Goal: Obtain resource: Download file/media

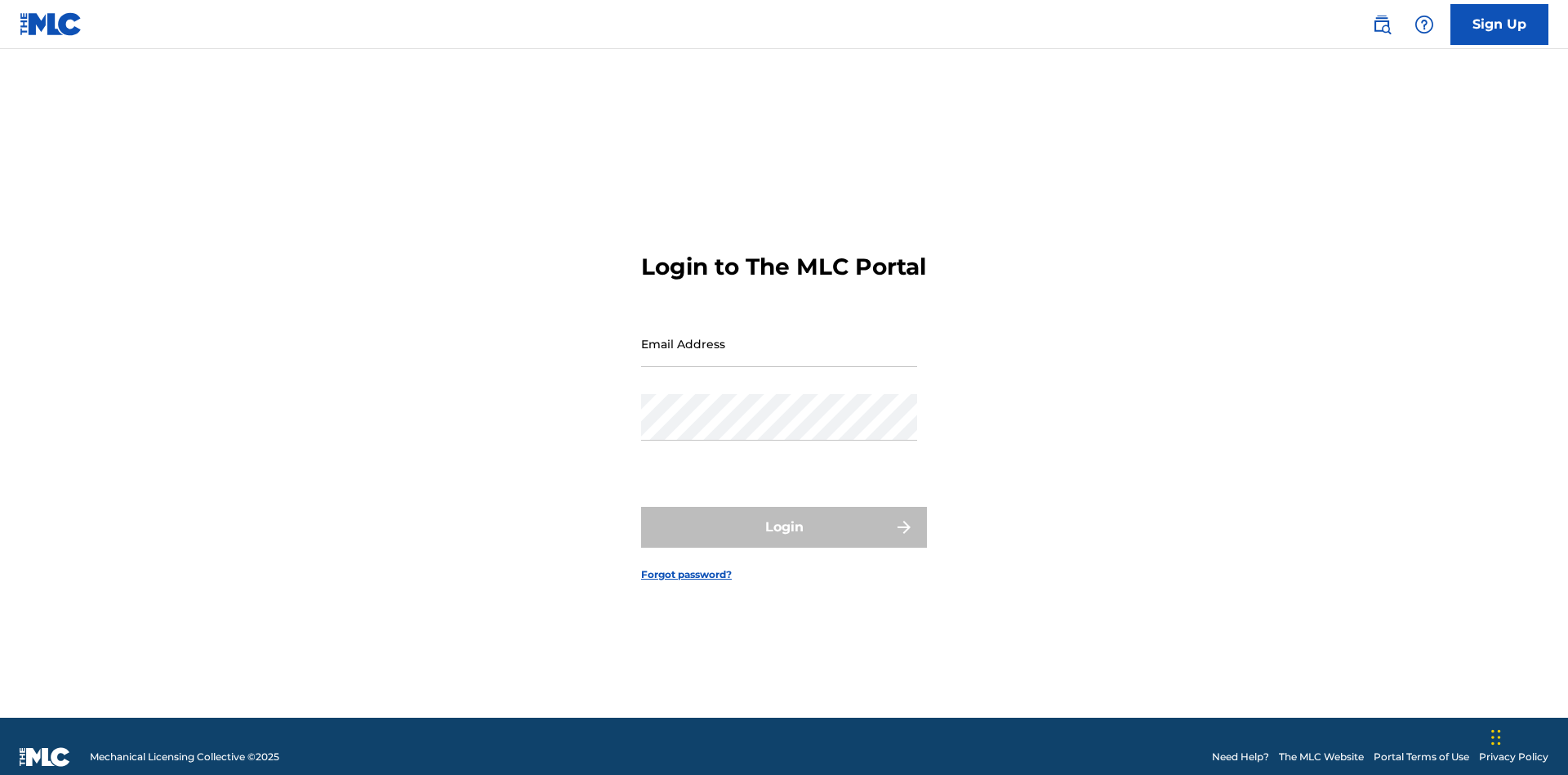
scroll to position [22, 0]
click at [779, 336] on input "Email Address" at bounding box center [779, 344] width 276 height 47
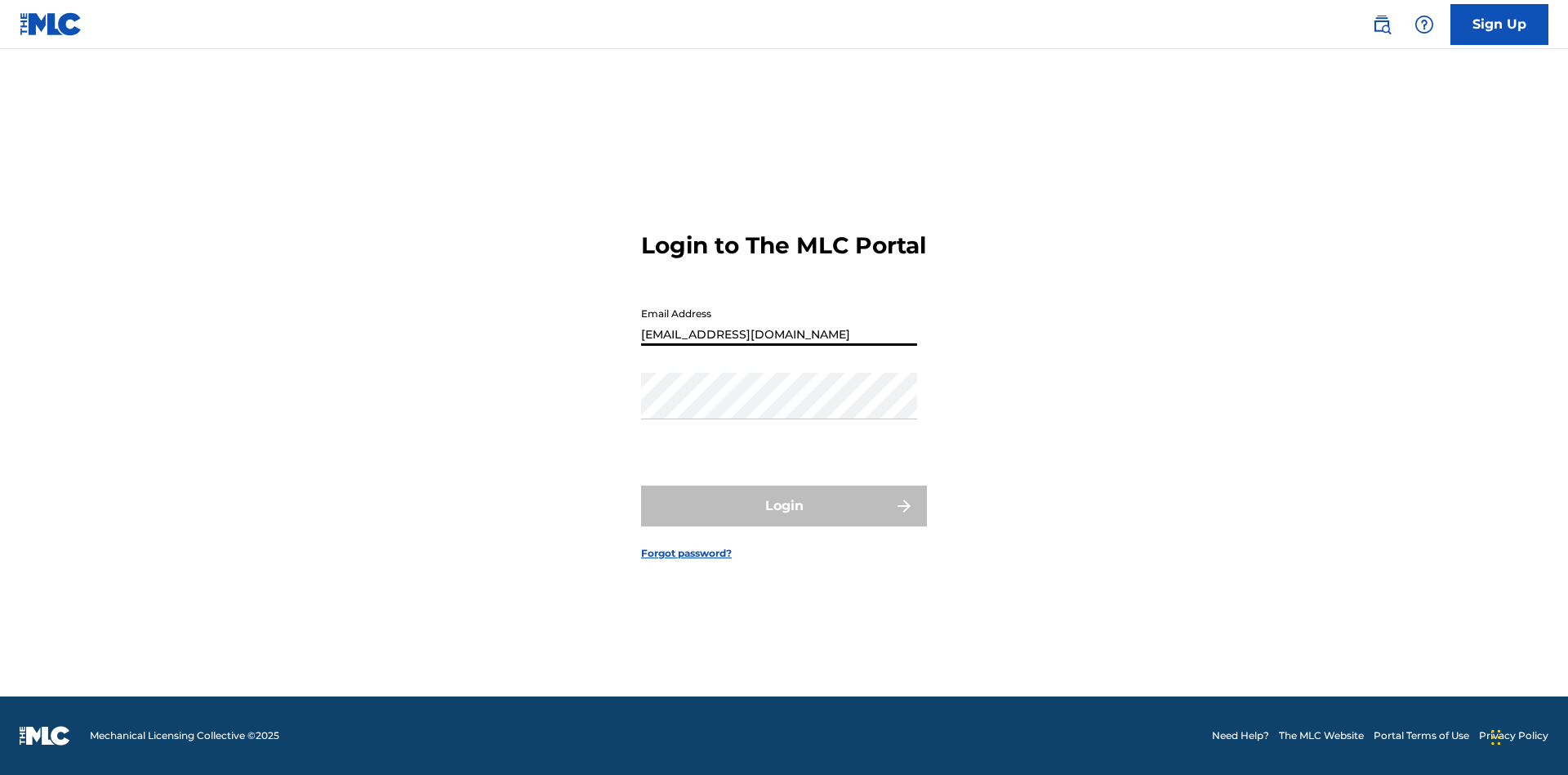
type input "bad50b08-31f7-445a-9741-c22067d3f286@mailslurp.biz"
click at [784, 520] on button "Login" at bounding box center [784, 505] width 286 height 40
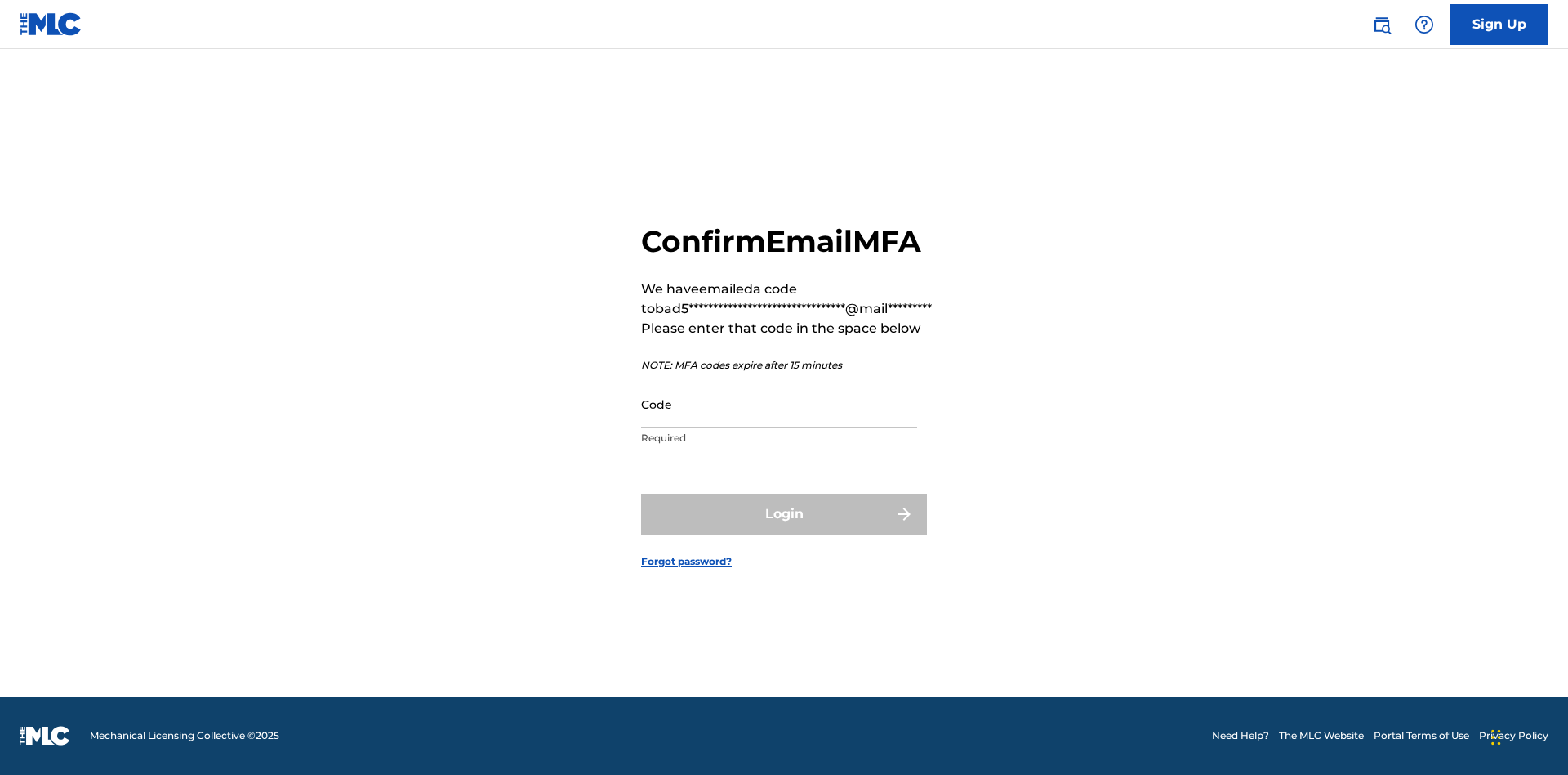
click at [779, 403] on input "Code" at bounding box center [779, 404] width 276 height 47
type input "535243"
click at [784, 514] on button "Login" at bounding box center [784, 514] width 286 height 40
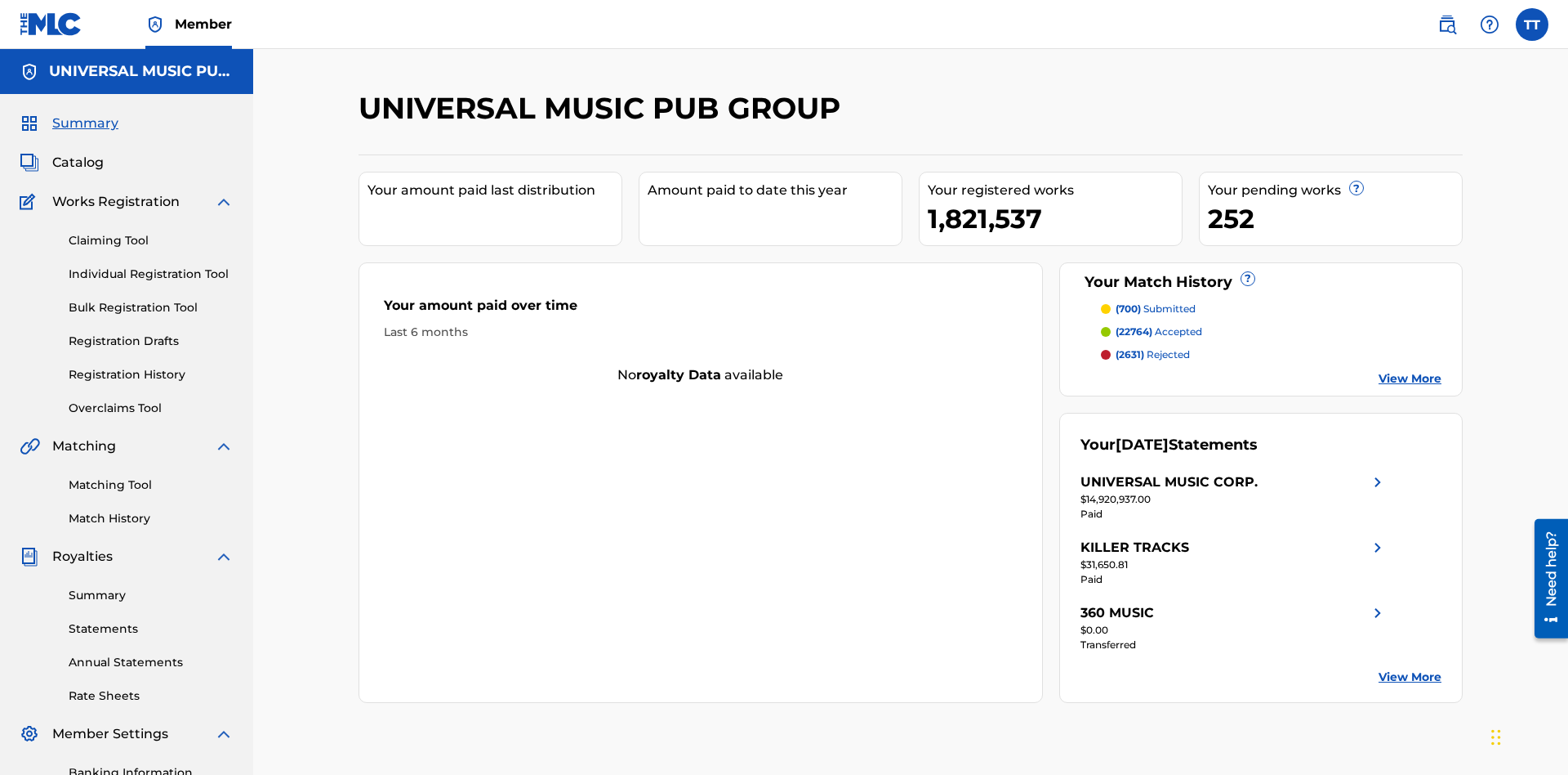
click at [151, 366] on link "Registration History" at bounding box center [151, 374] width 165 height 17
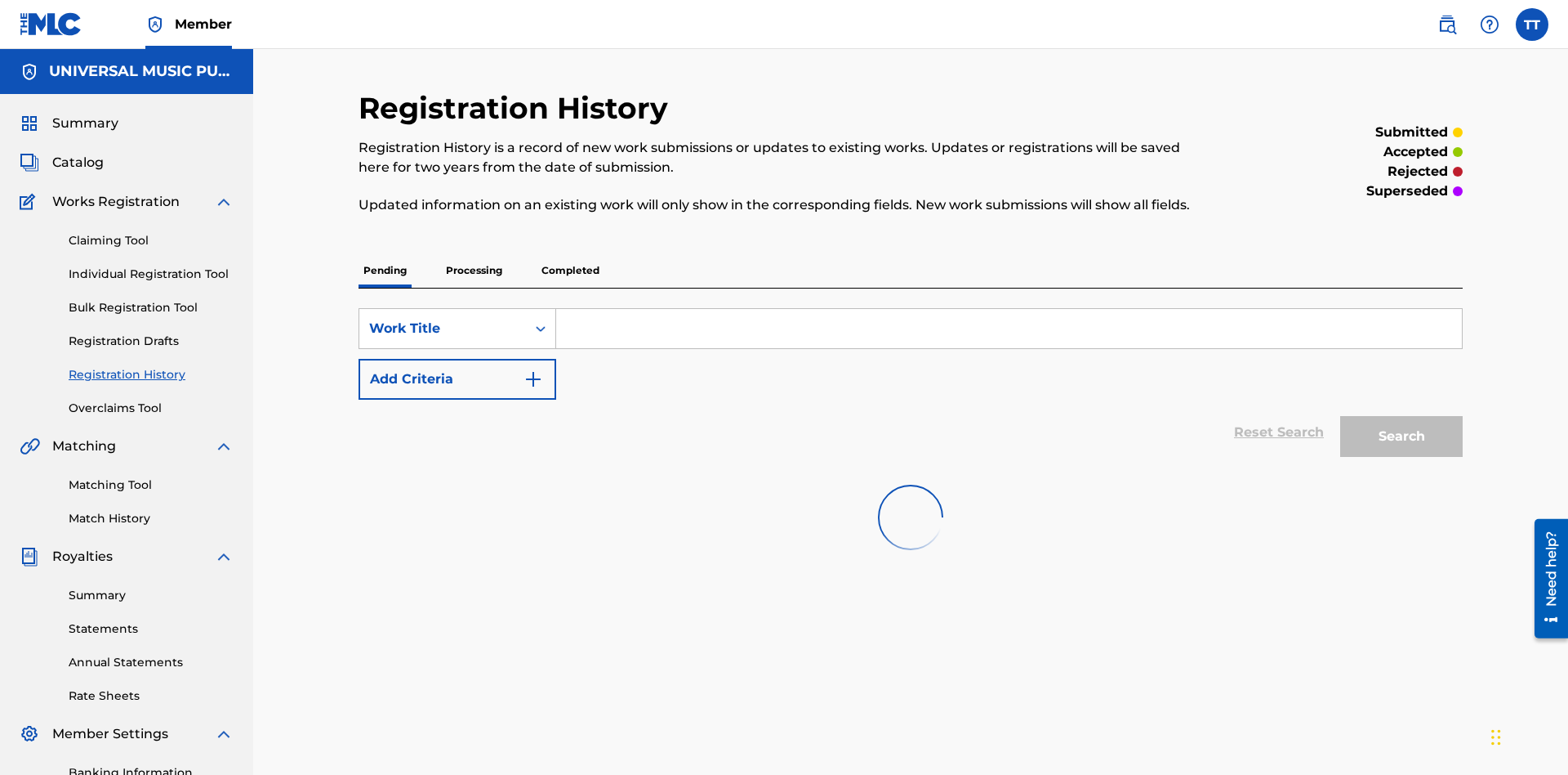
click at [571, 253] on p "Completed" at bounding box center [571, 270] width 68 height 34
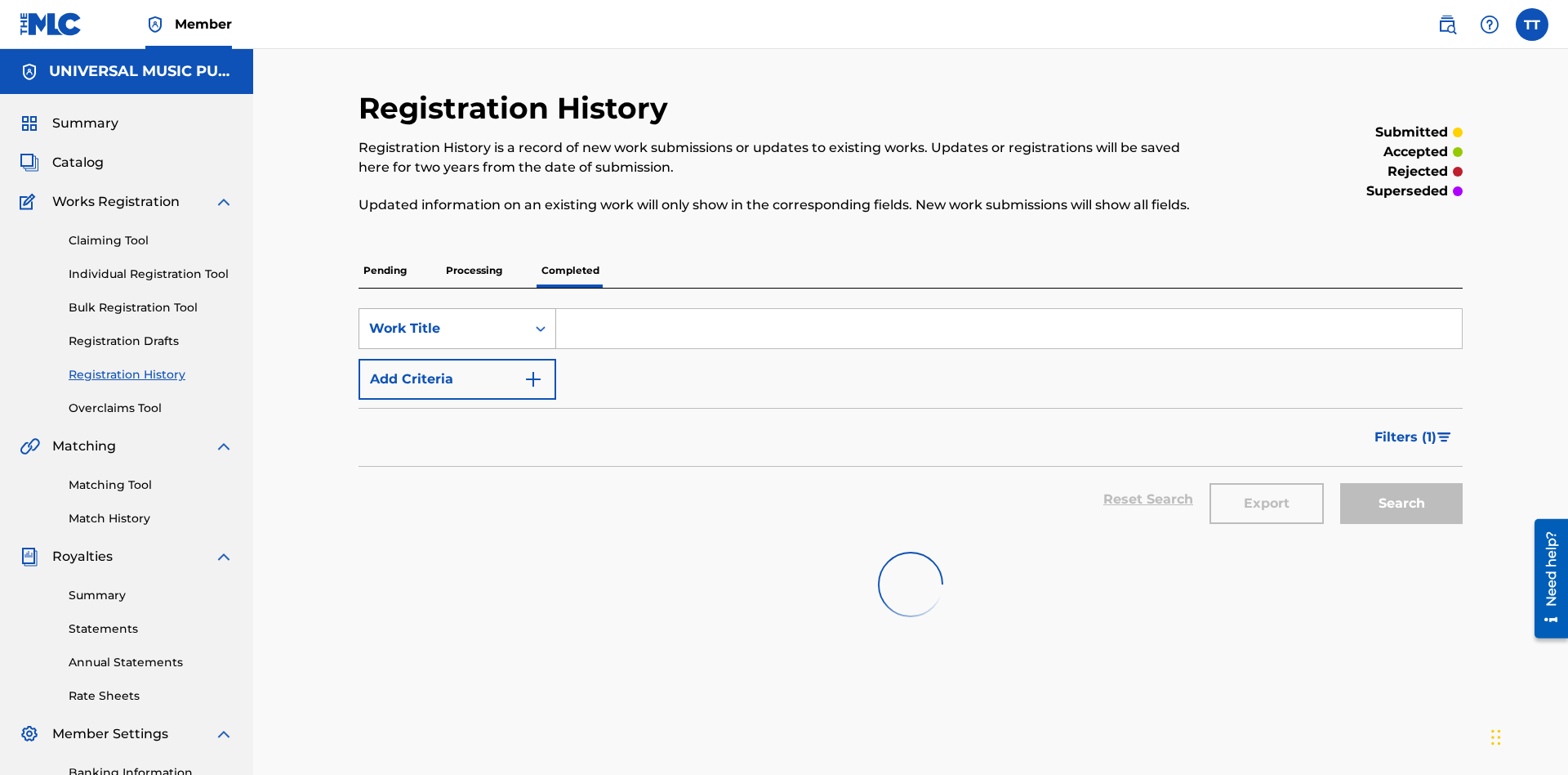
click at [443, 319] on div "Work Title" at bounding box center [443, 328] width 147 height 20
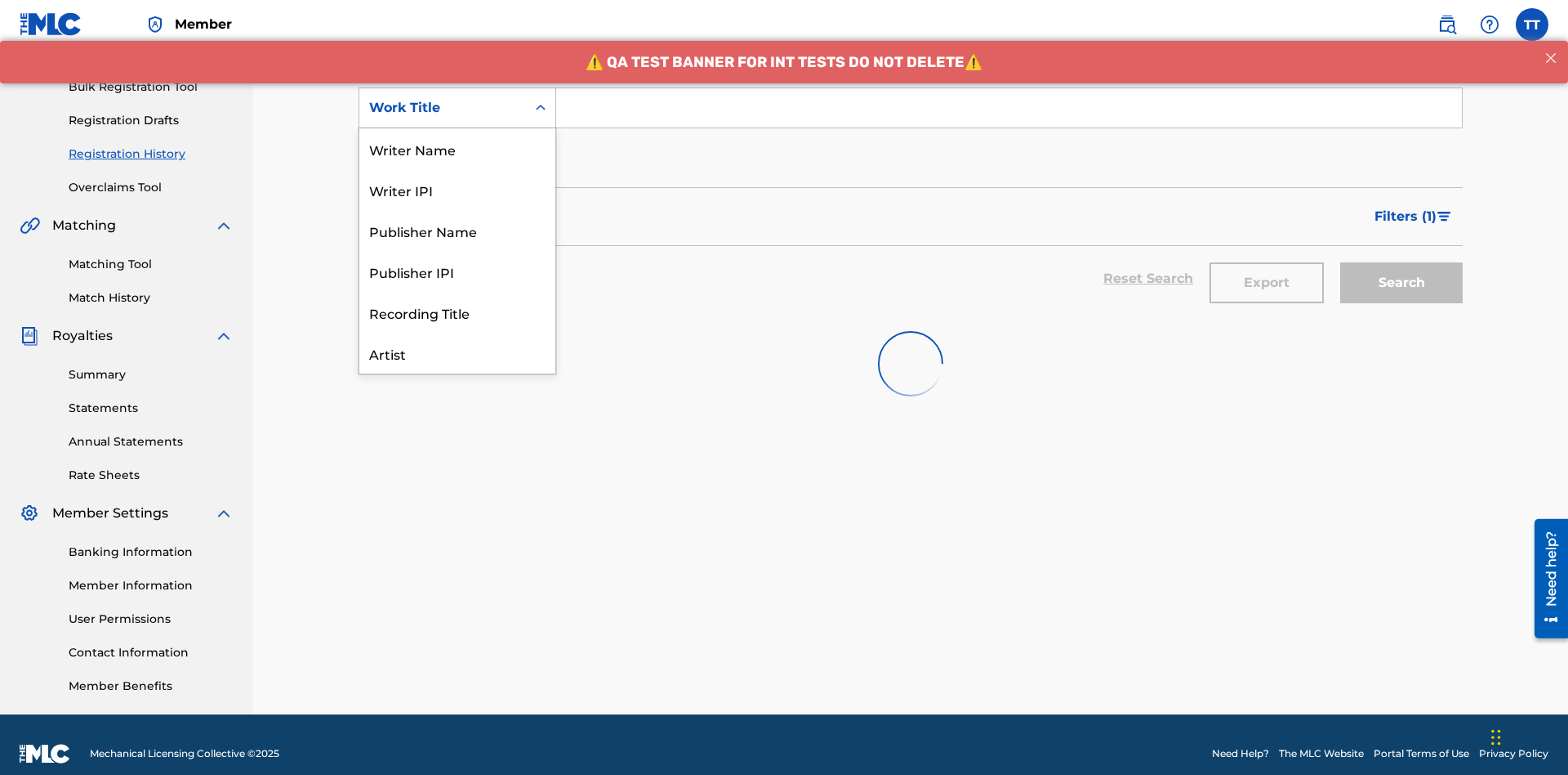
scroll to position [82, 0]
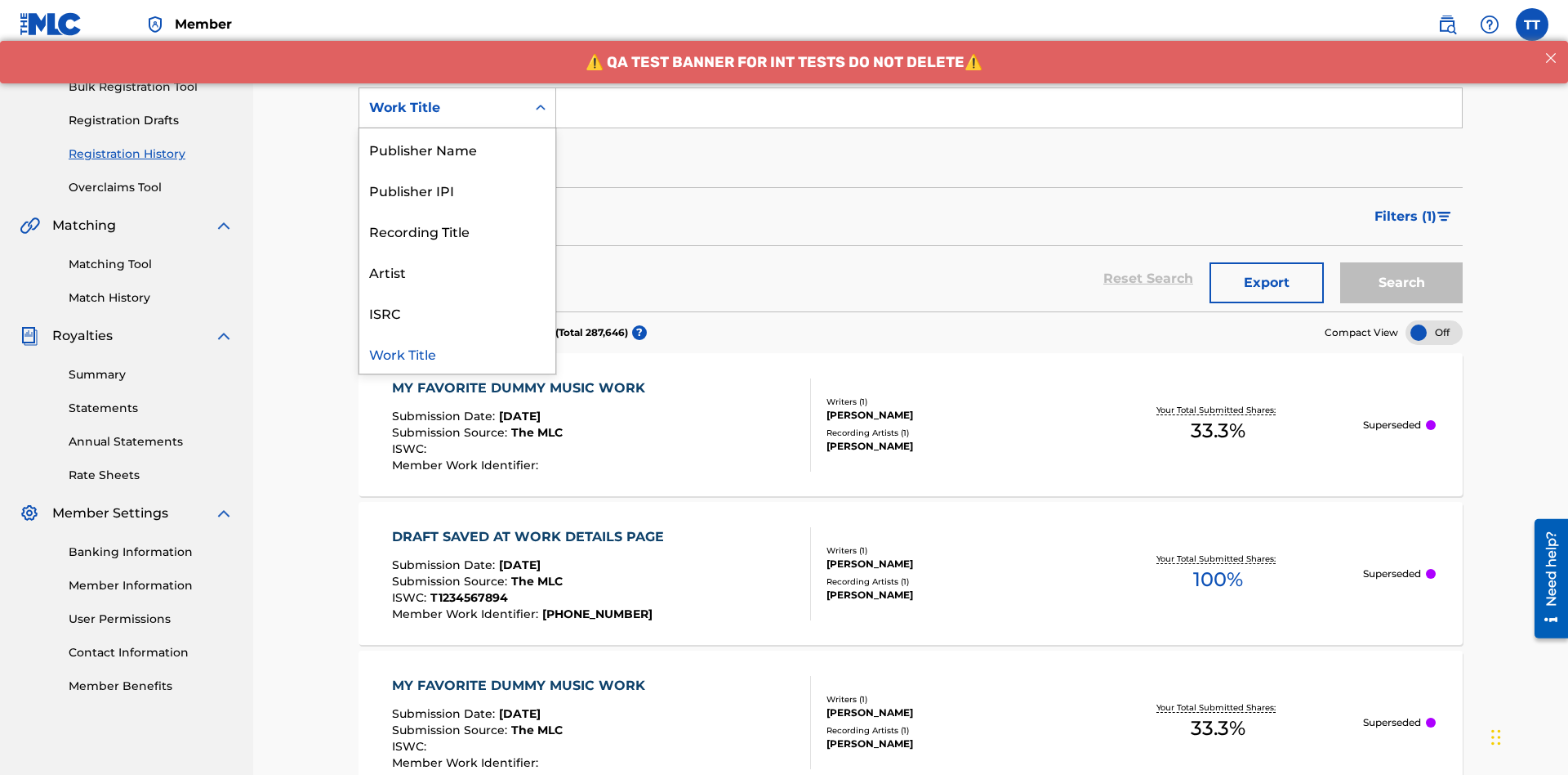
click at [458, 312] on div "ISRC" at bounding box center [457, 311] width 196 height 40
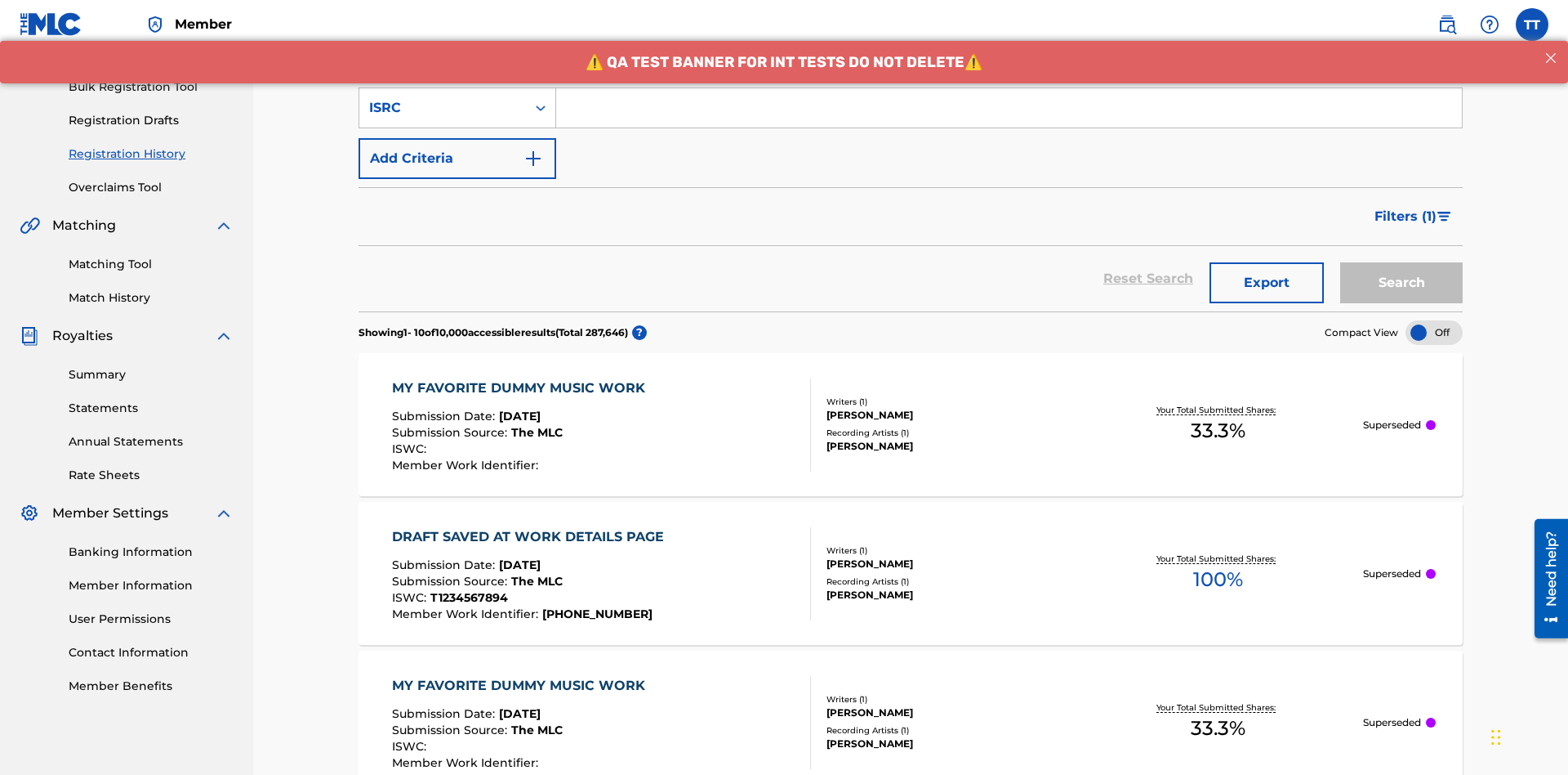
click at [1009, 118] on input "Search Form" at bounding box center [1010, 108] width 906 height 40
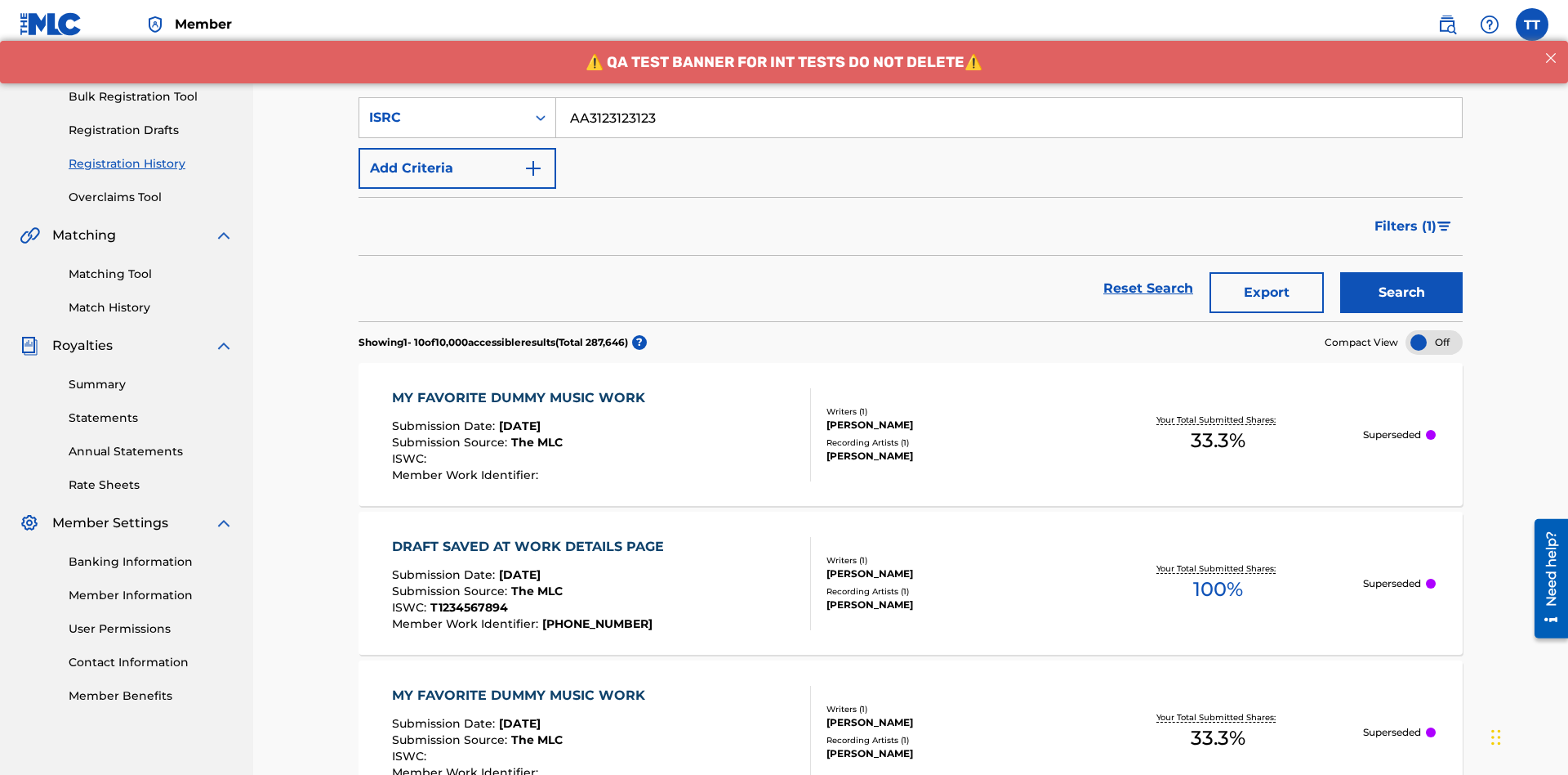
type input "AA3123123123"
click at [1402, 272] on button "Search" at bounding box center [1402, 292] width 122 height 40
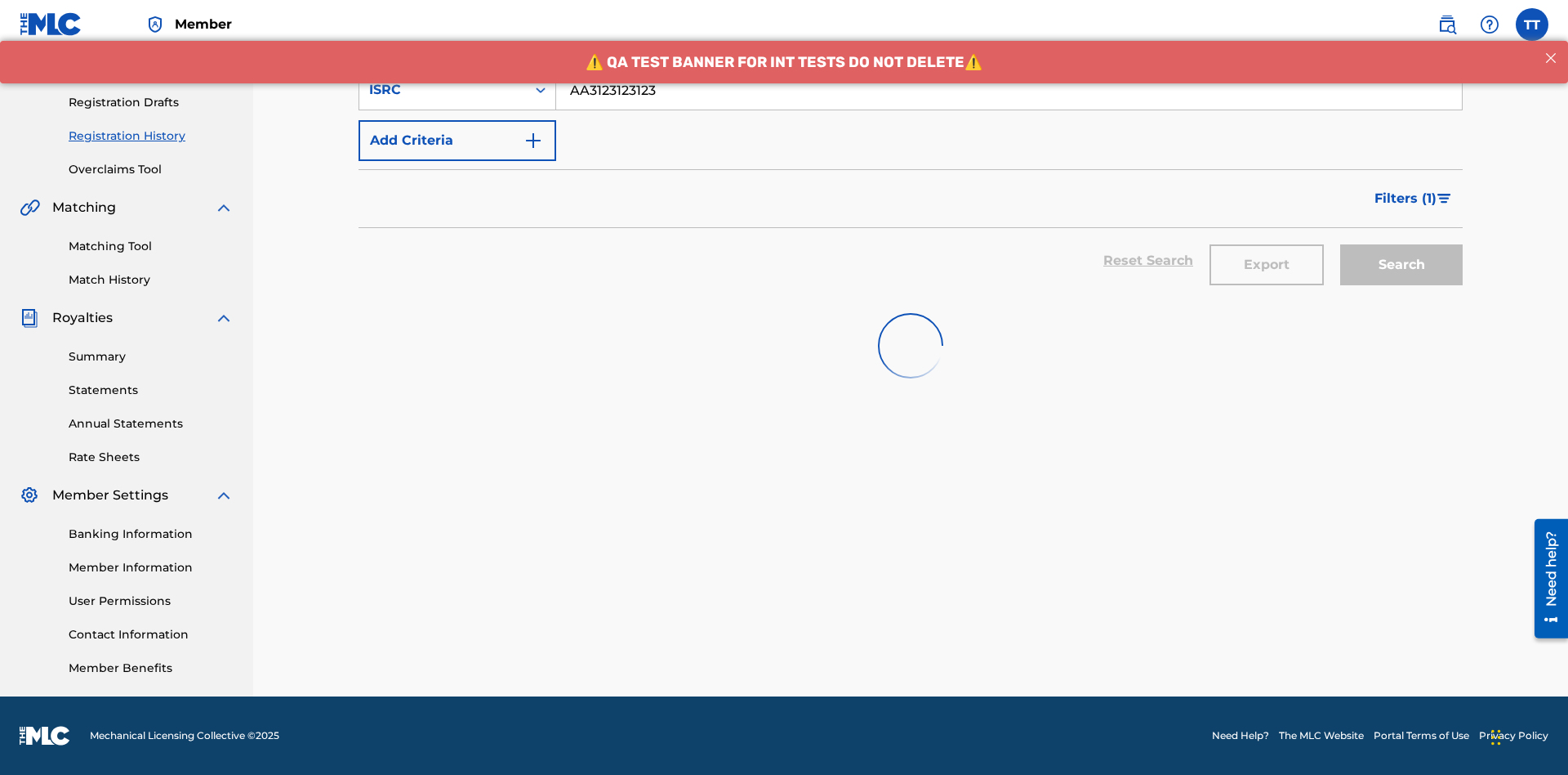
click at [1267, 245] on button "Export" at bounding box center [1267, 264] width 115 height 40
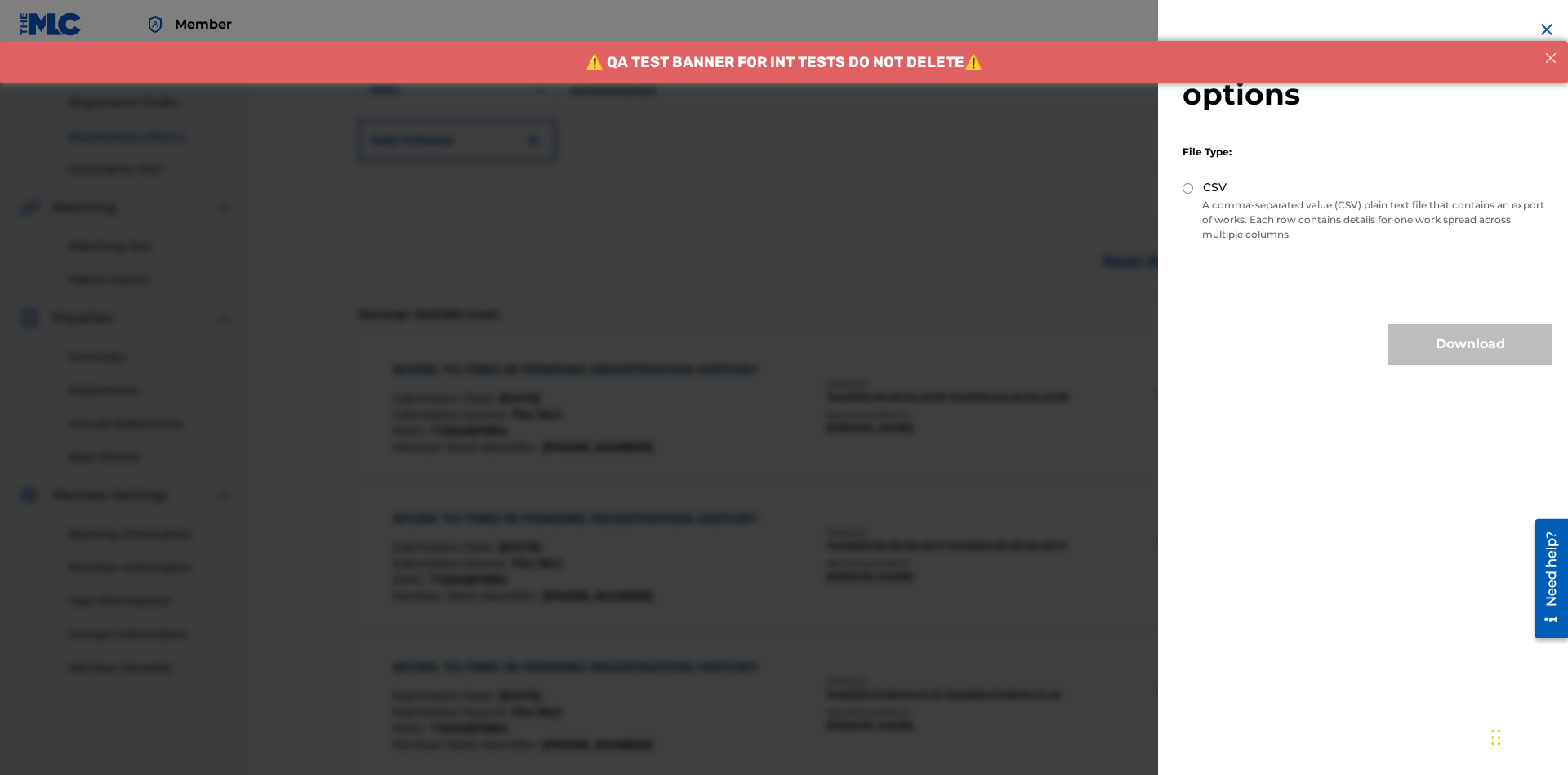
scroll to position [385, 0]
click at [1188, 188] on input "CSV" at bounding box center [1187, 188] width 10 height 10
radio input "true"
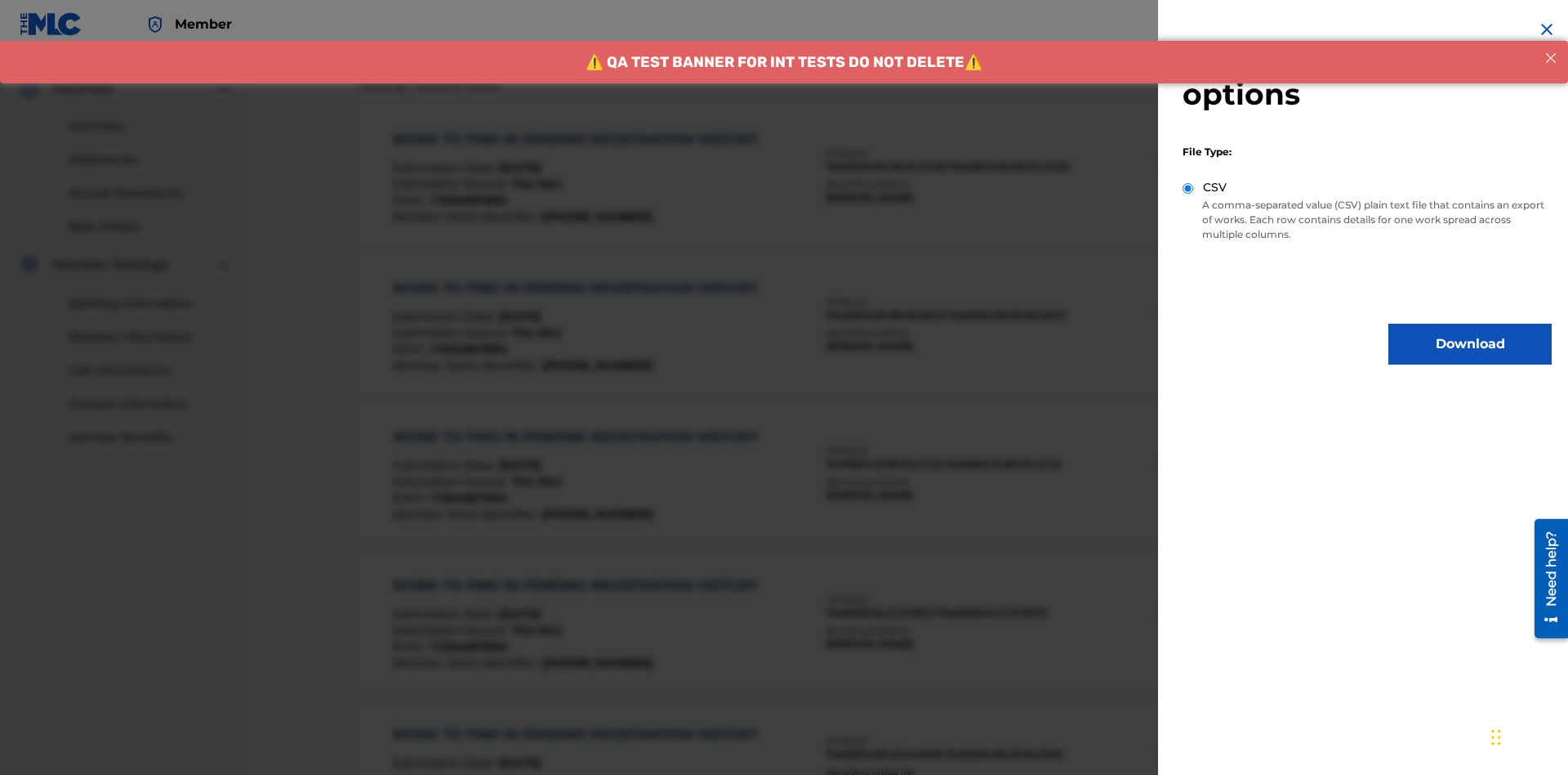
click at [1470, 344] on button "Download" at bounding box center [1470, 343] width 164 height 40
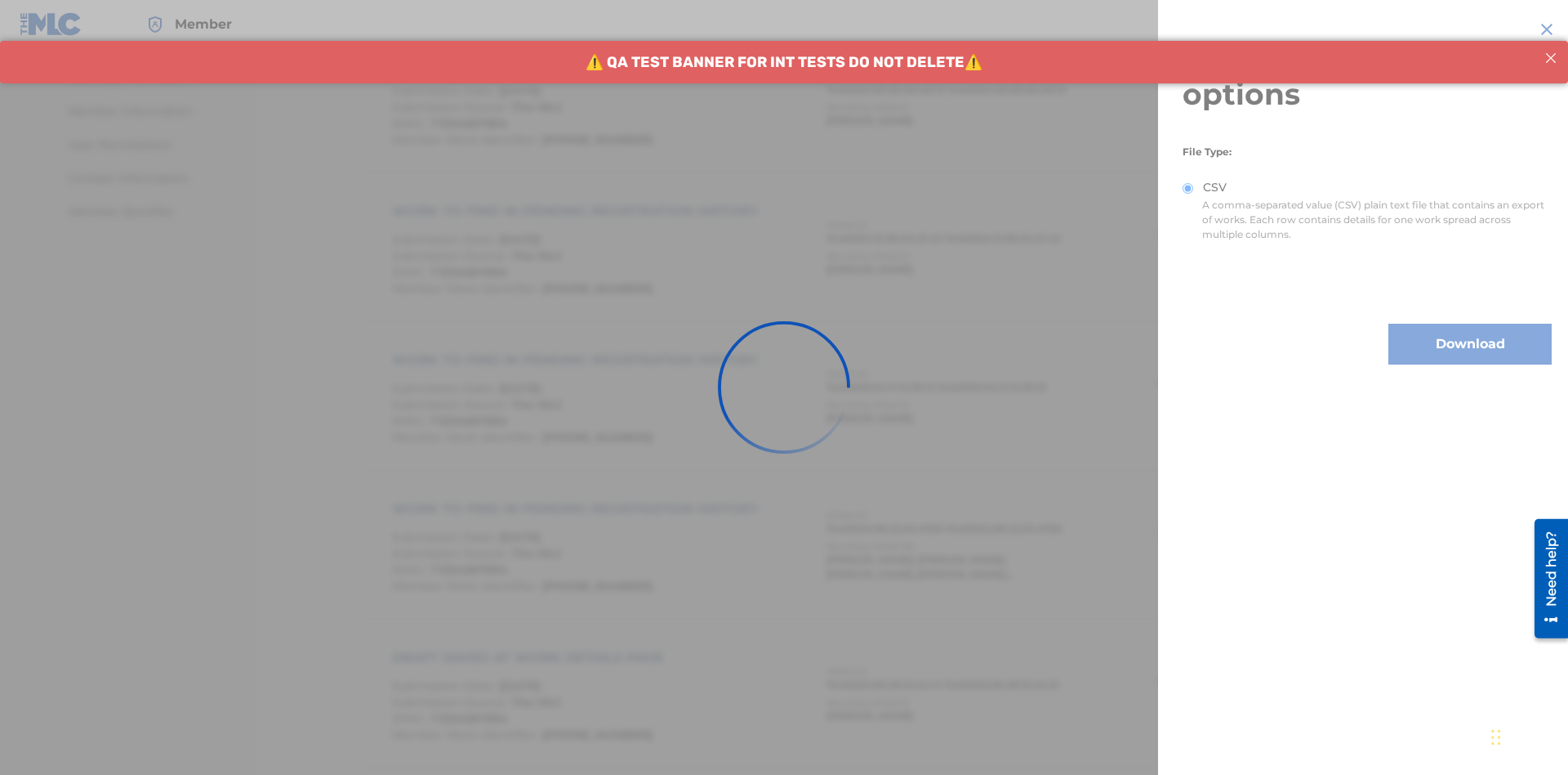
scroll to position [863, 0]
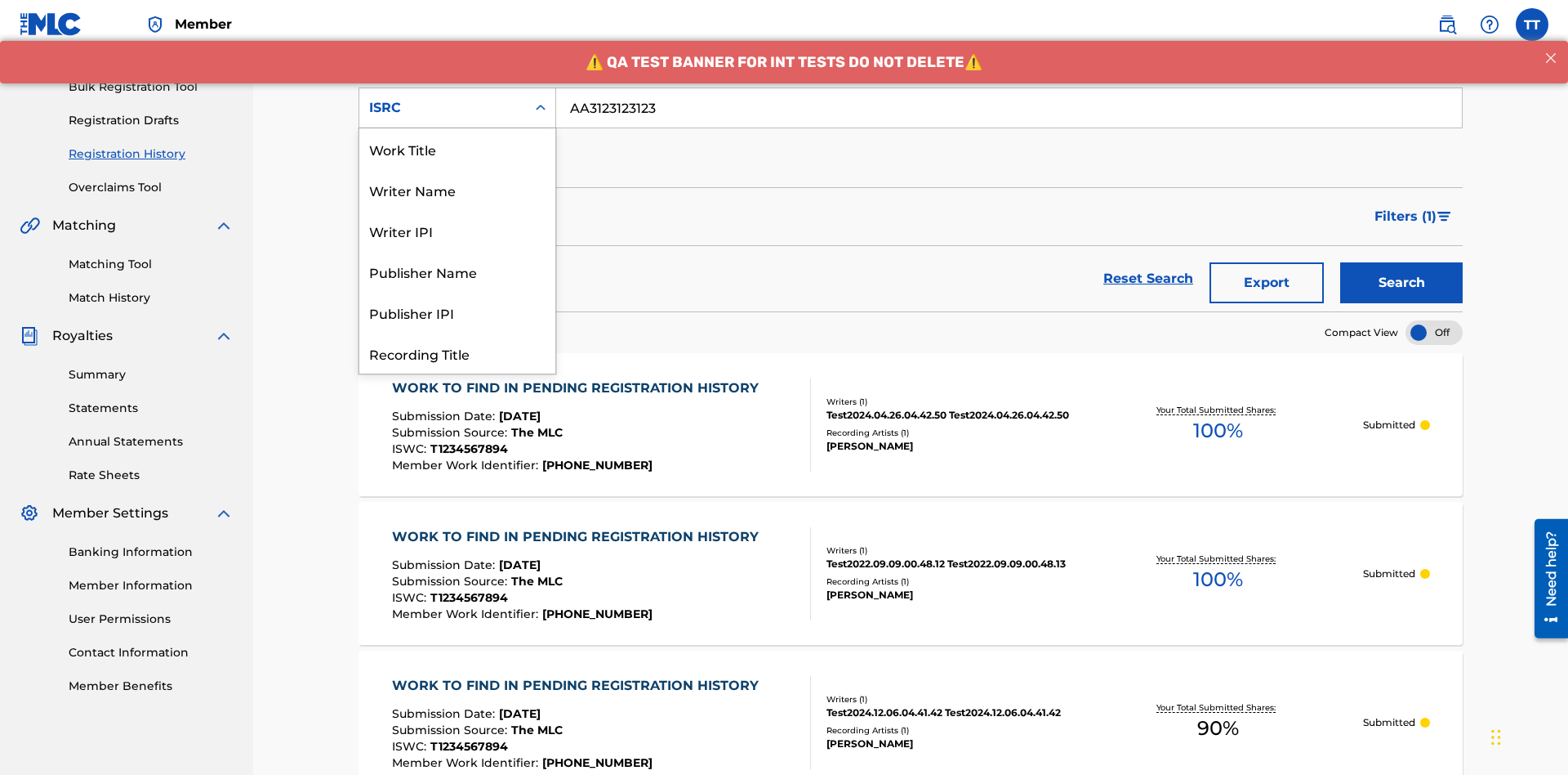
scroll to position [82, 0]
click at [458, 271] on div "Recording Title" at bounding box center [457, 271] width 196 height 40
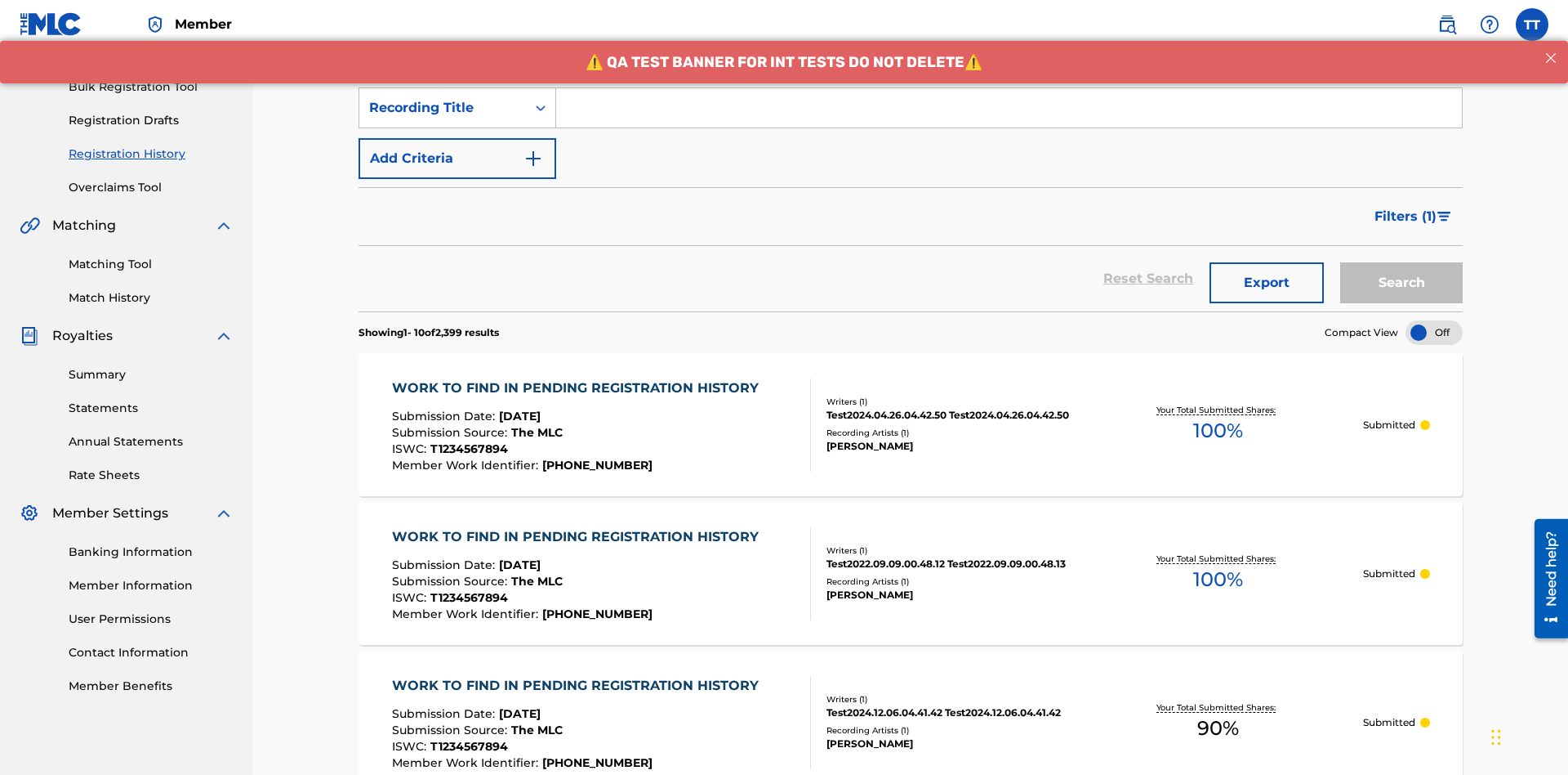
click at [1009, 118] on input "Search Form" at bounding box center [1010, 108] width 906 height 40
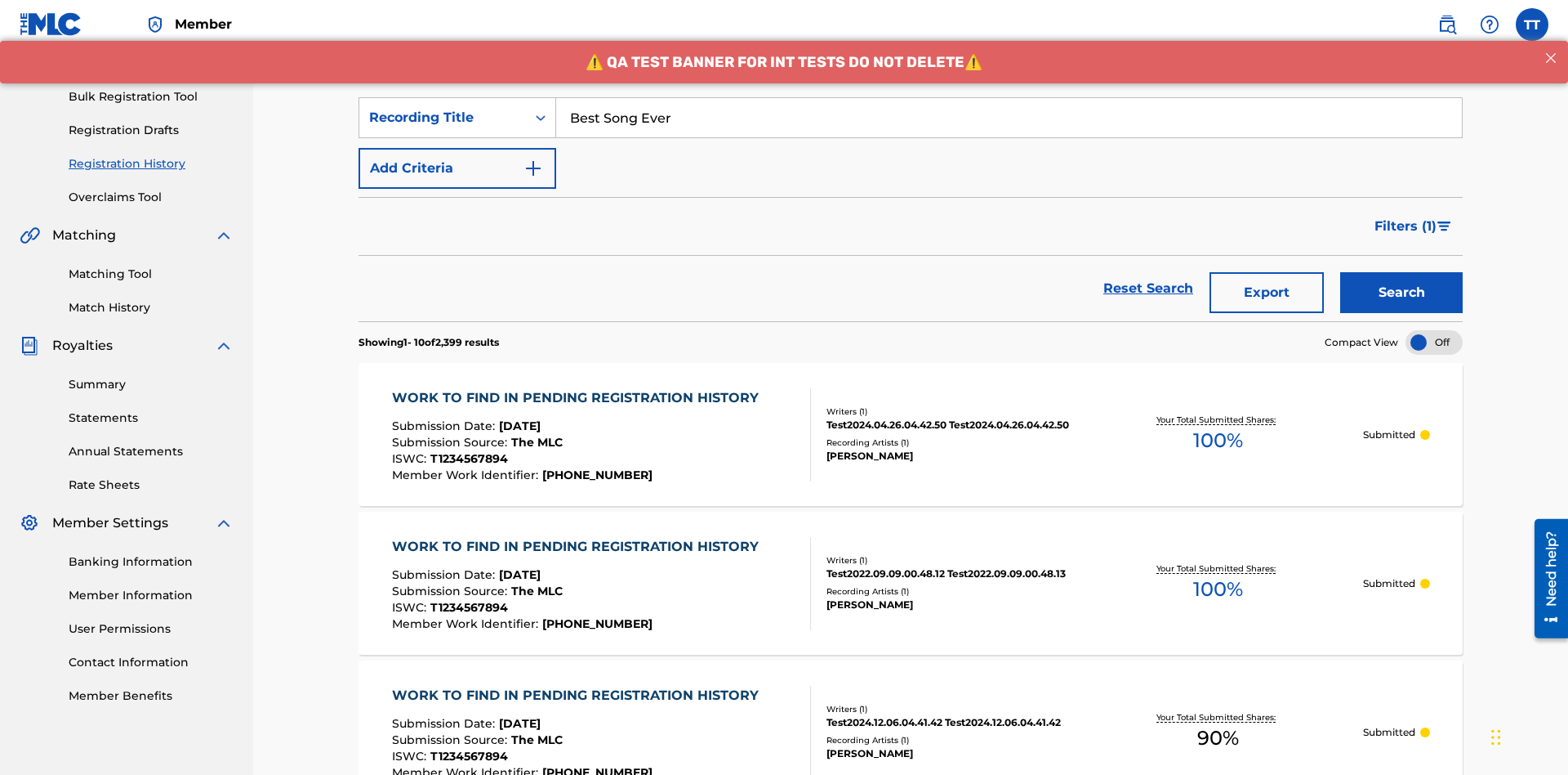
type input "Best Song Ever"
click at [1402, 272] on button "Search" at bounding box center [1402, 292] width 122 height 40
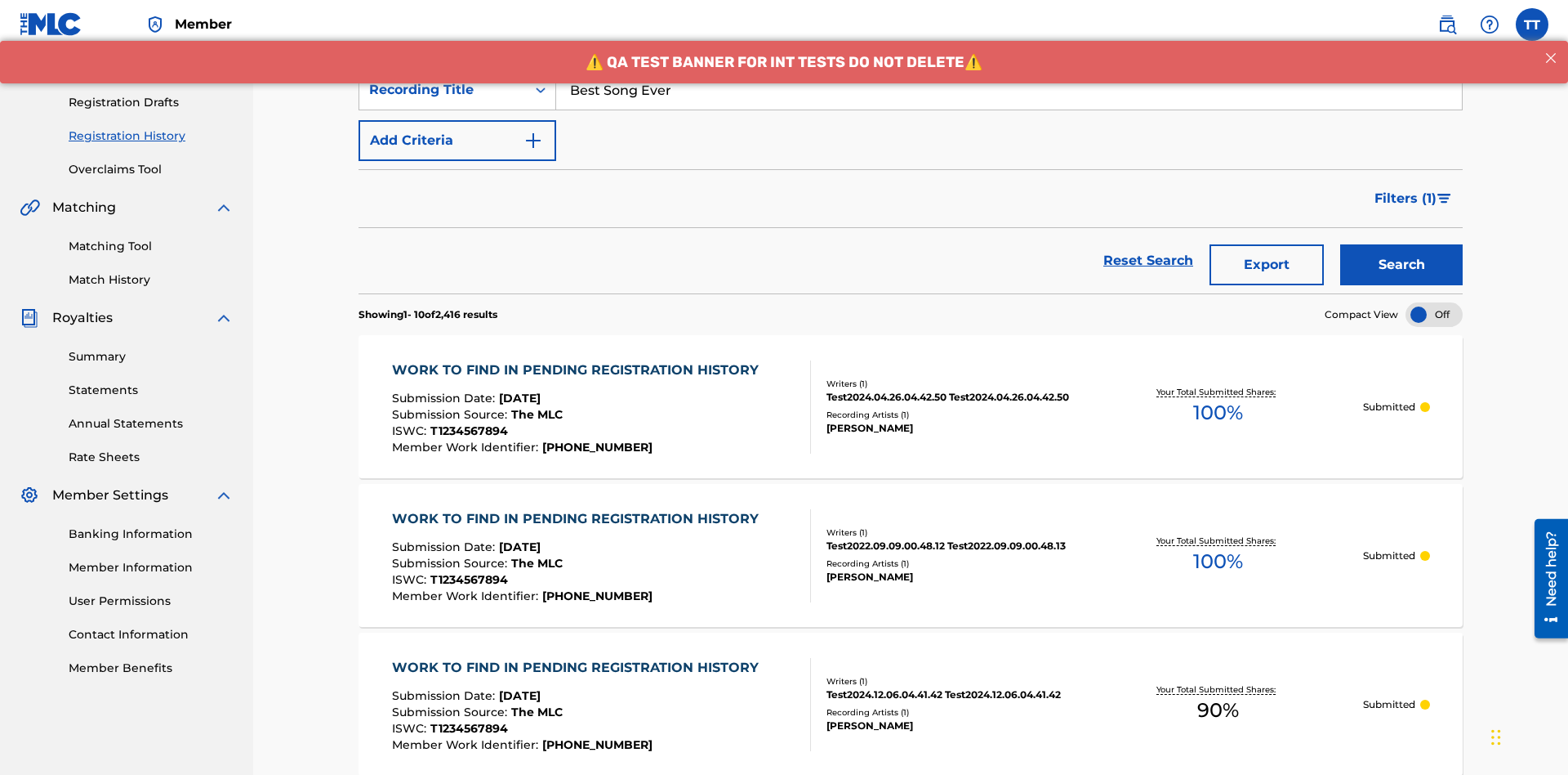
scroll to position [385, 0]
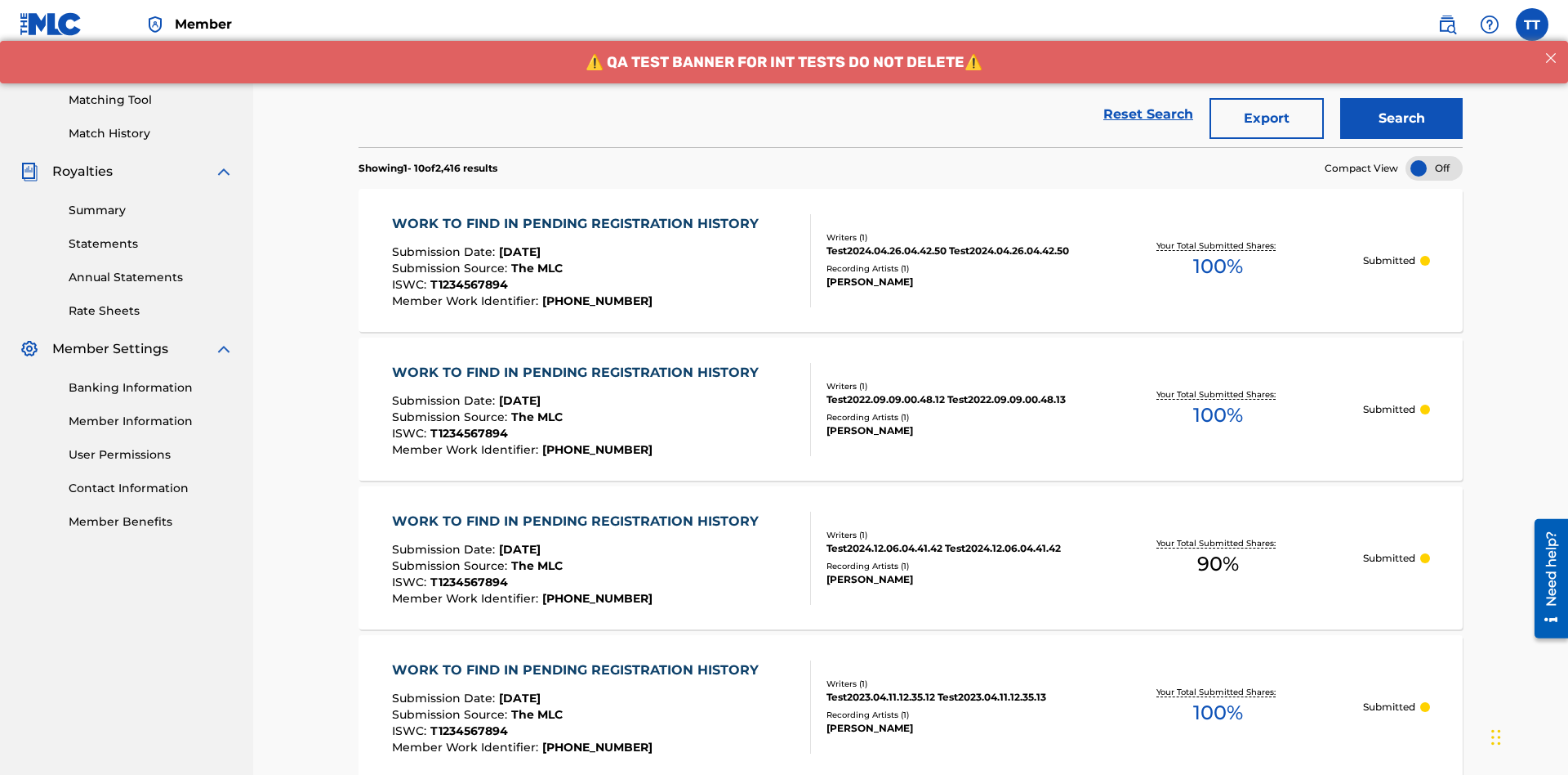
click at [1267, 119] on button "Export" at bounding box center [1267, 118] width 115 height 40
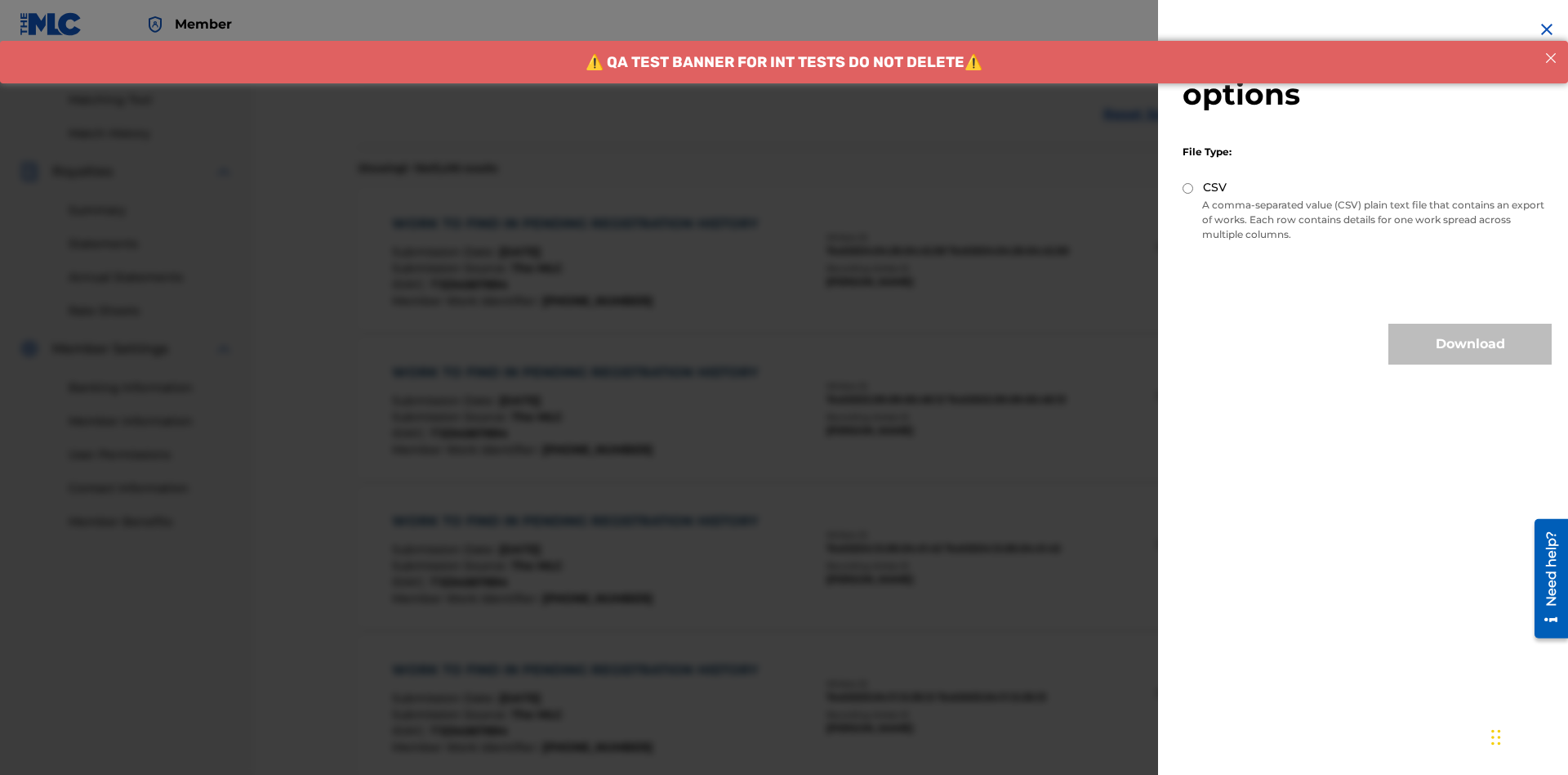
click at [1188, 188] on input "CSV" at bounding box center [1187, 188] width 10 height 10
radio input "true"
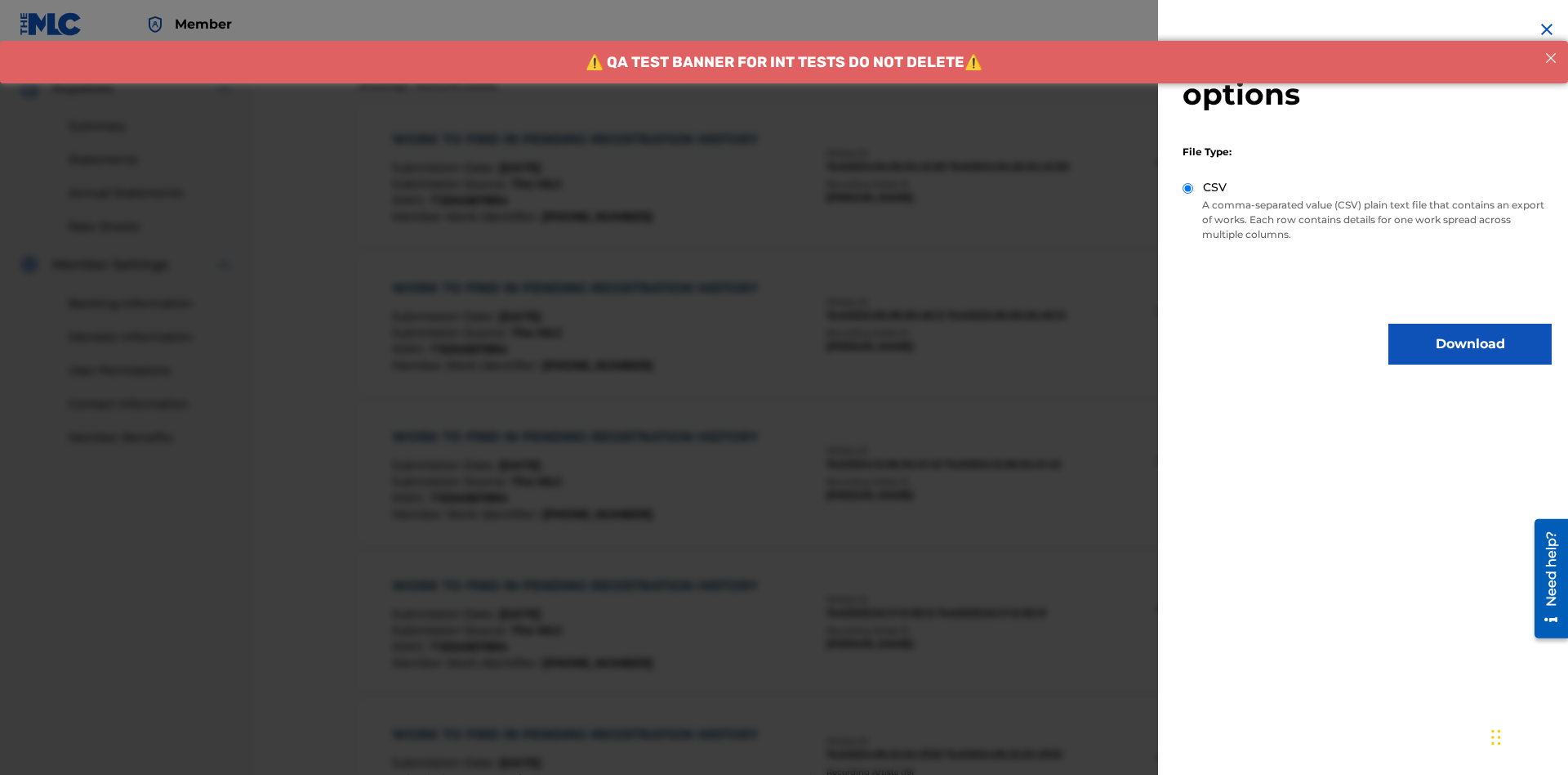
click at [1470, 344] on button "Download" at bounding box center [1470, 343] width 164 height 40
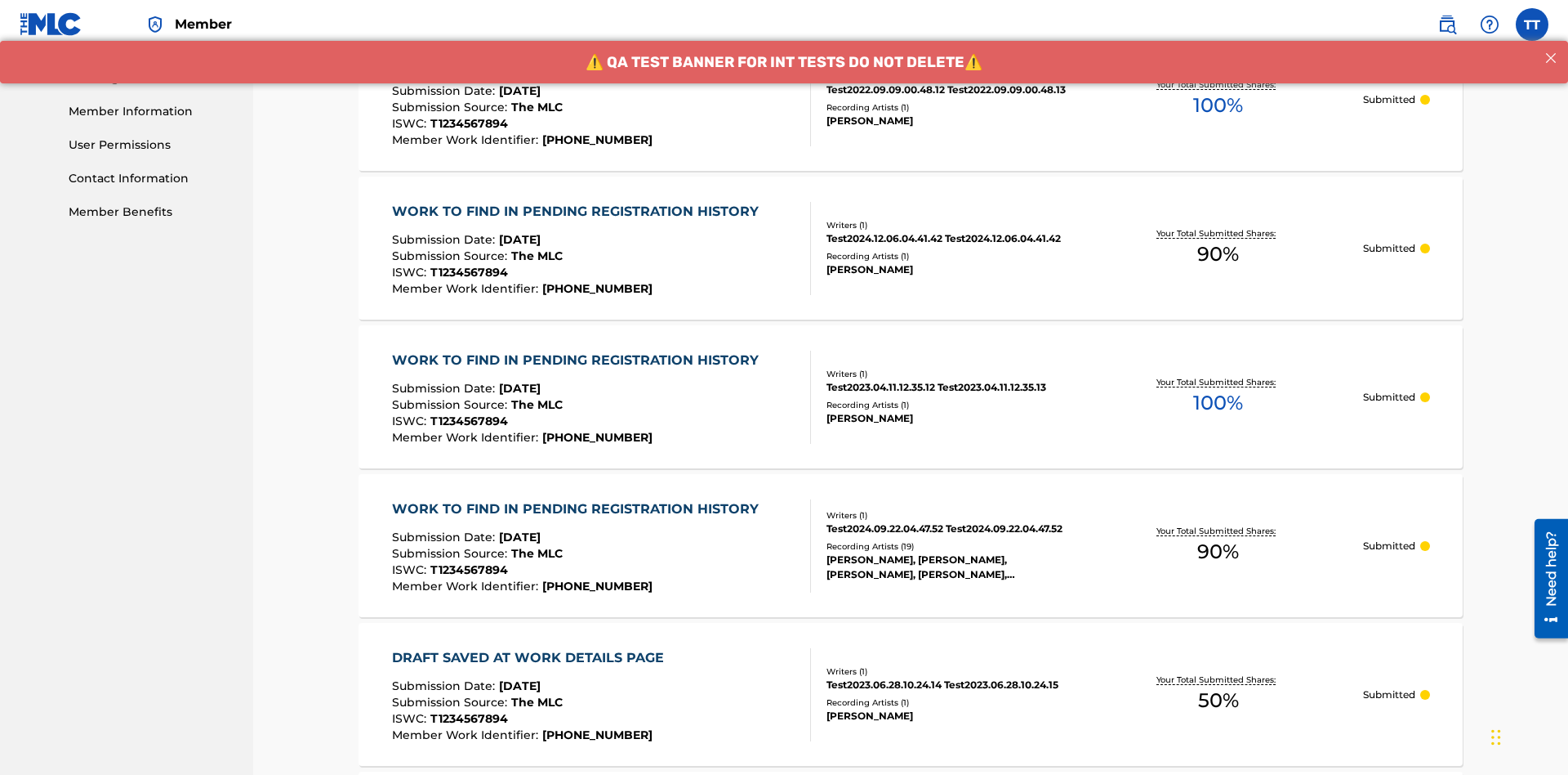
scroll to position [863, 0]
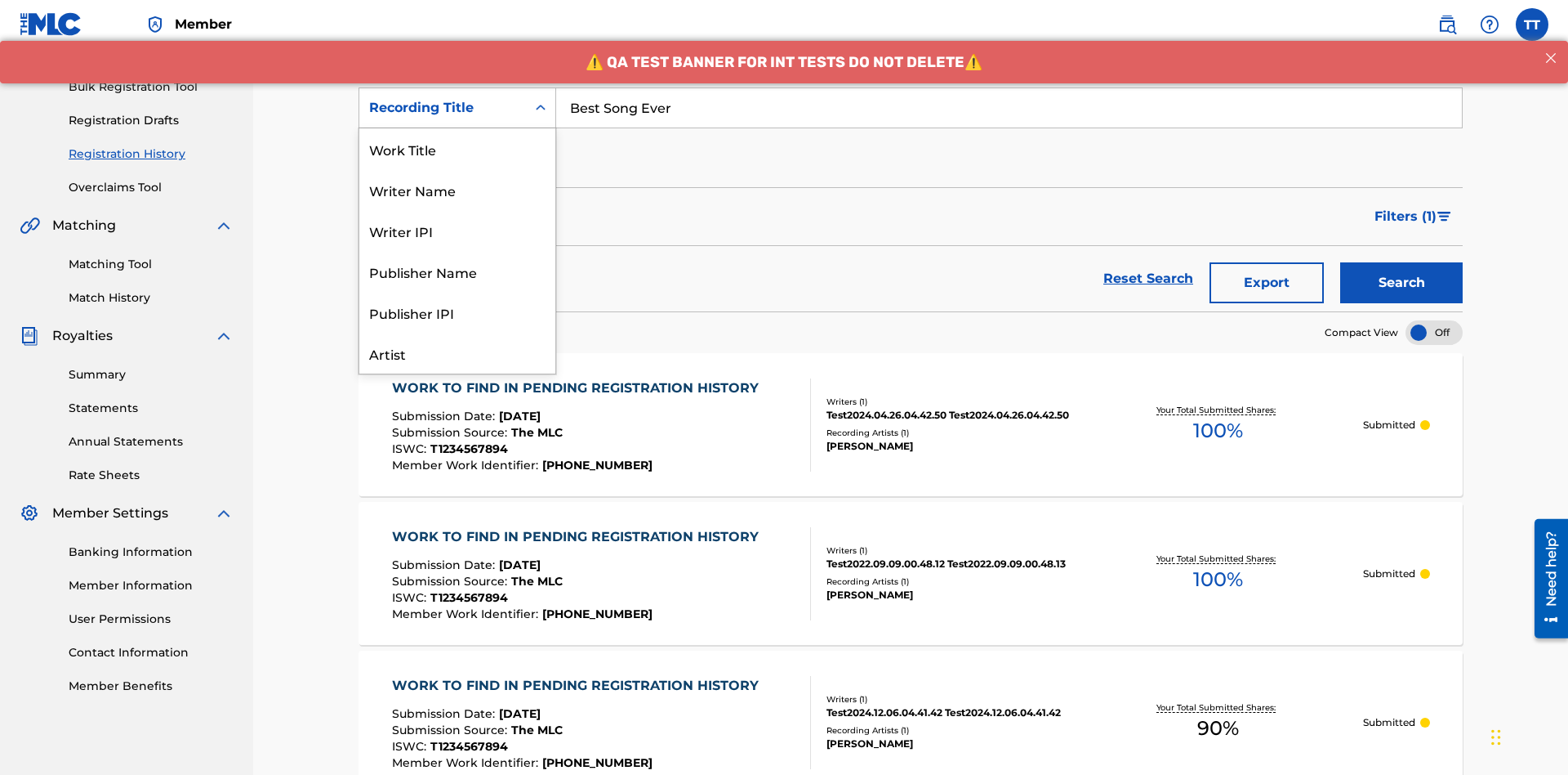
scroll to position [82, 0]
click at [458, 87] on div "Work Title" at bounding box center [457, 67] width 196 height 40
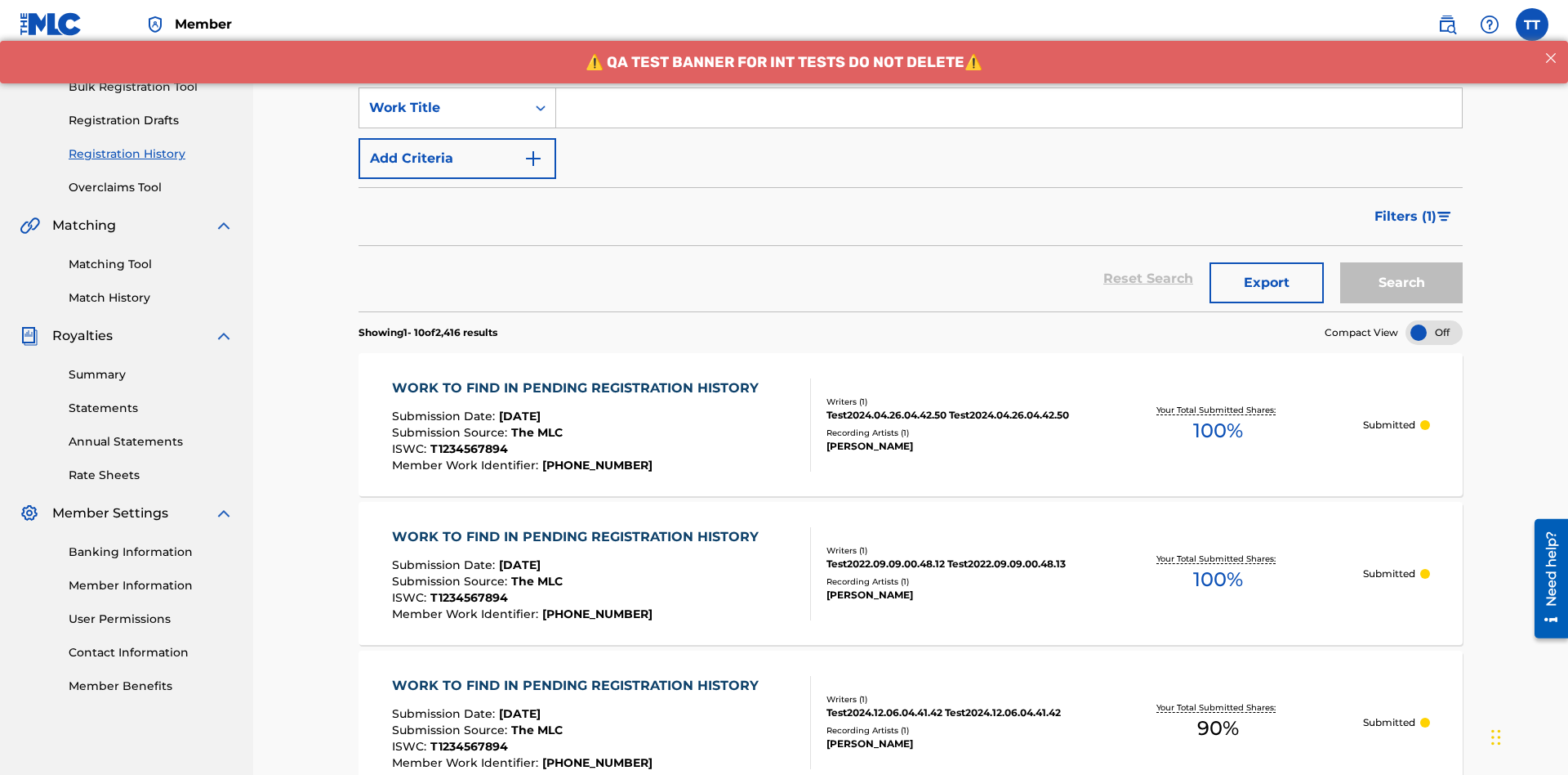
scroll to position [0, 0]
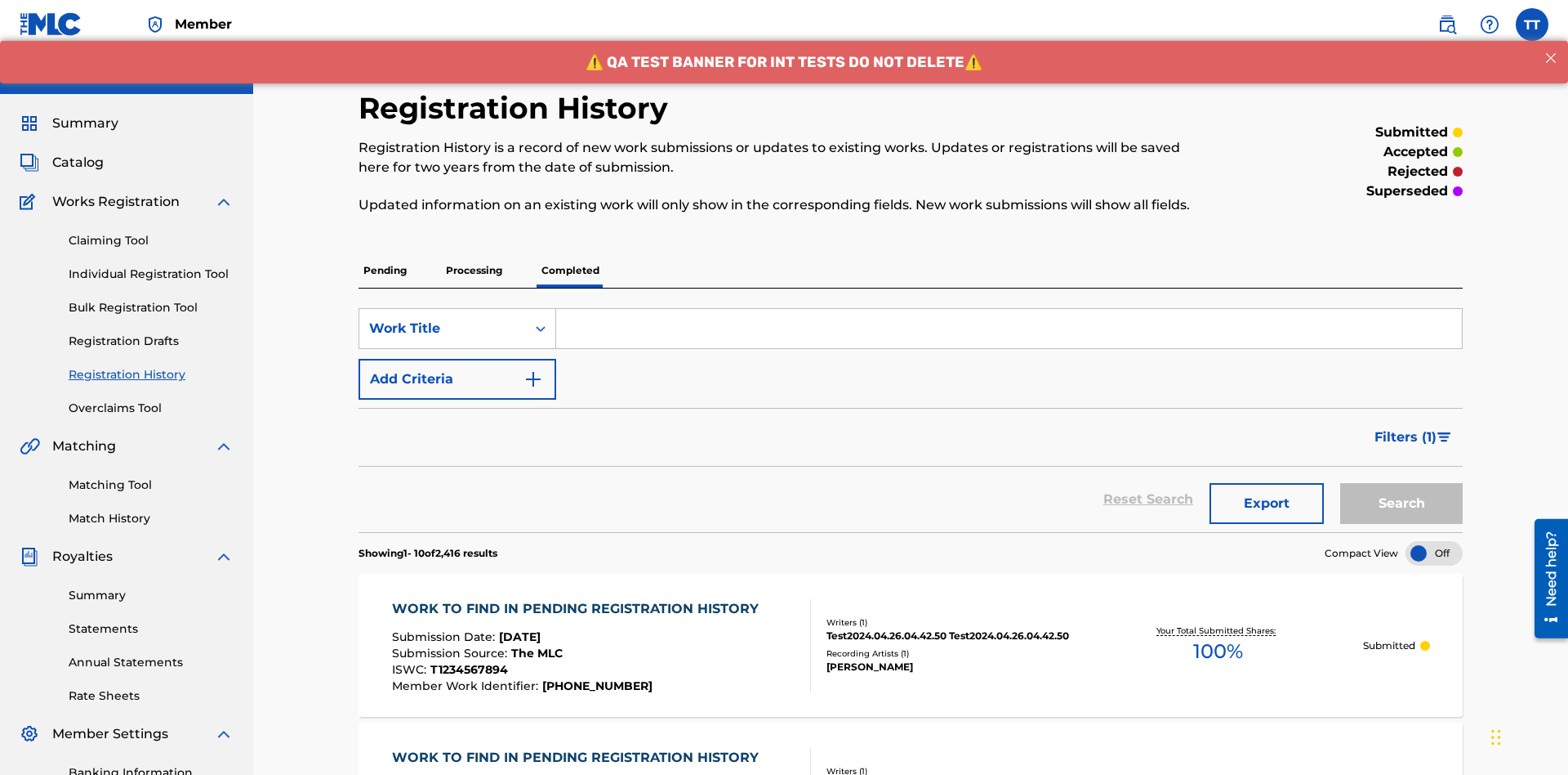
click at [1009, 308] on input "Search Form" at bounding box center [1010, 328] width 906 height 40
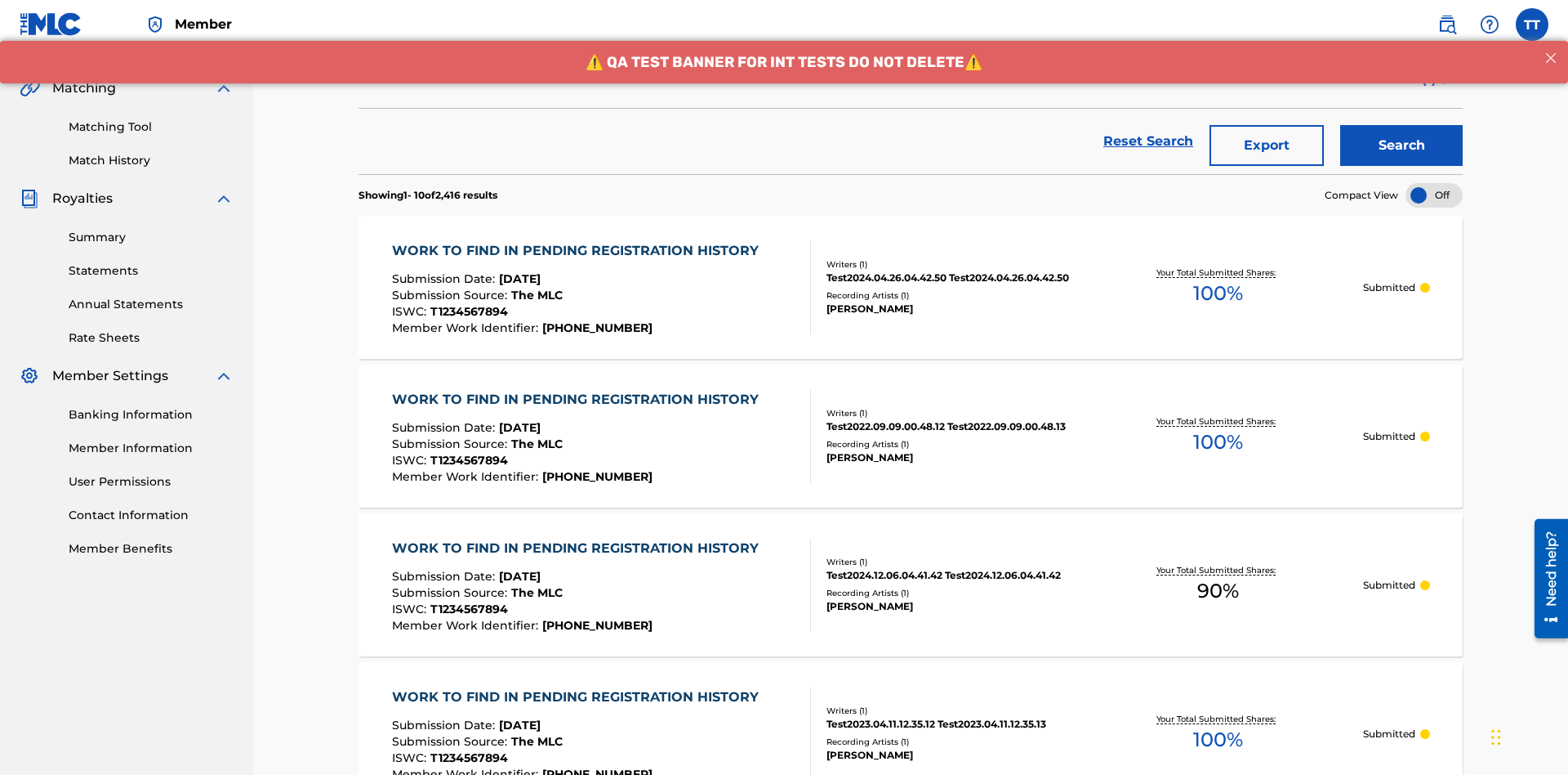
type input "MY FAVORITE DUMMY MUSIC WORK"
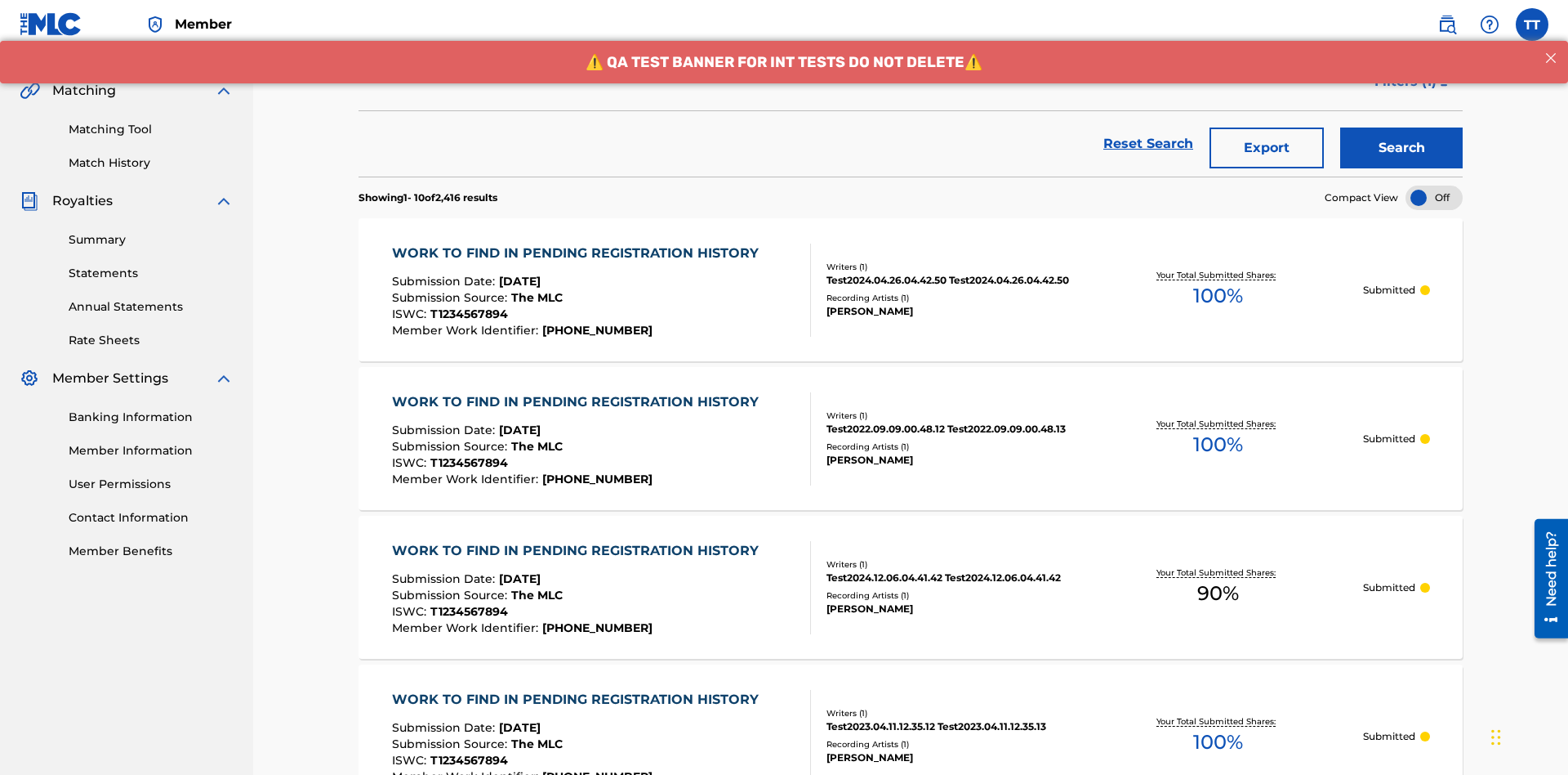
click at [1402, 128] on button "Search" at bounding box center [1402, 148] width 122 height 40
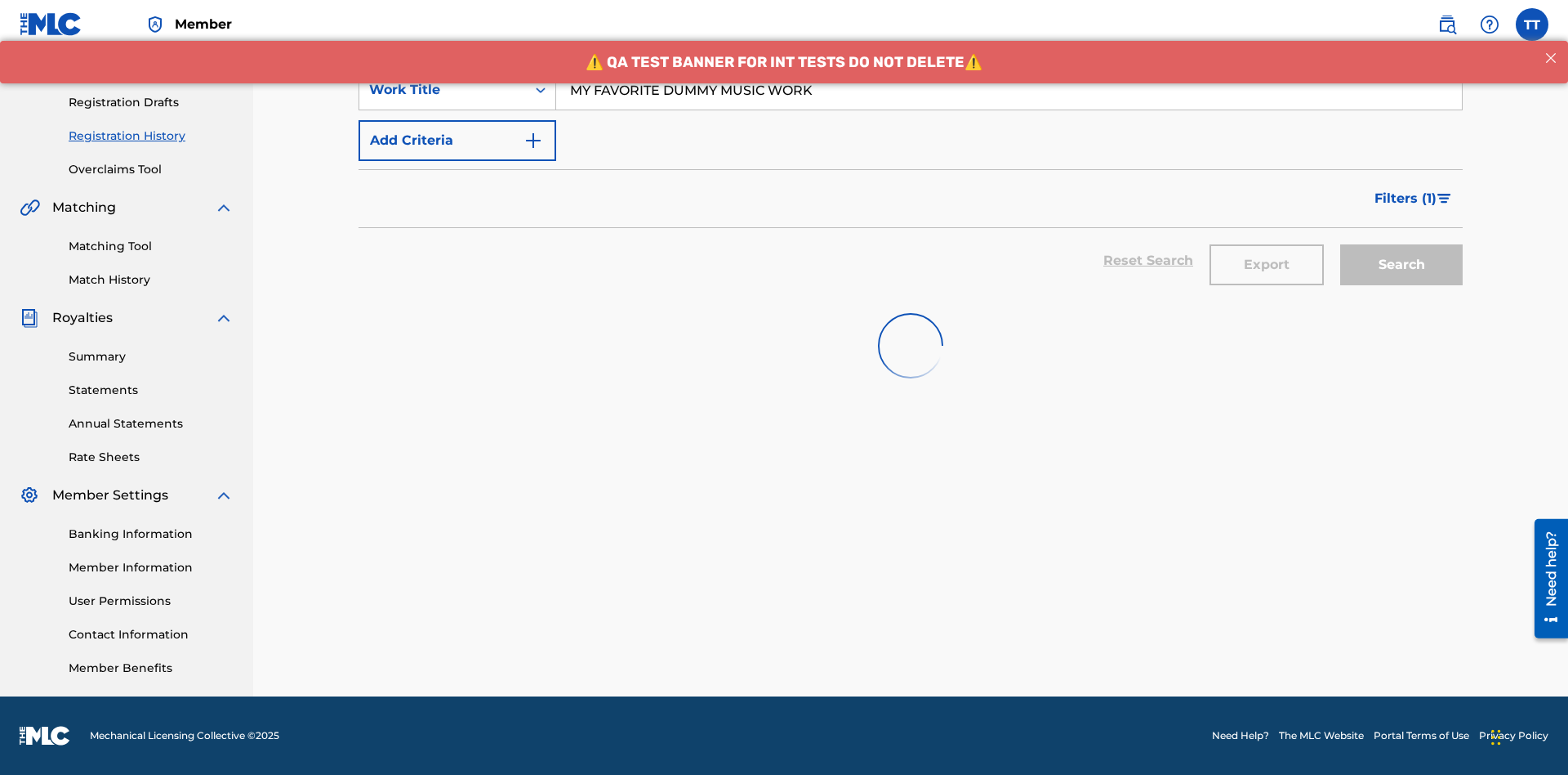
click at [1267, 245] on button "Export" at bounding box center [1267, 264] width 115 height 40
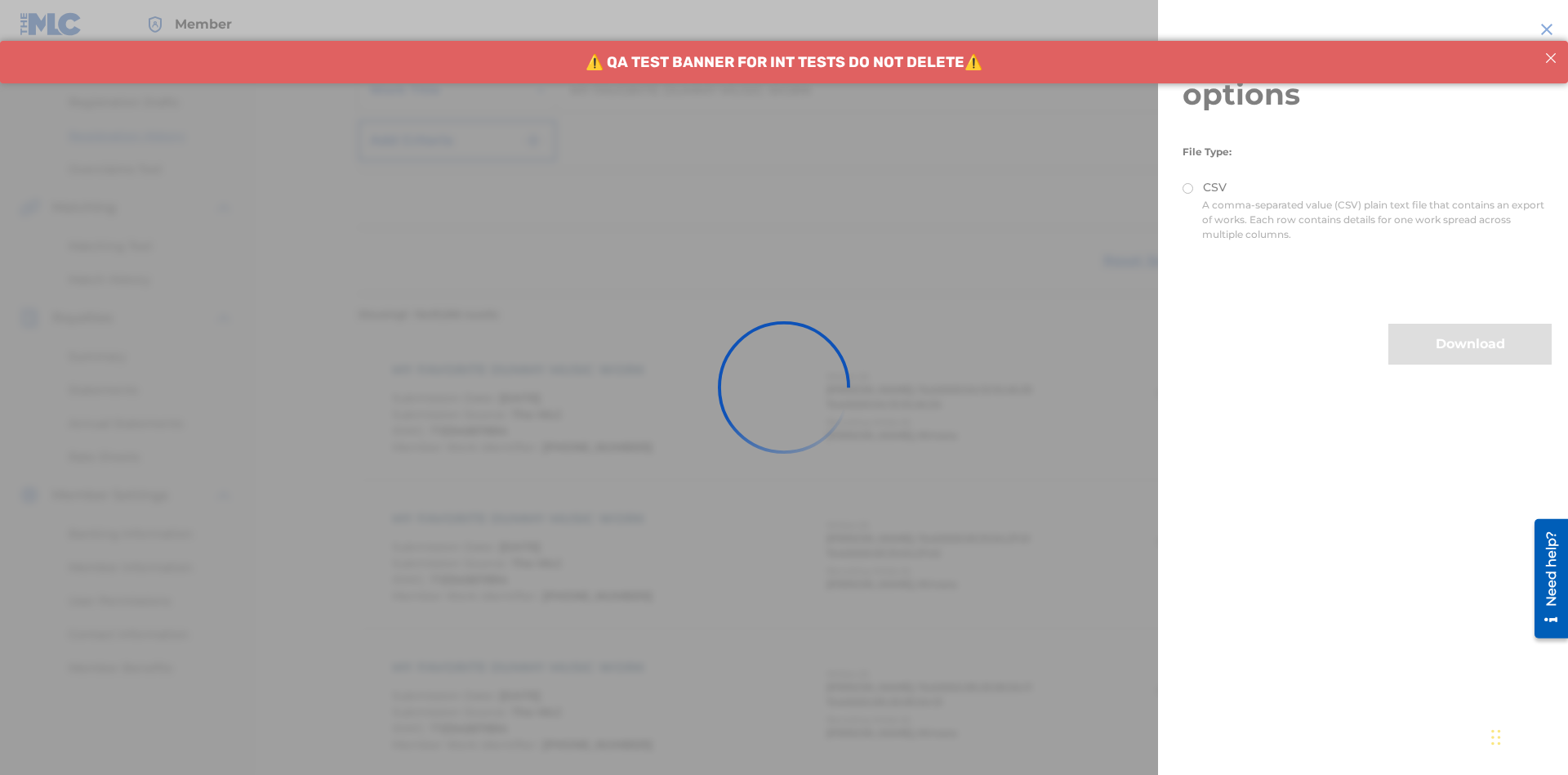
scroll to position [385, 0]
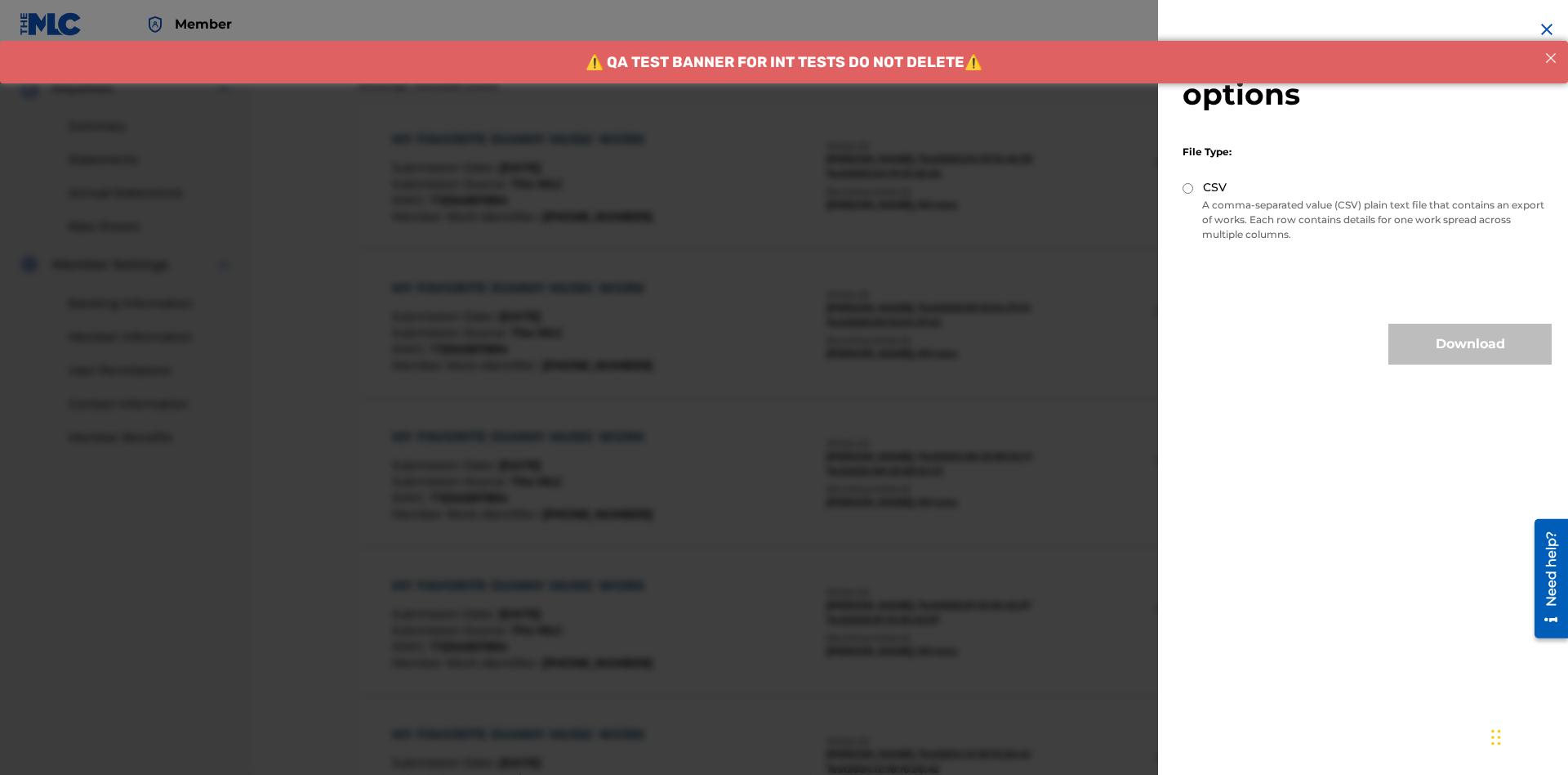
click at [1188, 188] on input "CSV" at bounding box center [1187, 188] width 10 height 10
radio input "true"
click at [1470, 344] on button "Download" at bounding box center [1470, 343] width 164 height 40
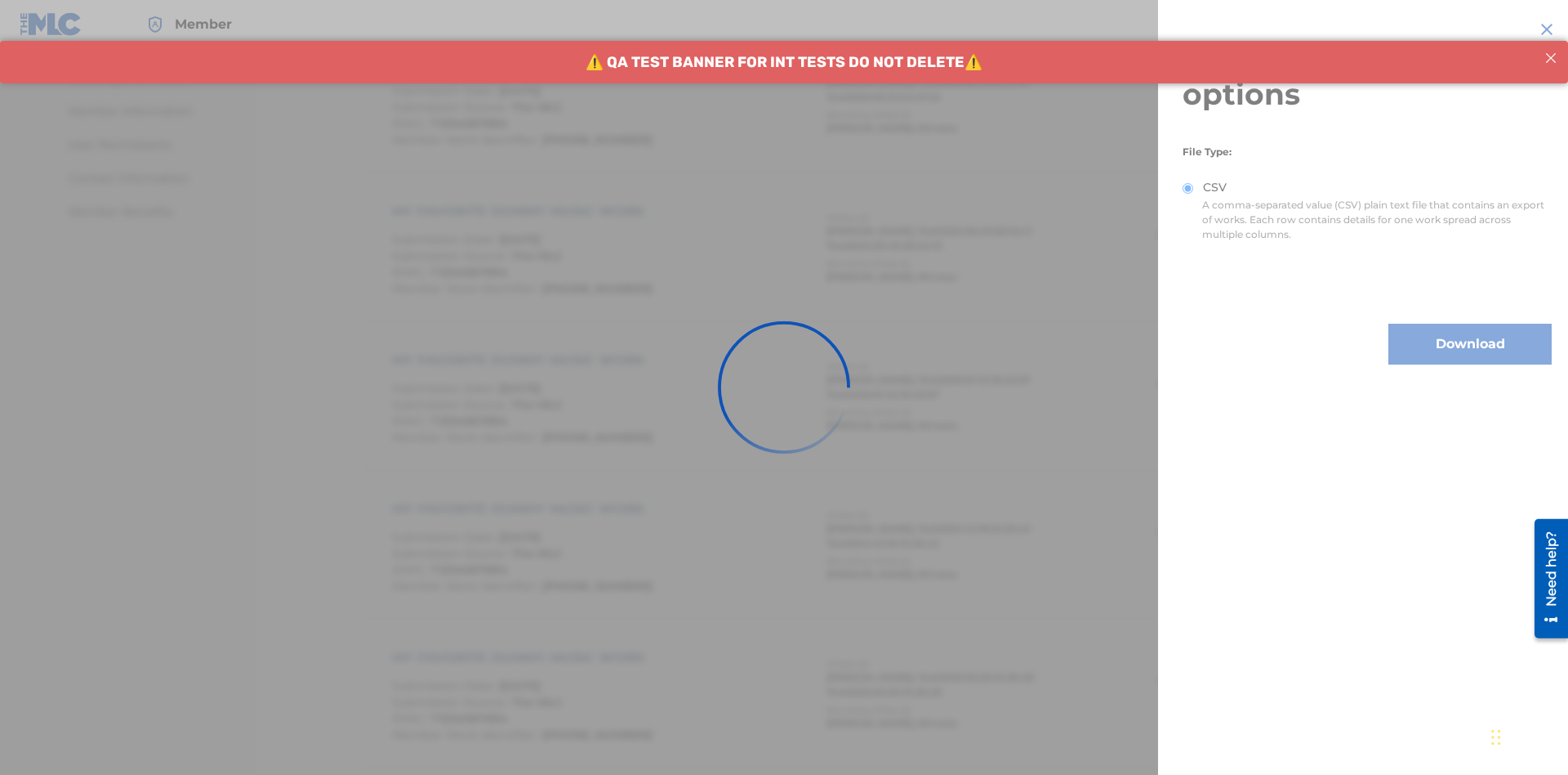
scroll to position [863, 0]
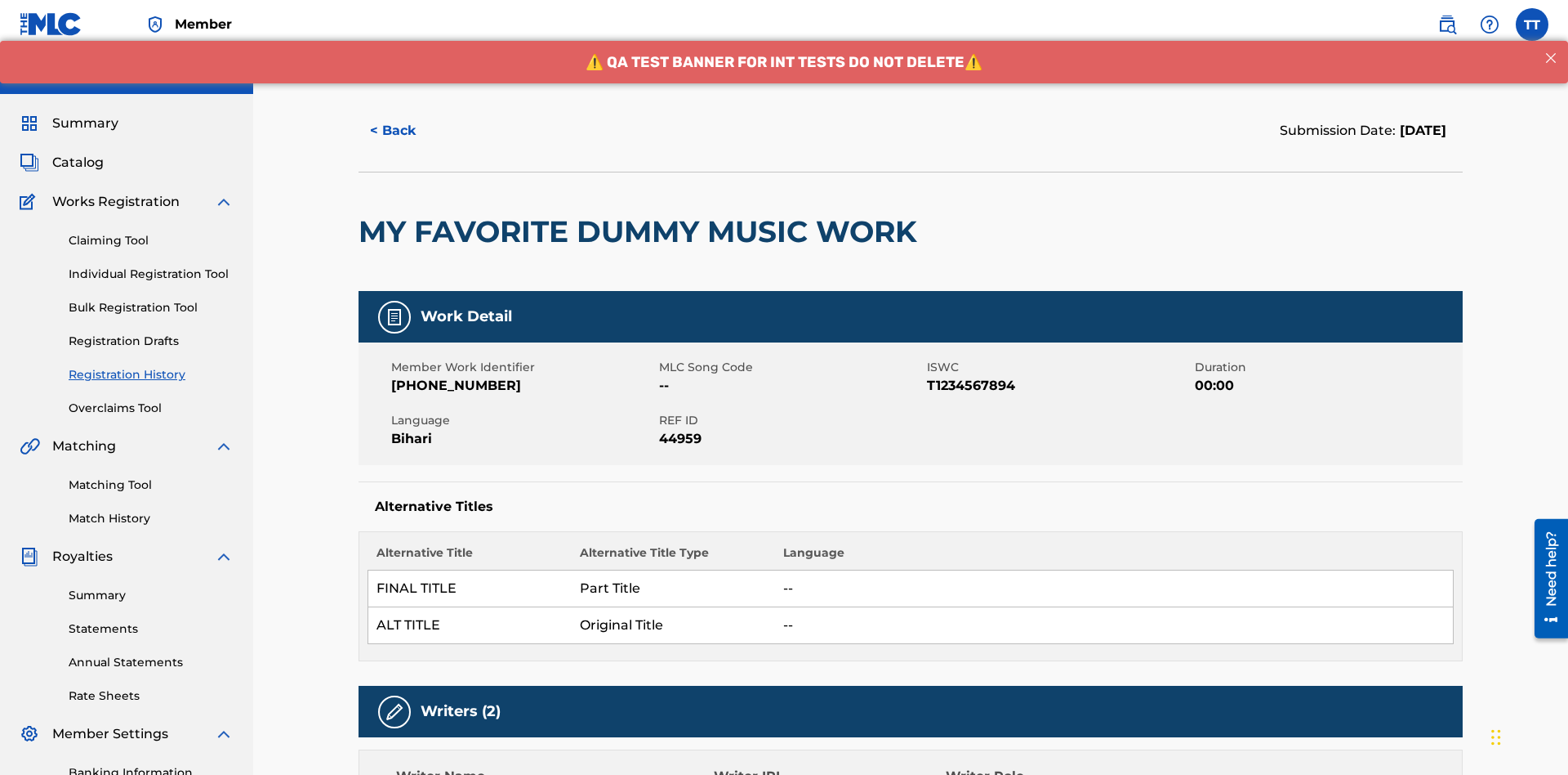
click at [408, 119] on button "< Back" at bounding box center [407, 130] width 98 height 40
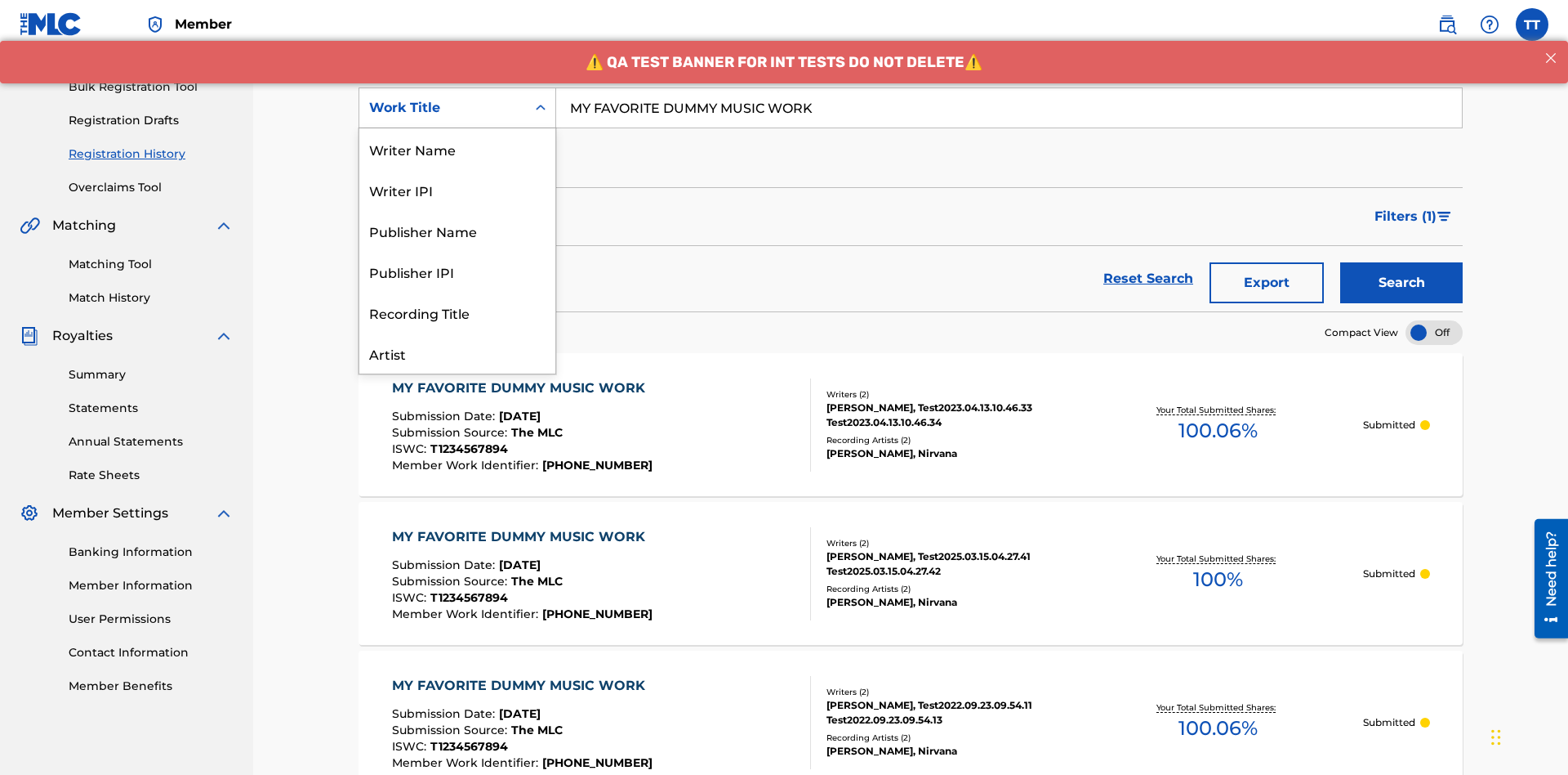
scroll to position [82, 0]
click at [458, 87] on div "Writer Name" at bounding box center [457, 67] width 196 height 40
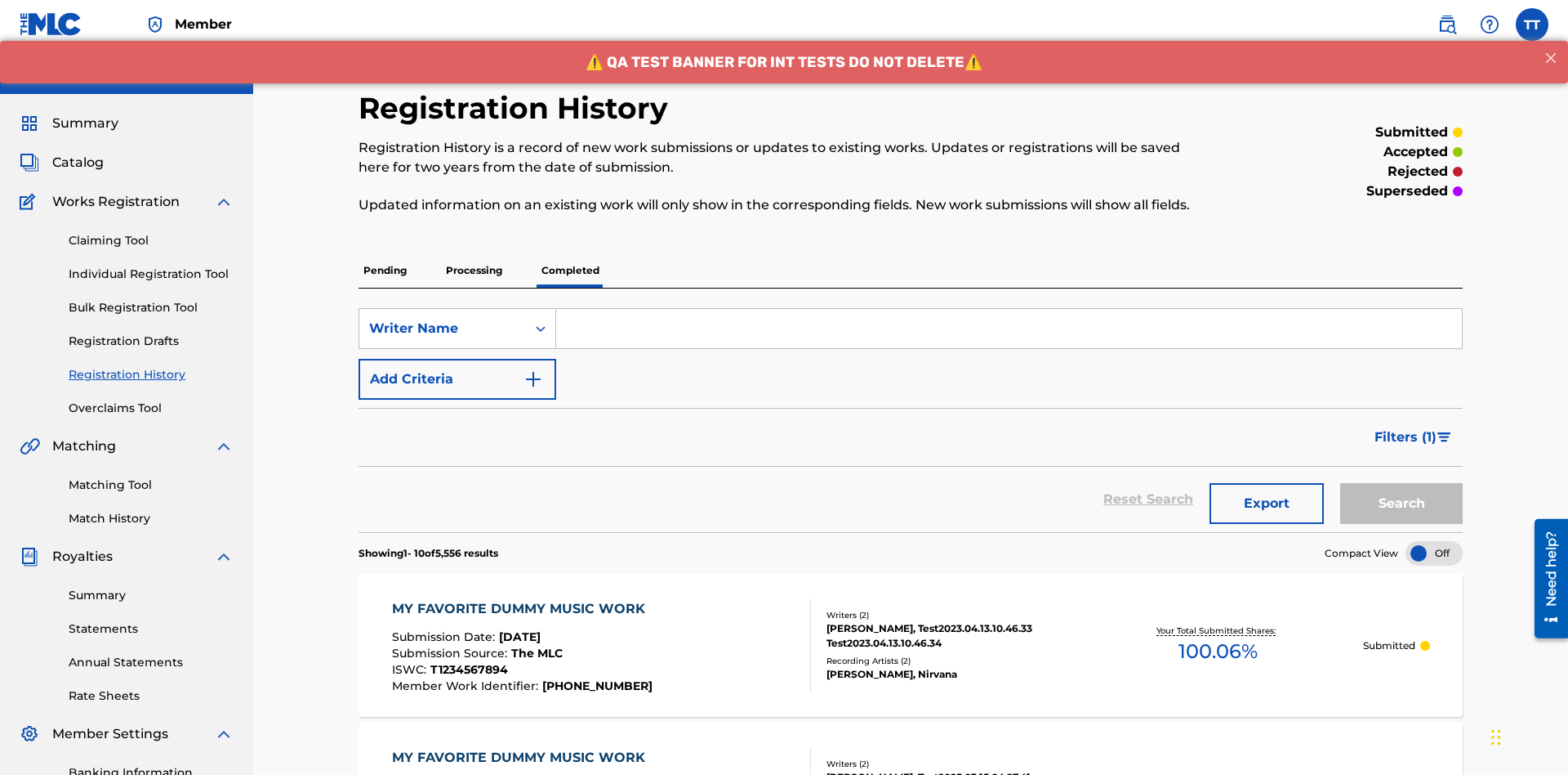
click at [1009, 308] on input "Search Form" at bounding box center [1010, 328] width 906 height 40
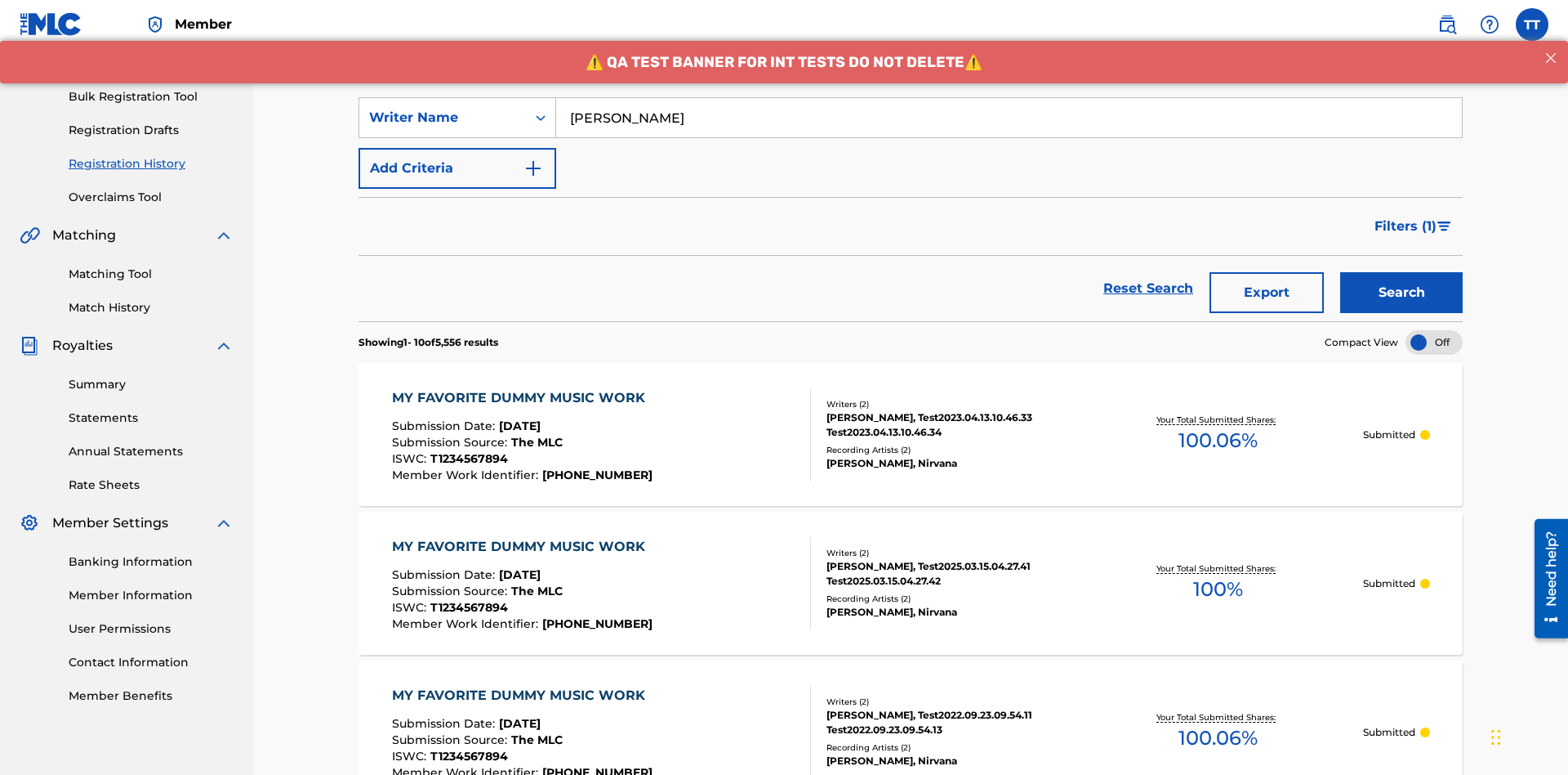
type input "BERKOWITZ"
click at [1402, 272] on button "Search" at bounding box center [1402, 292] width 122 height 40
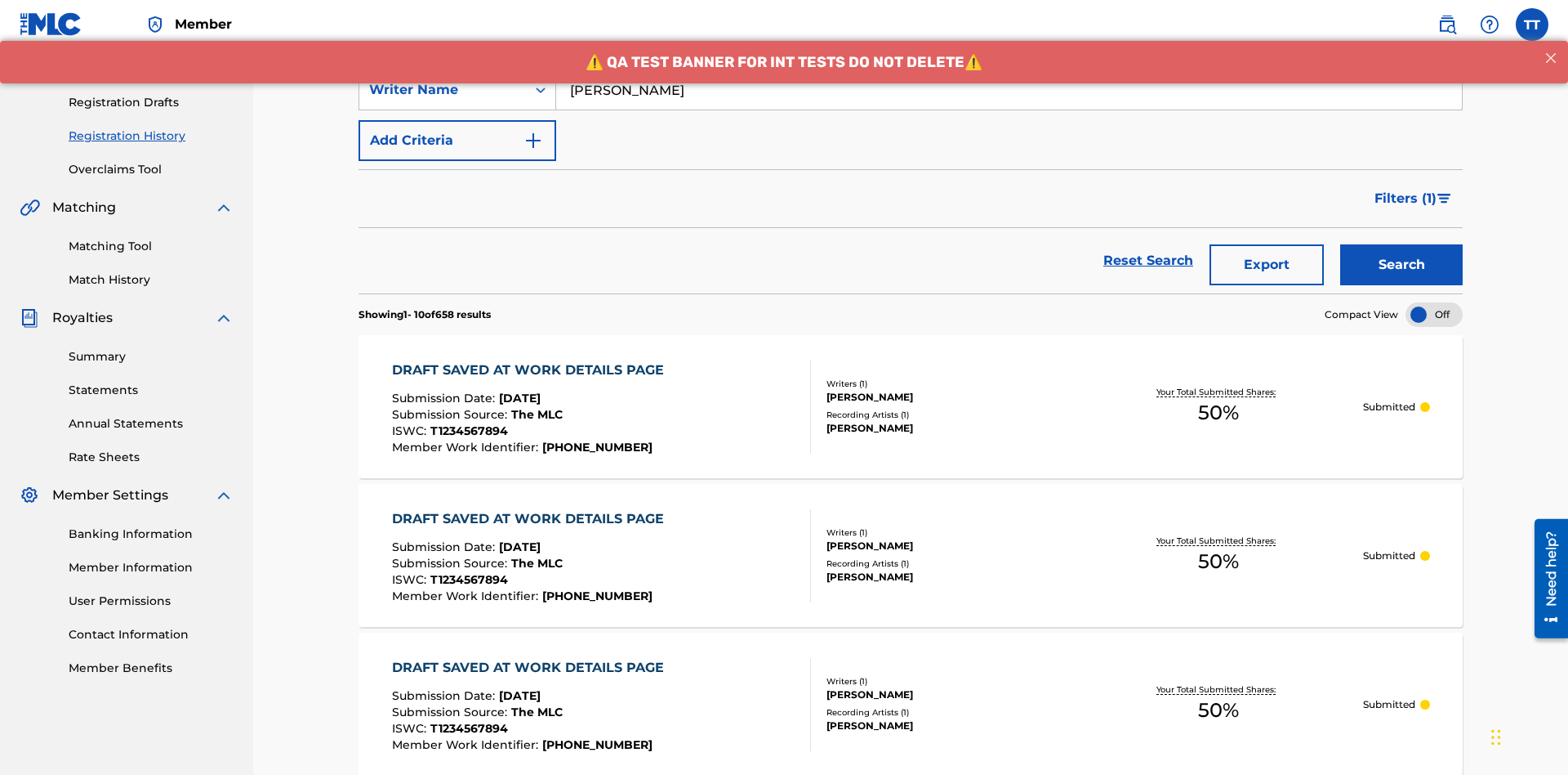
click at [1267, 245] on button "Export" at bounding box center [1267, 264] width 115 height 40
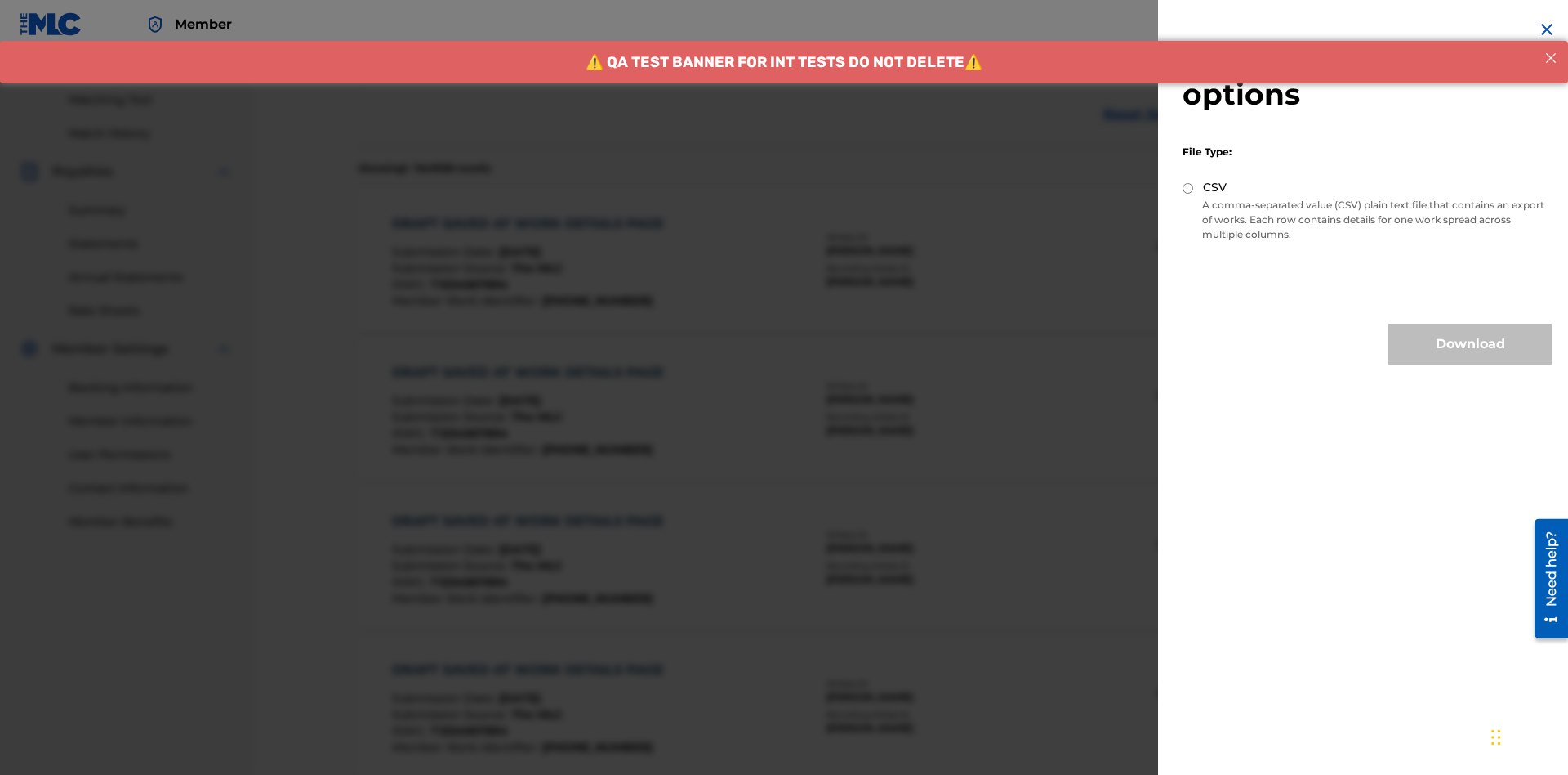
click at [1188, 188] on input "CSV" at bounding box center [1187, 188] width 10 height 10
radio input "true"
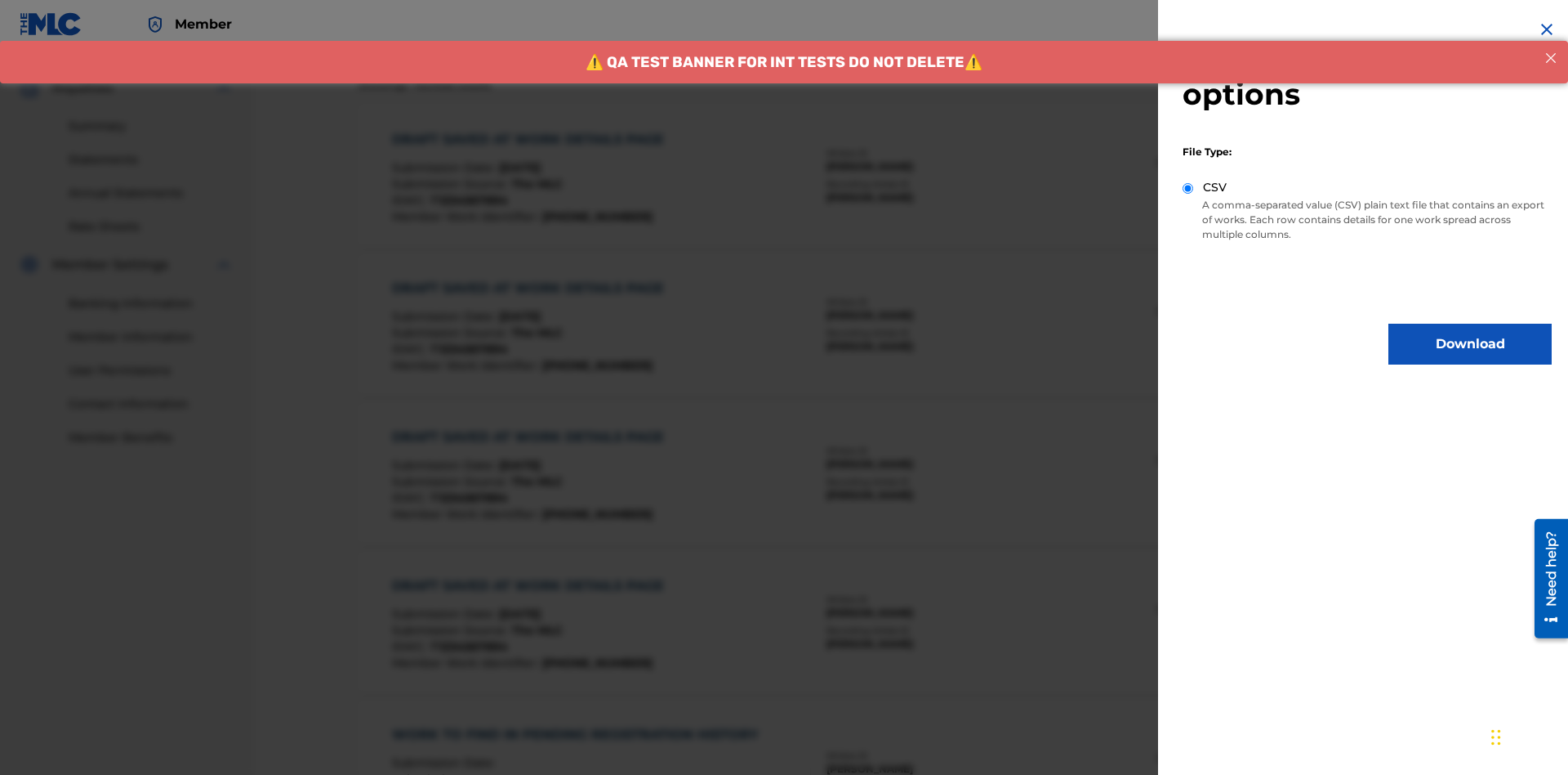
click at [1470, 344] on button "Download" at bounding box center [1470, 343] width 164 height 40
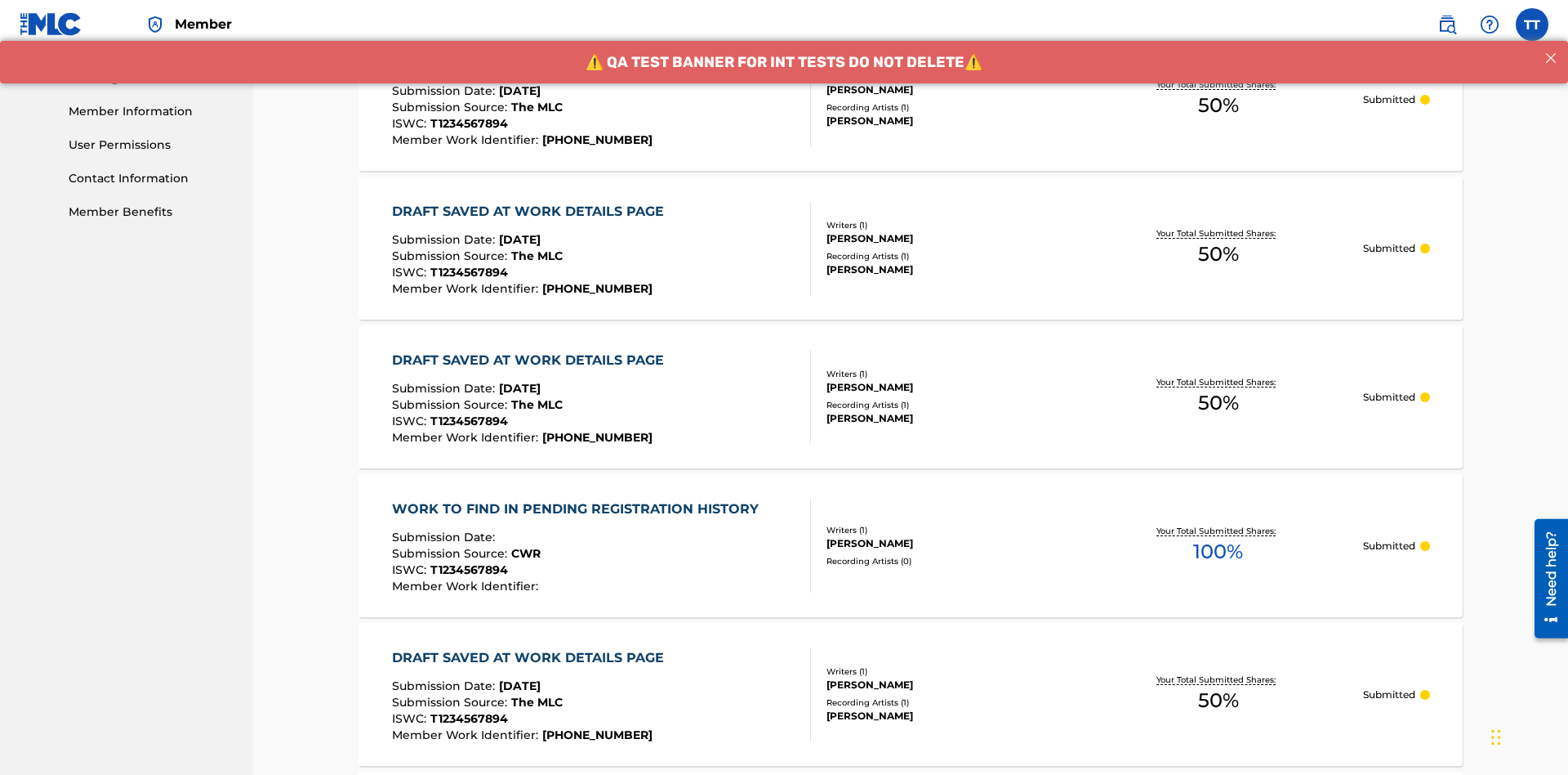
scroll to position [863, 0]
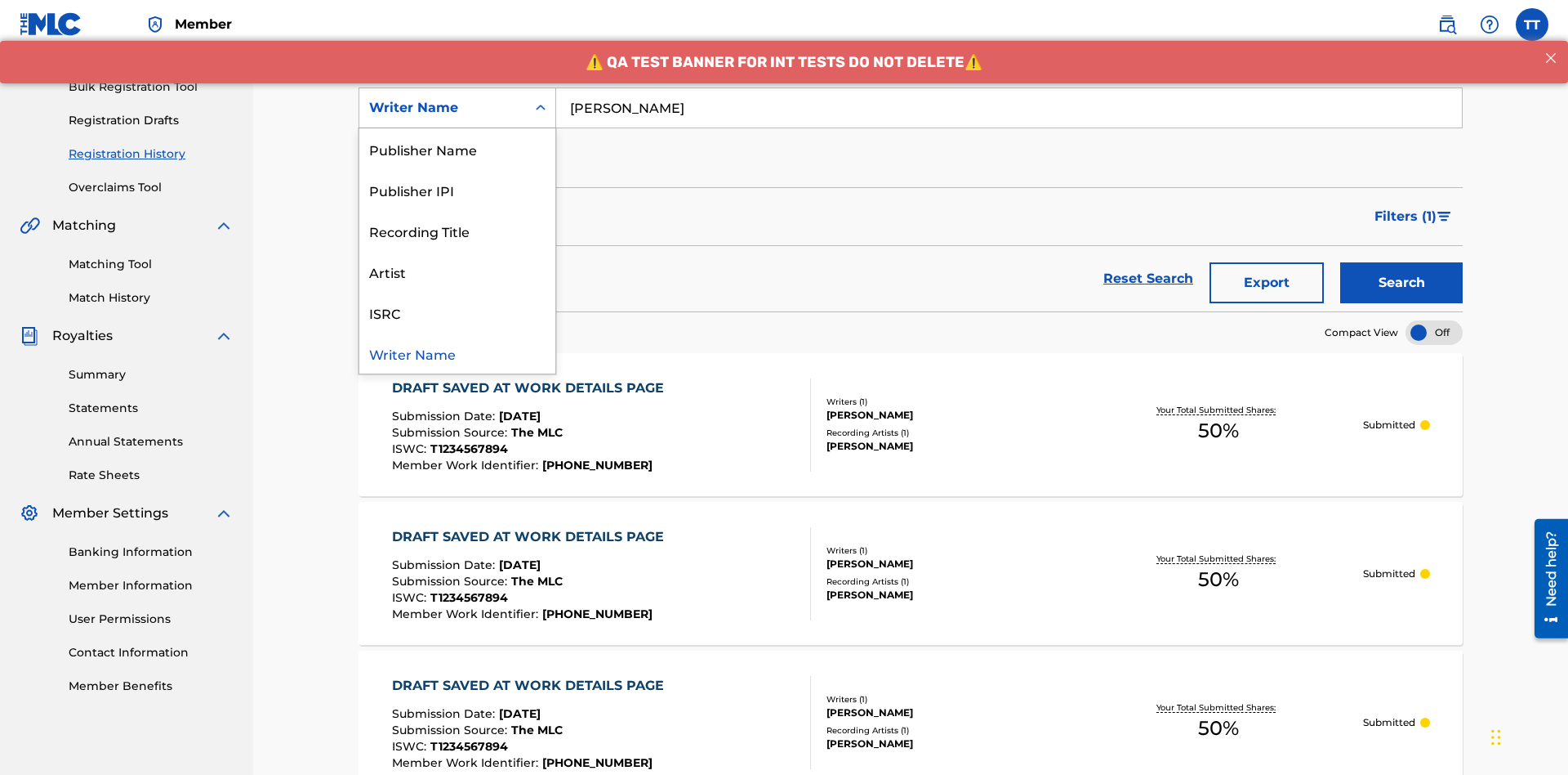
click at [458, 128] on div "Writer IPI" at bounding box center [457, 107] width 196 height 40
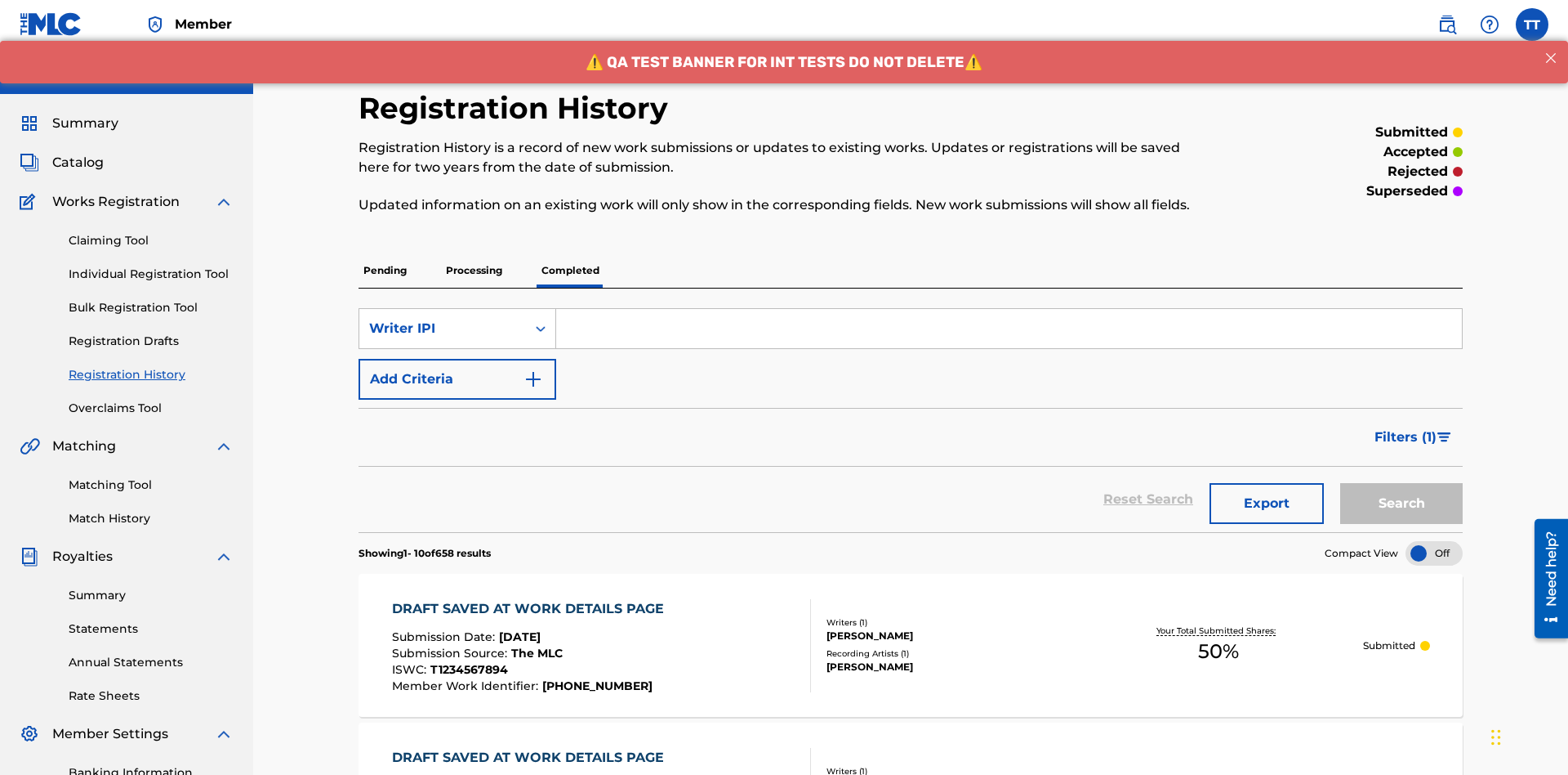
click at [1009, 308] on input "Search Form" at bounding box center [1010, 328] width 906 height 40
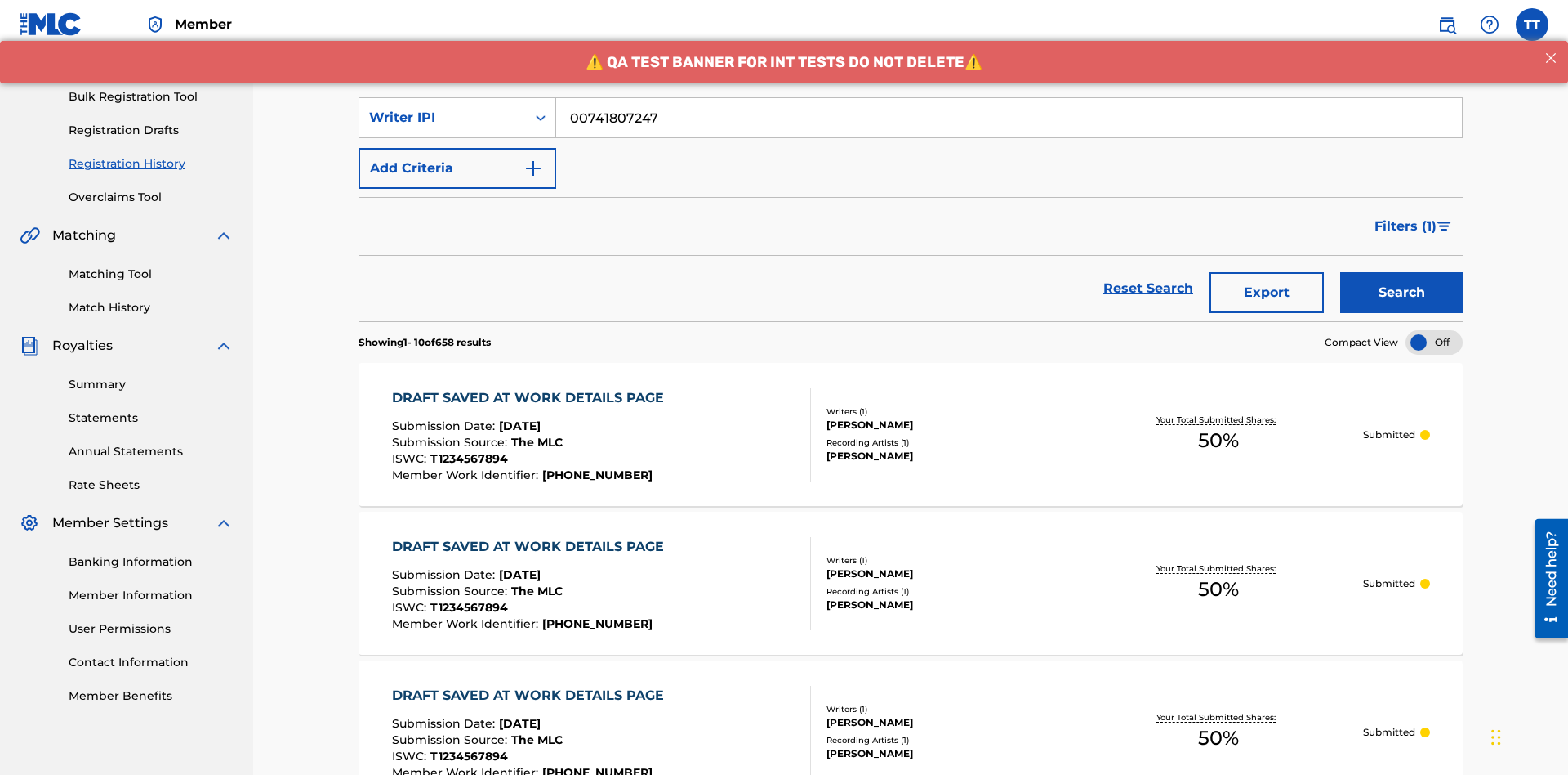
type input "00741807247"
click at [1402, 272] on button "Search" at bounding box center [1402, 292] width 122 height 40
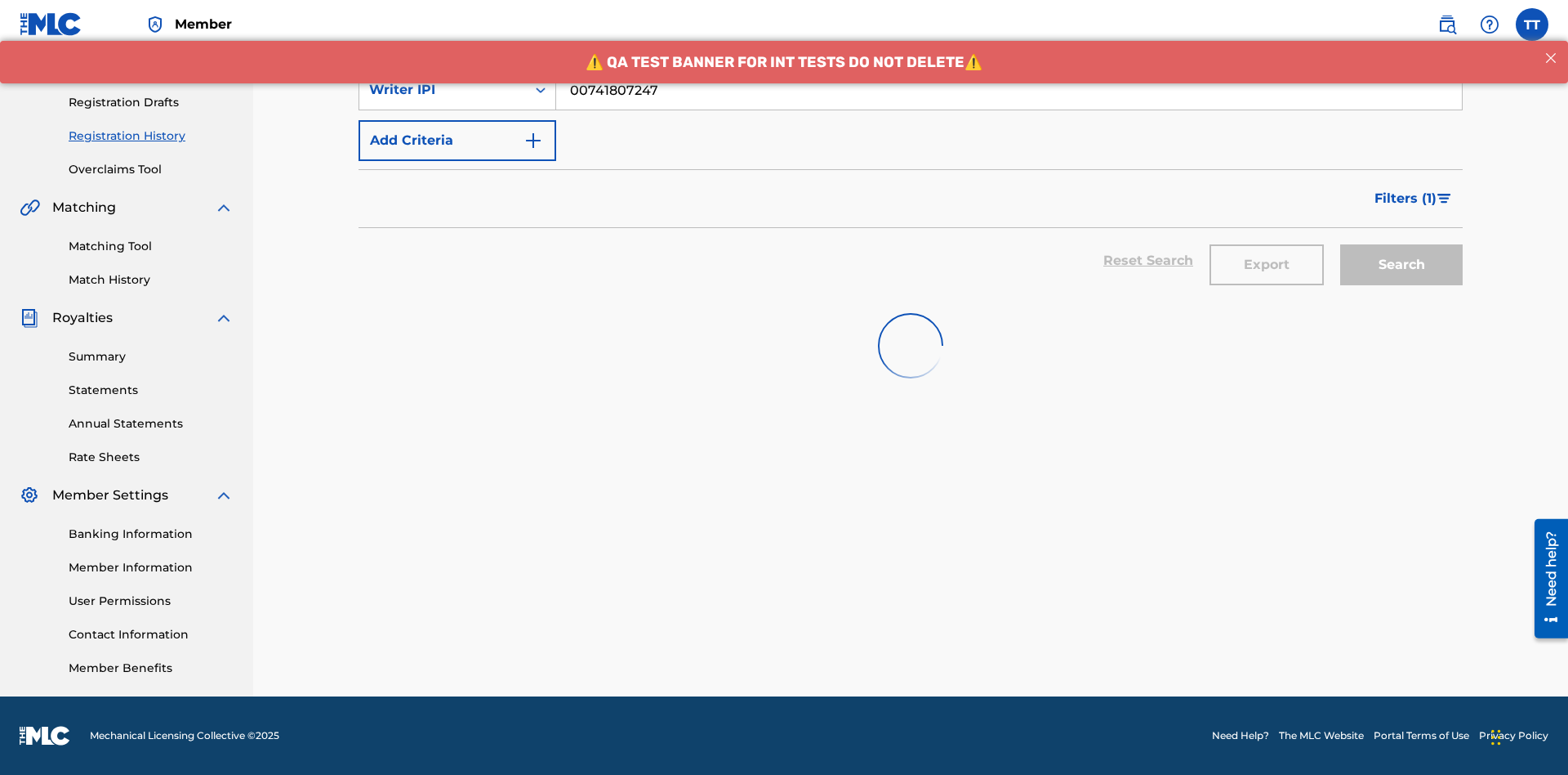
click at [1267, 245] on button "Export" at bounding box center [1267, 264] width 115 height 40
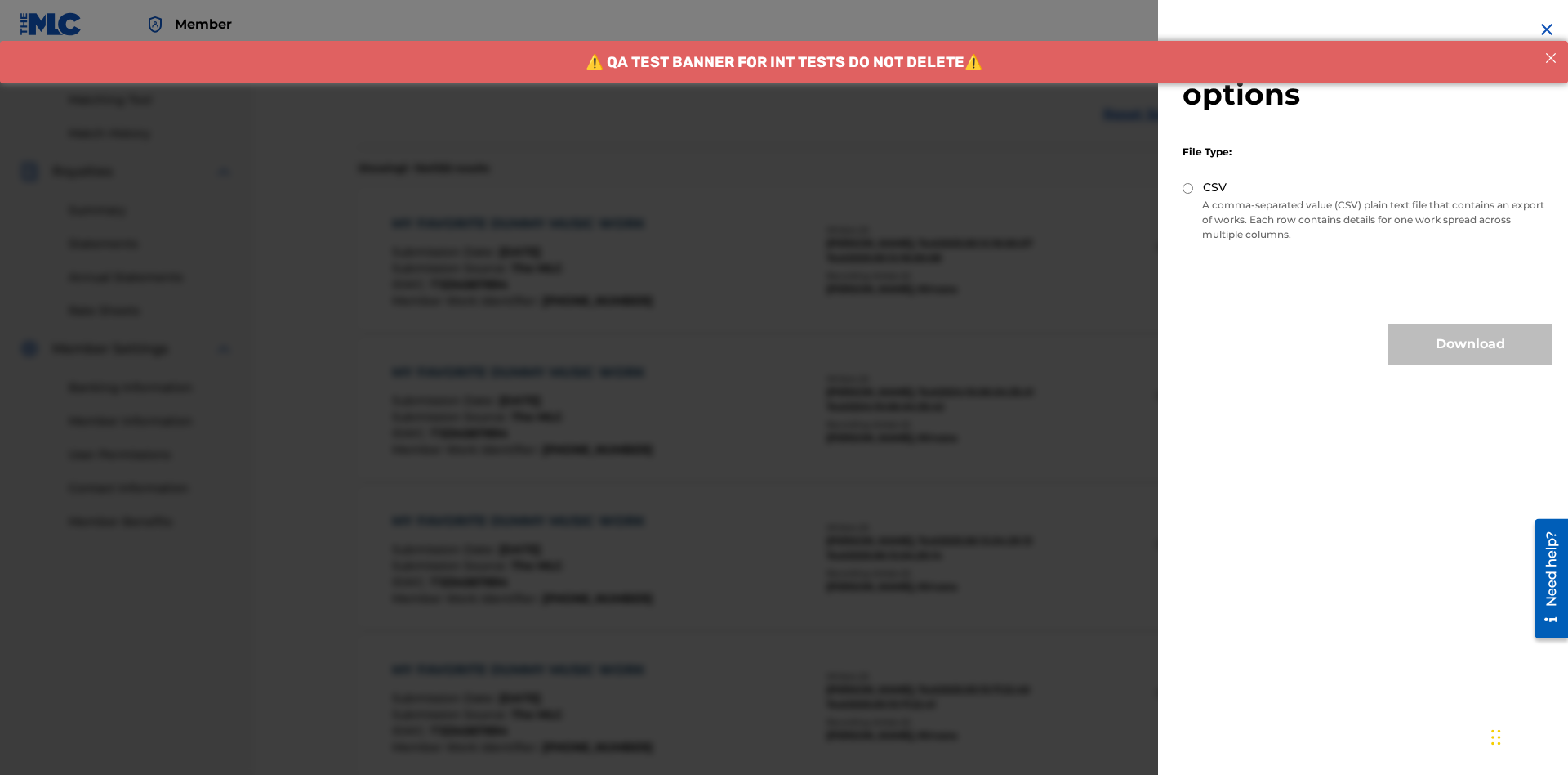
click at [1188, 188] on input "CSV" at bounding box center [1187, 188] width 10 height 10
radio input "true"
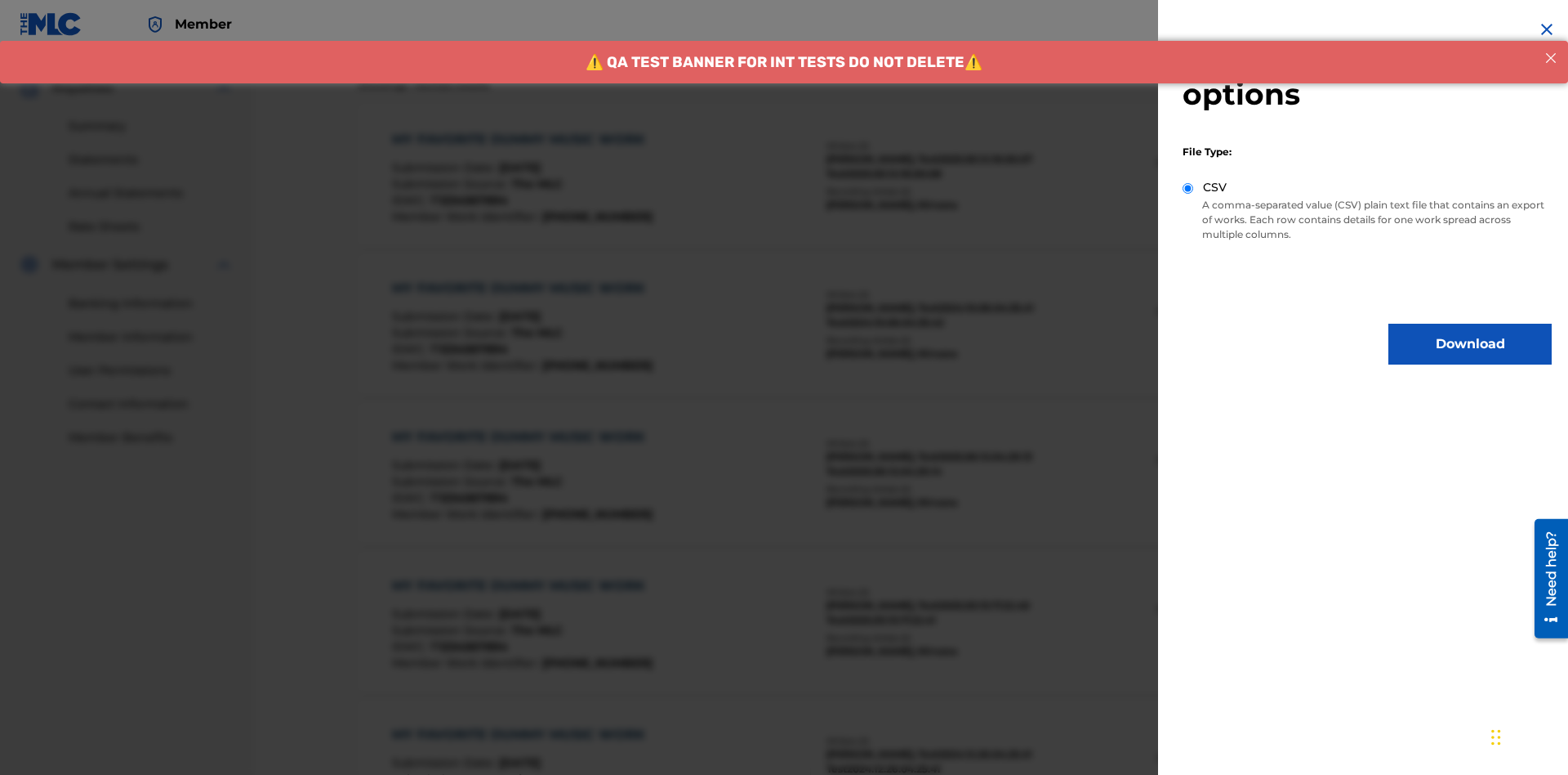
click at [1470, 344] on button "Download" at bounding box center [1470, 343] width 164 height 40
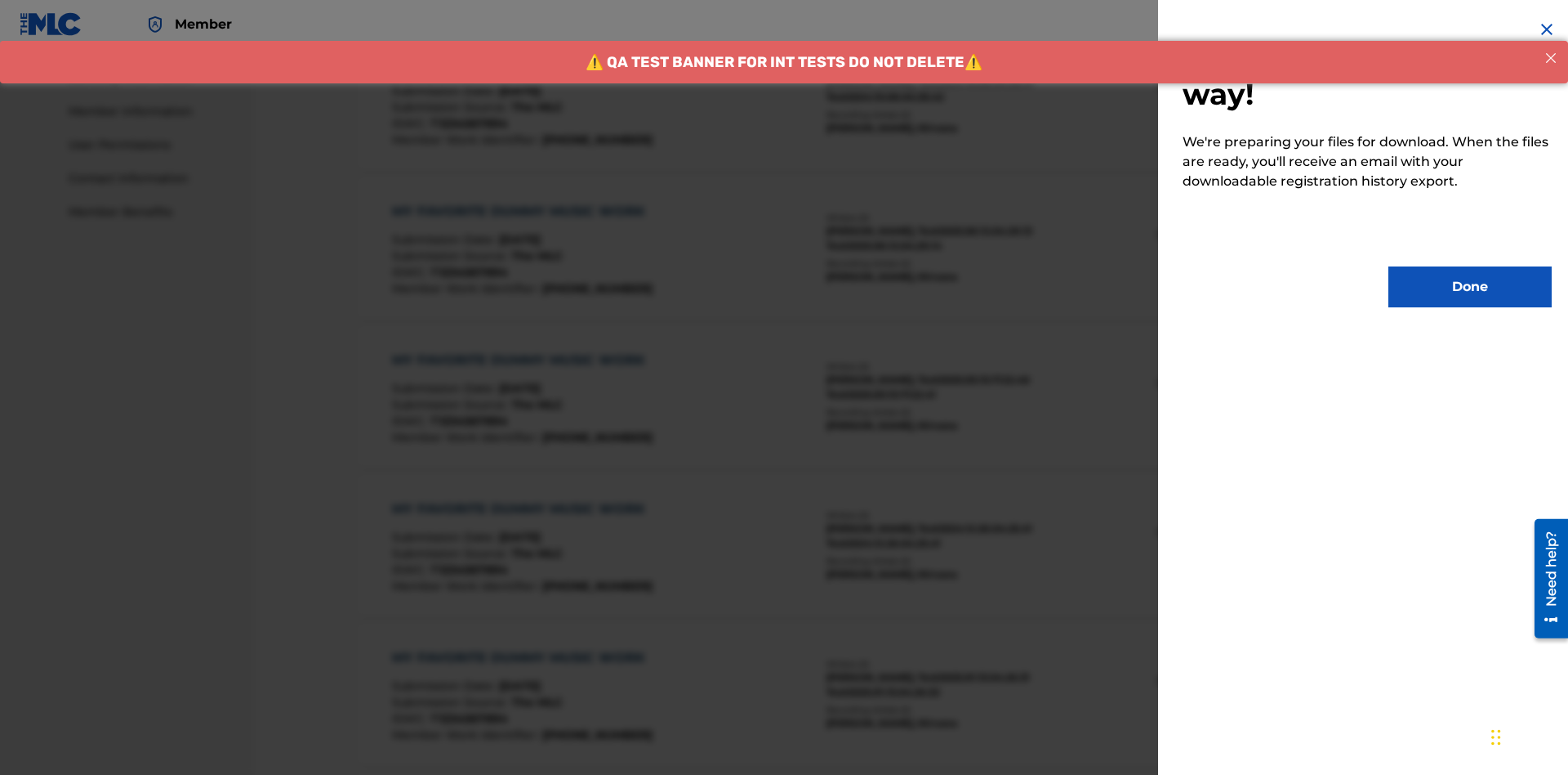
click at [1470, 287] on button "Done" at bounding box center [1470, 286] width 164 height 40
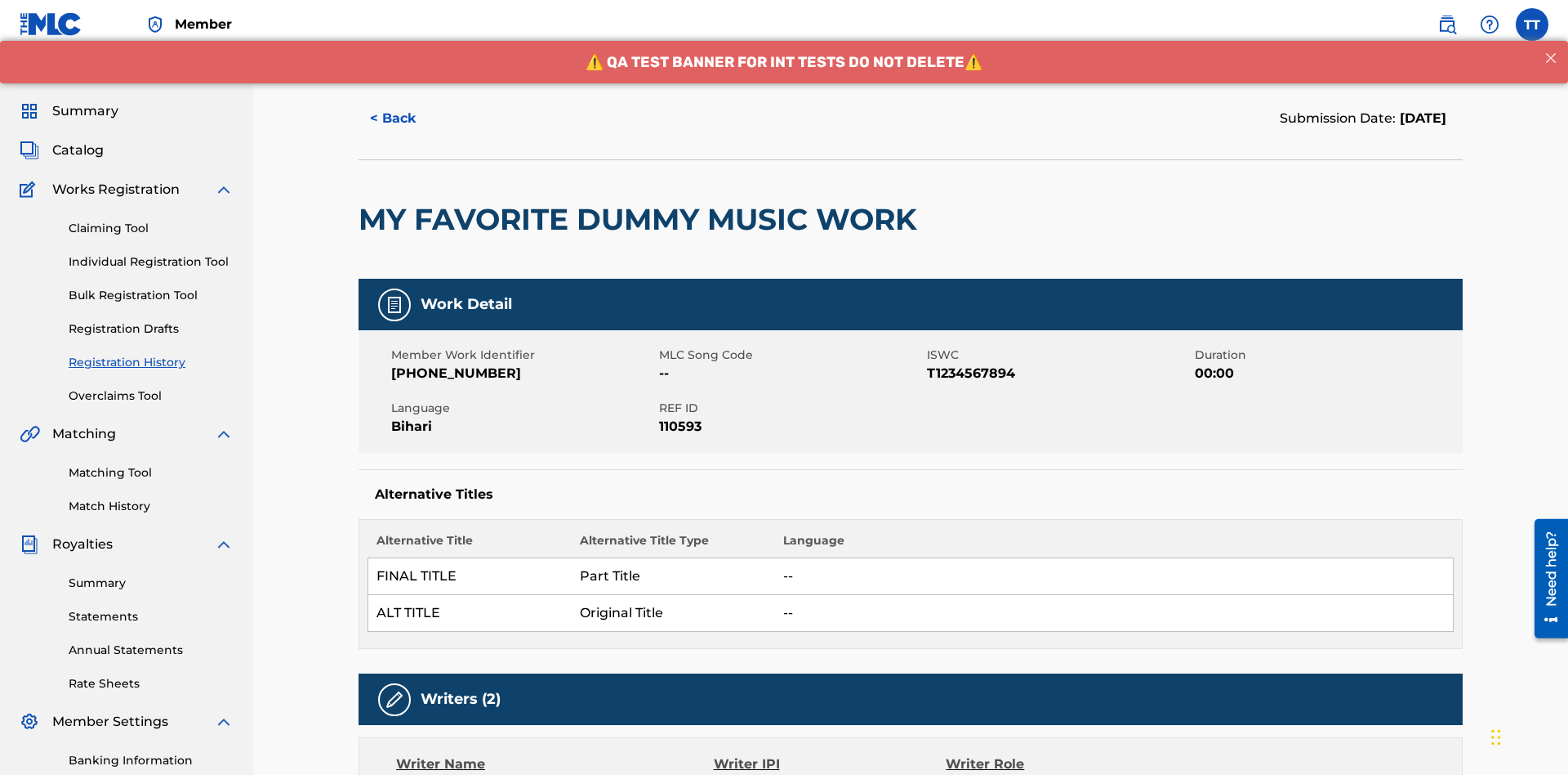
click at [408, 119] on button "< Back" at bounding box center [407, 118] width 98 height 40
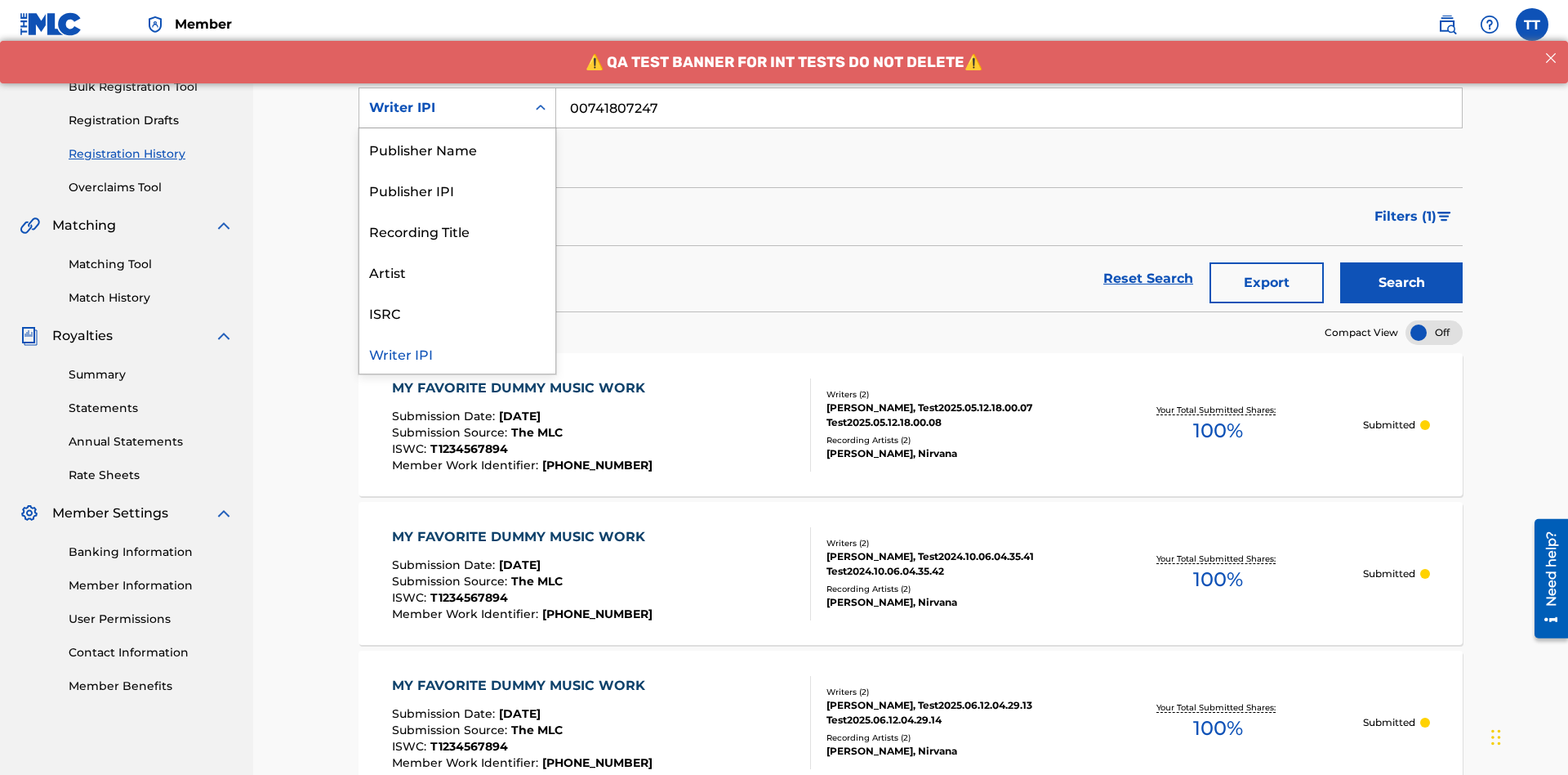
click at [458, 149] on div "Publisher Name" at bounding box center [457, 148] width 196 height 40
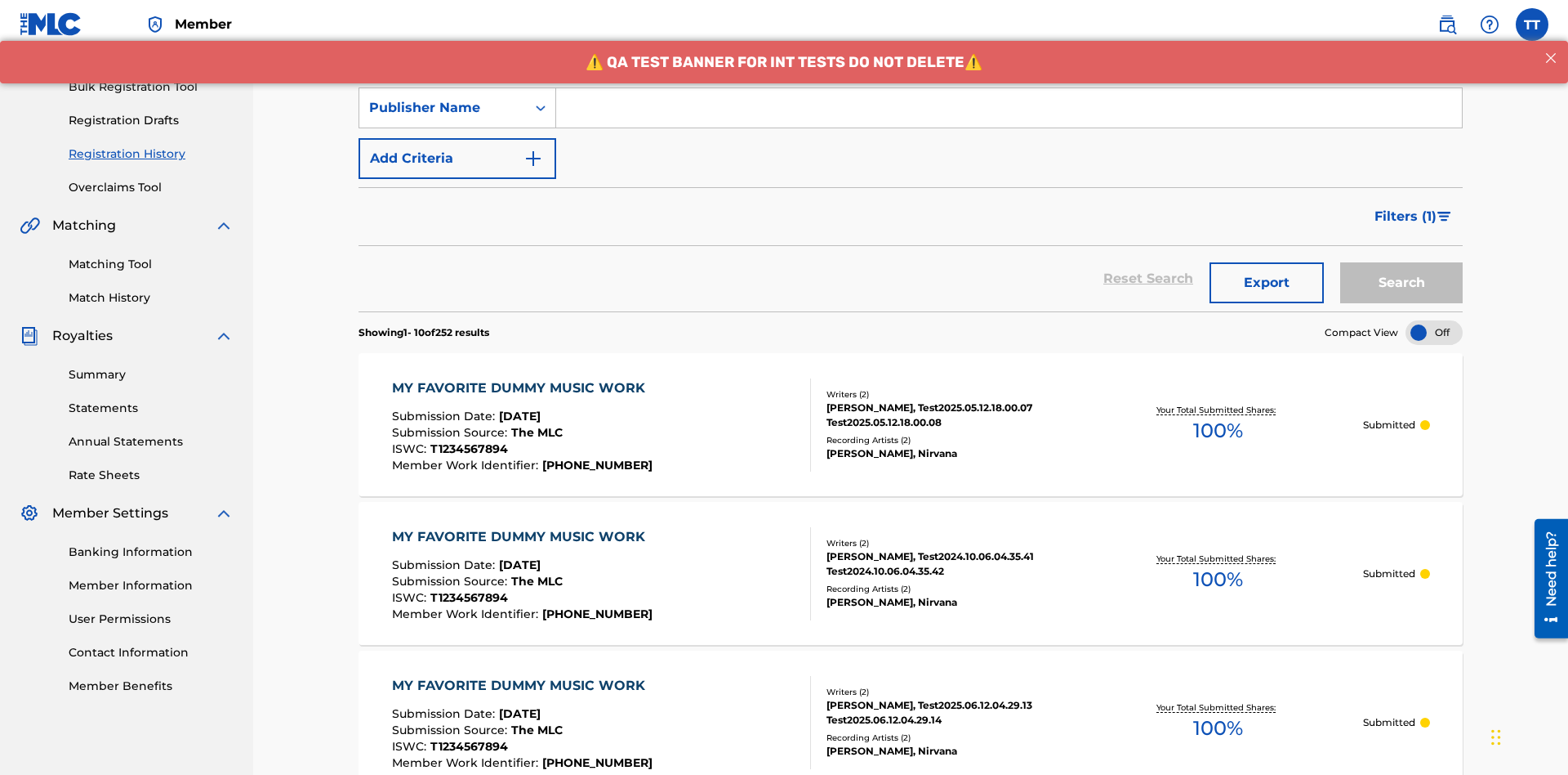
click at [1009, 118] on input "Search Form" at bounding box center [1010, 108] width 906 height 40
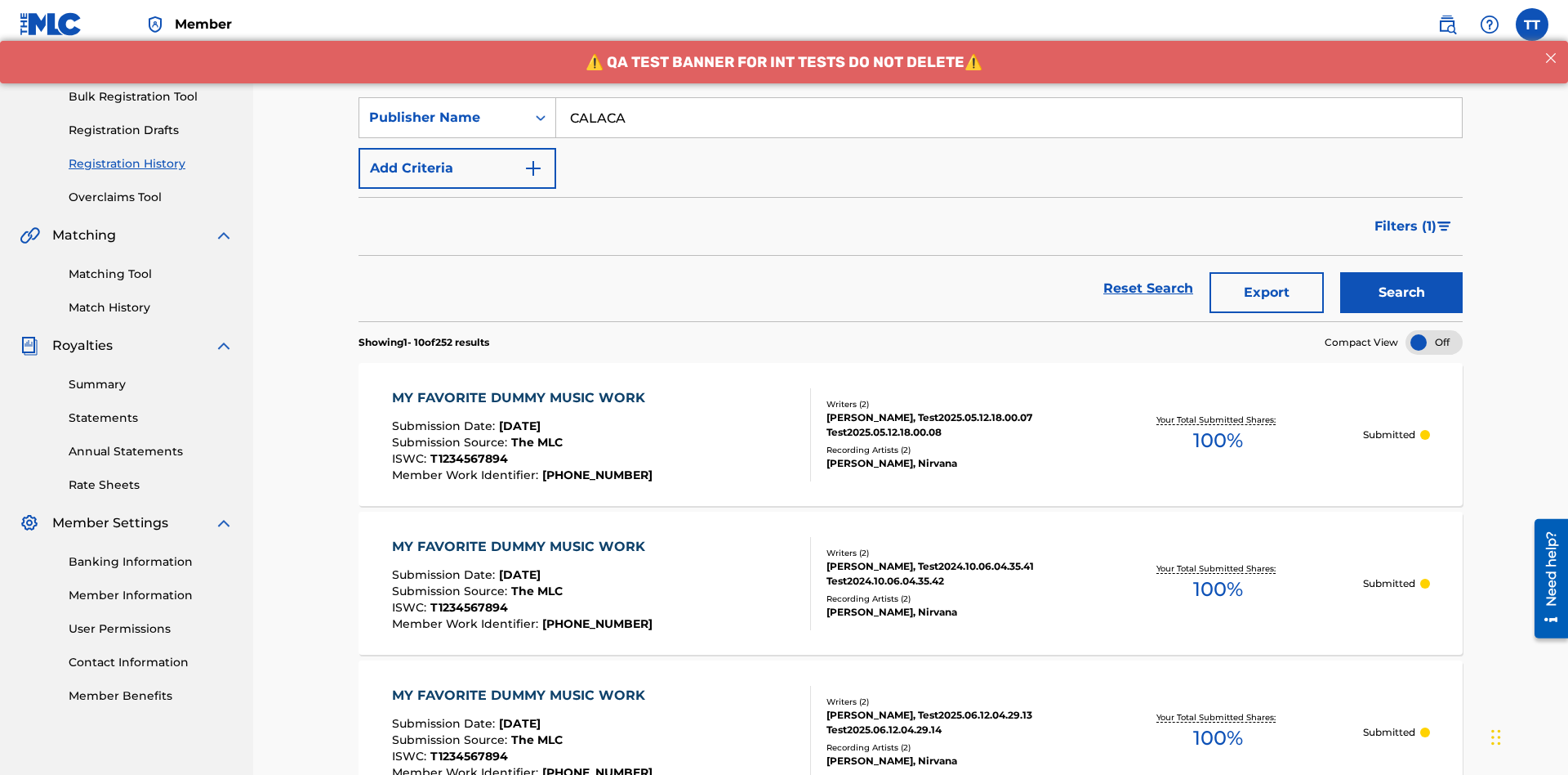
type input "CALACA"
click at [1402, 272] on button "Search" at bounding box center [1402, 292] width 122 height 40
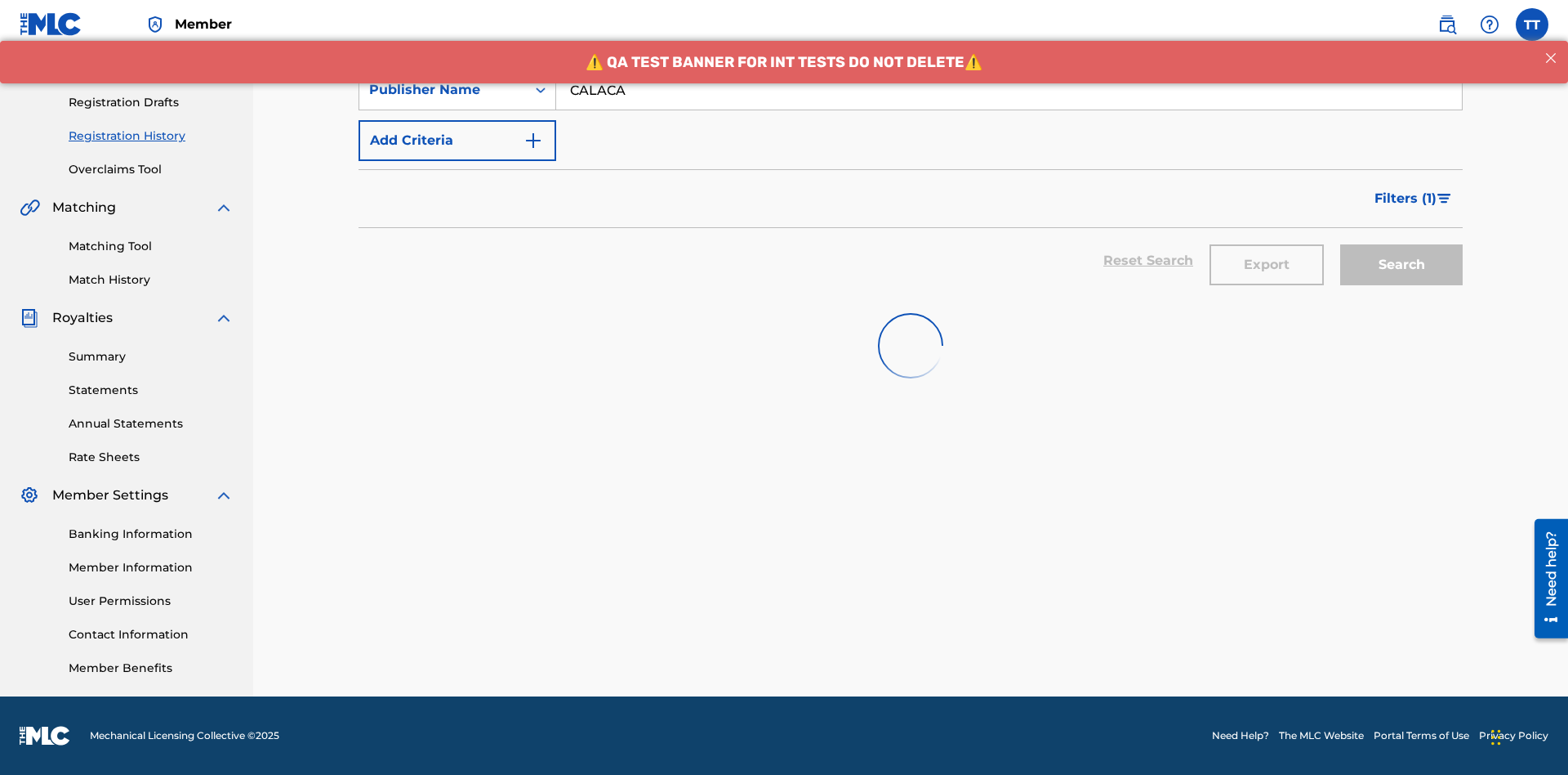
click at [1267, 245] on button "Export" at bounding box center [1267, 264] width 115 height 40
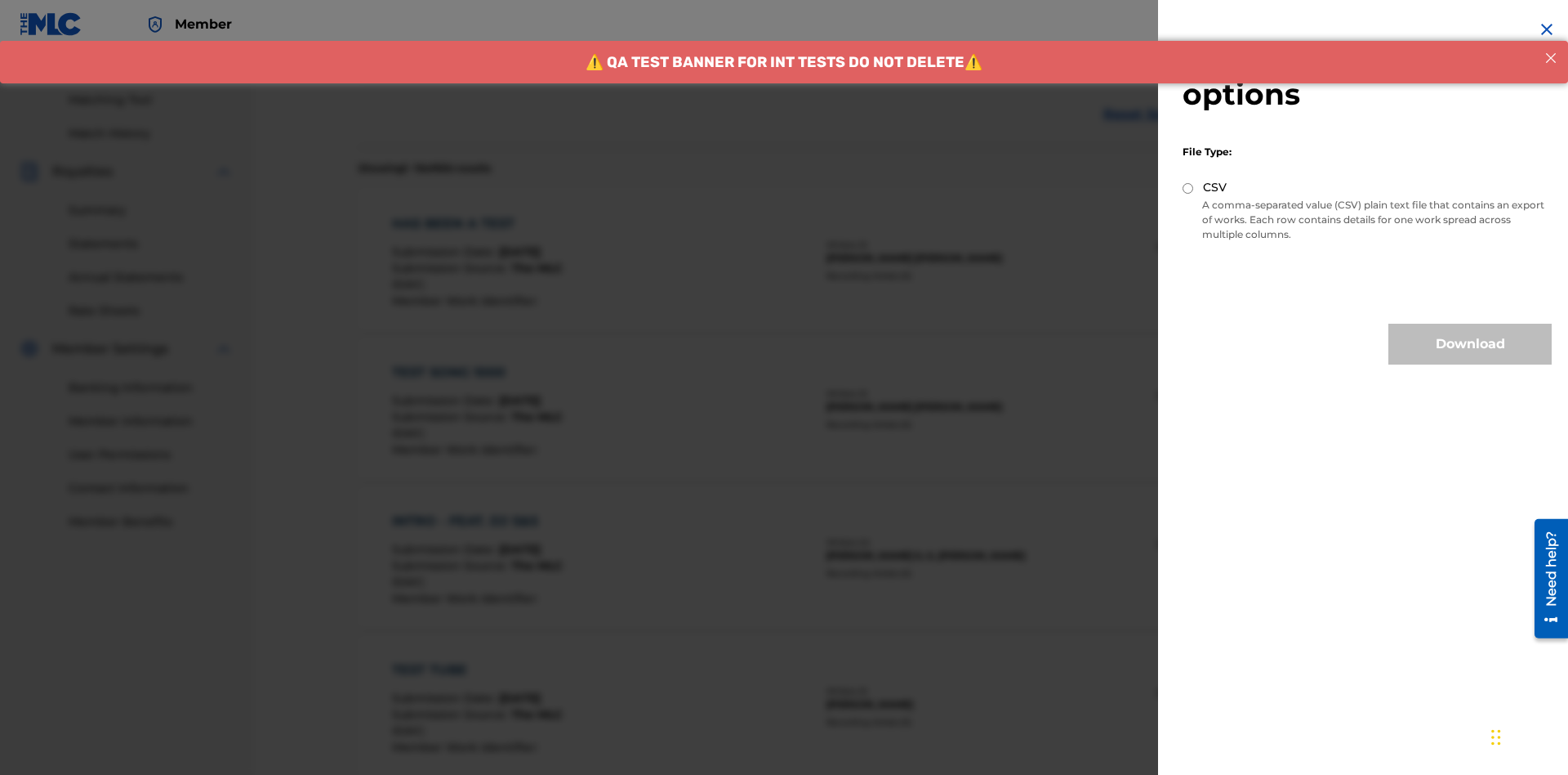
click at [1188, 188] on input "CSV" at bounding box center [1187, 188] width 10 height 10
radio input "true"
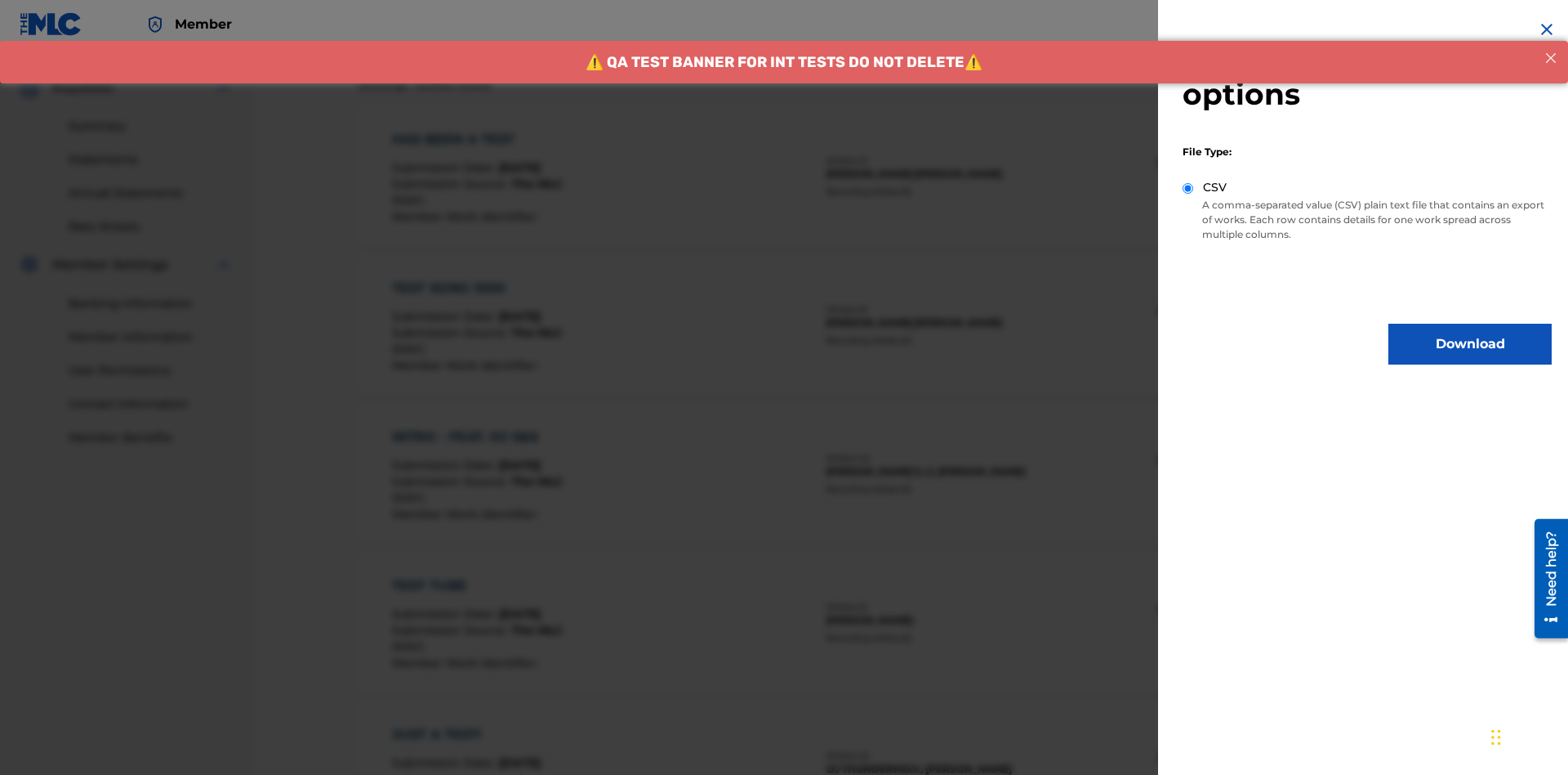
click at [1470, 344] on button "Download" at bounding box center [1470, 343] width 164 height 40
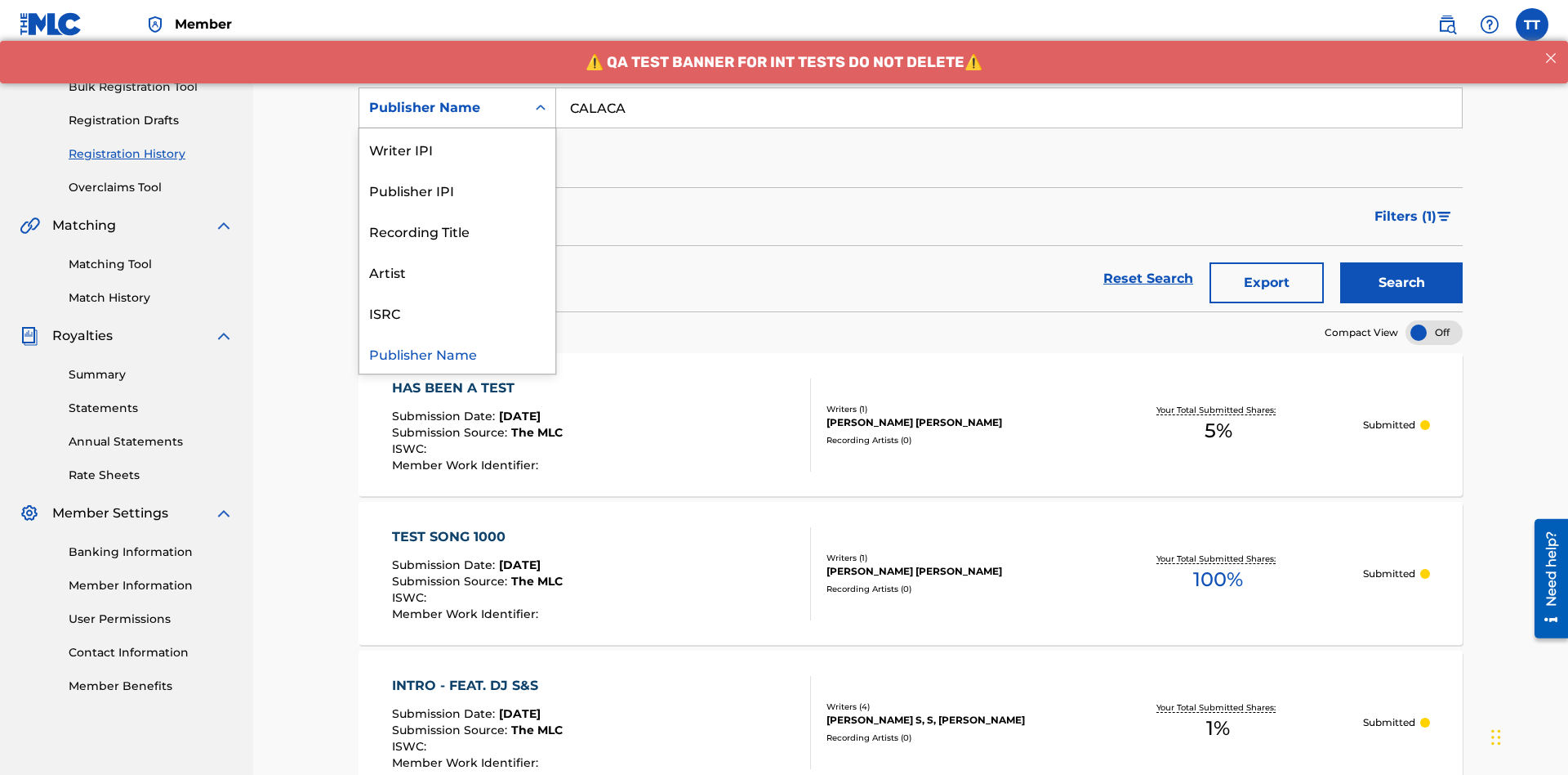
click at [458, 190] on div "Publisher IPI" at bounding box center [457, 189] width 196 height 40
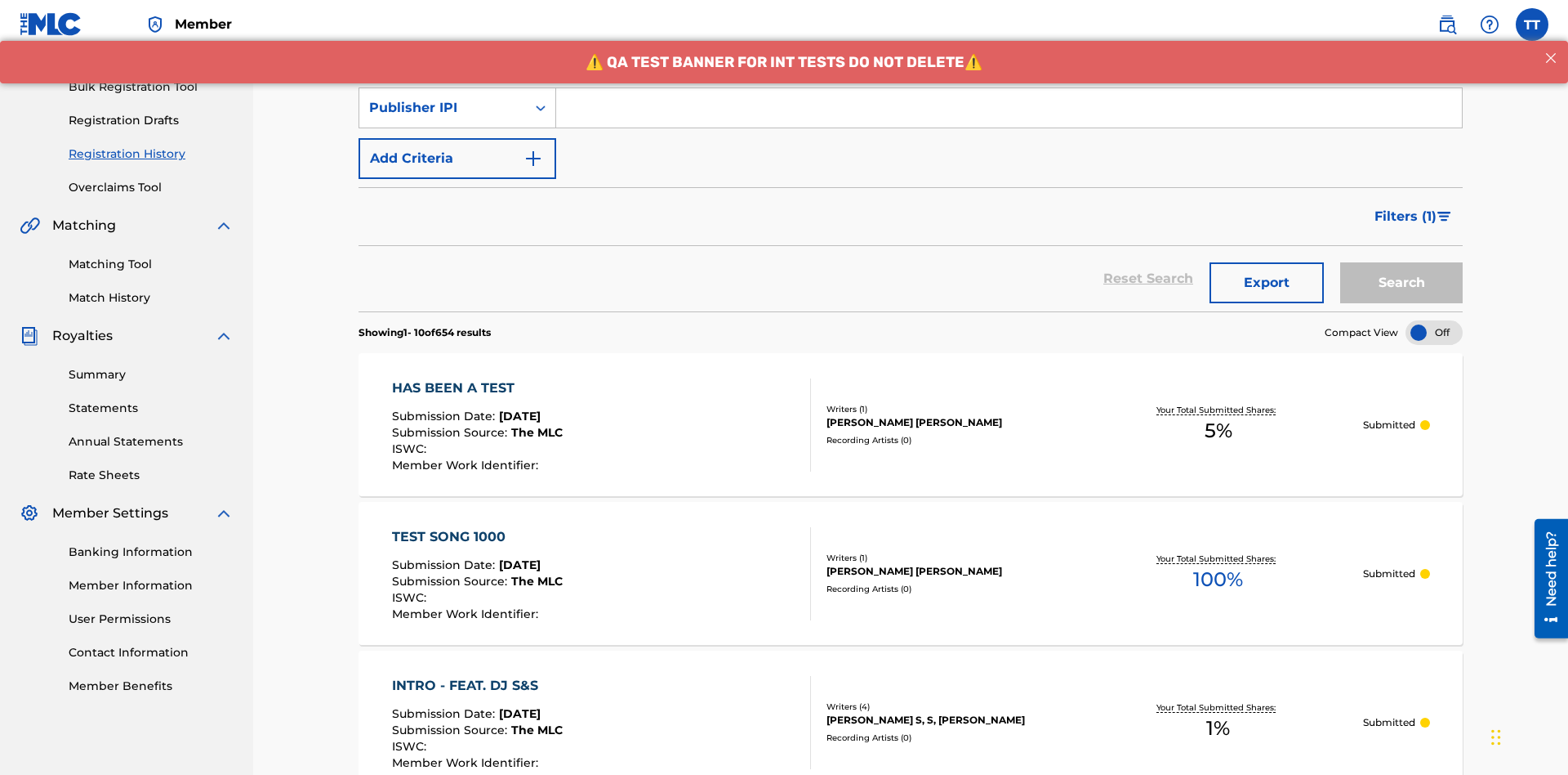
click at [1009, 118] on input "Search Form" at bounding box center [1010, 108] width 906 height 40
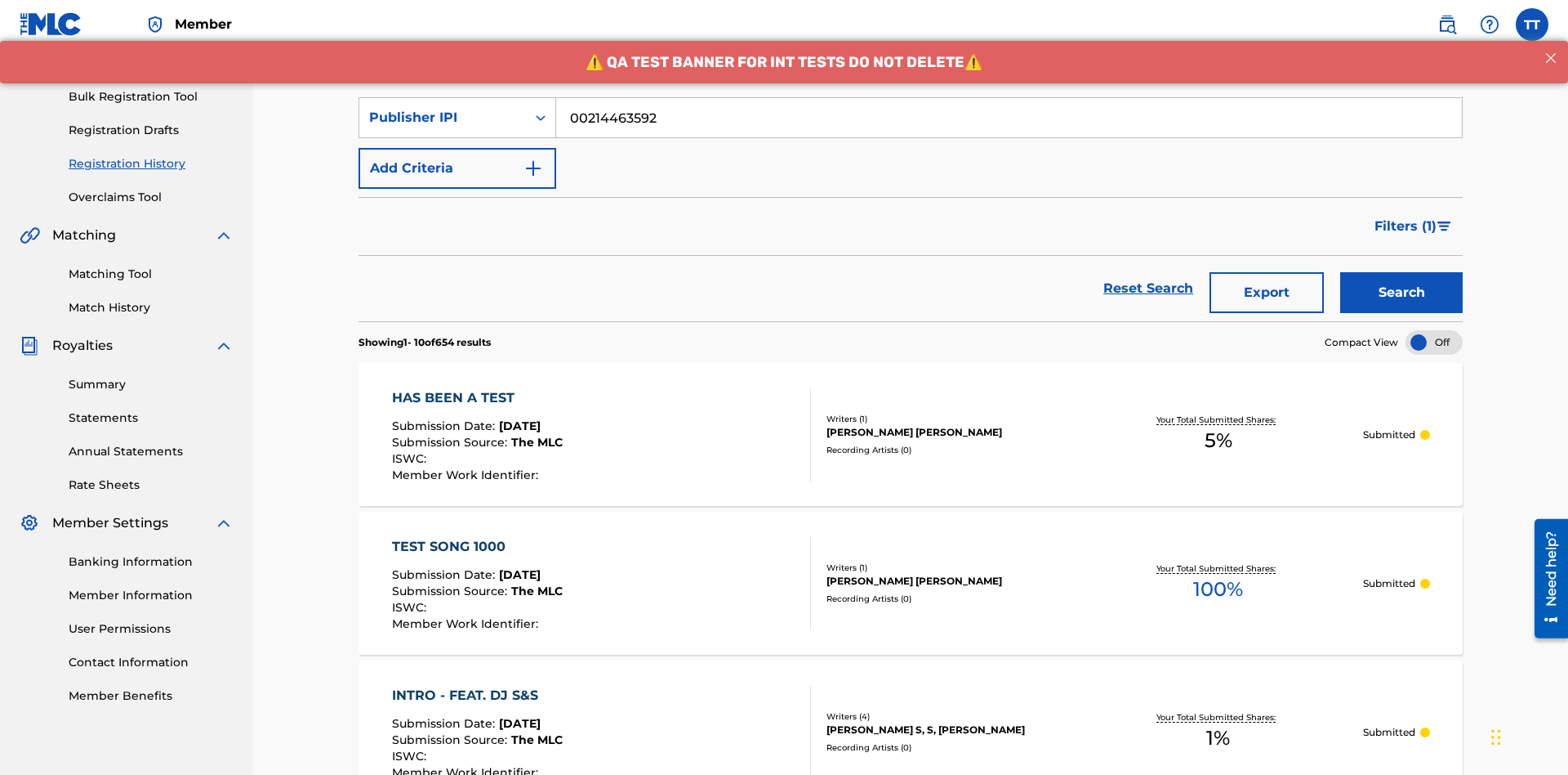
type input "00214463592"
click at [1402, 272] on button "Search" at bounding box center [1402, 292] width 122 height 40
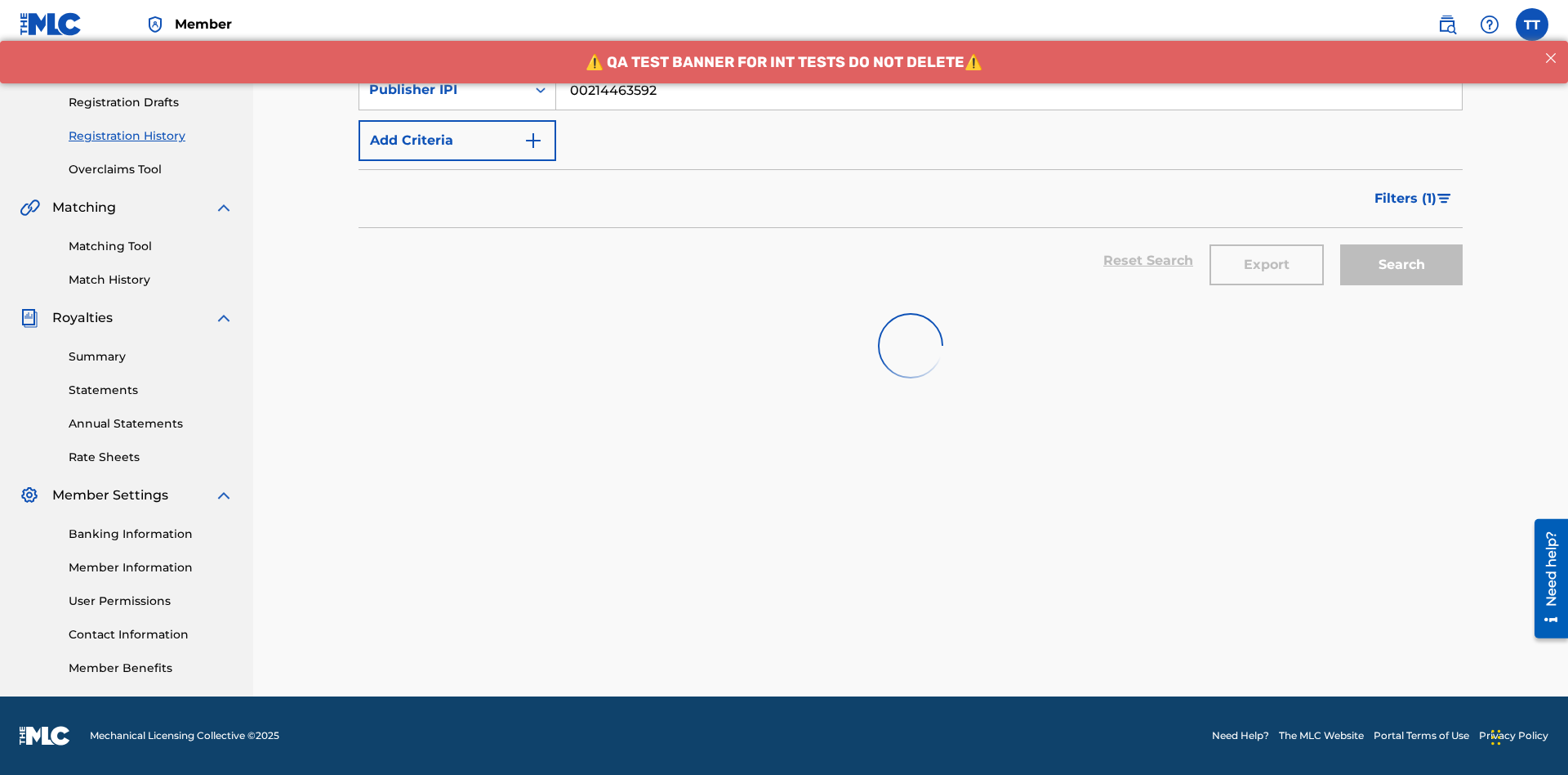
click at [1267, 245] on button "Export" at bounding box center [1267, 264] width 115 height 40
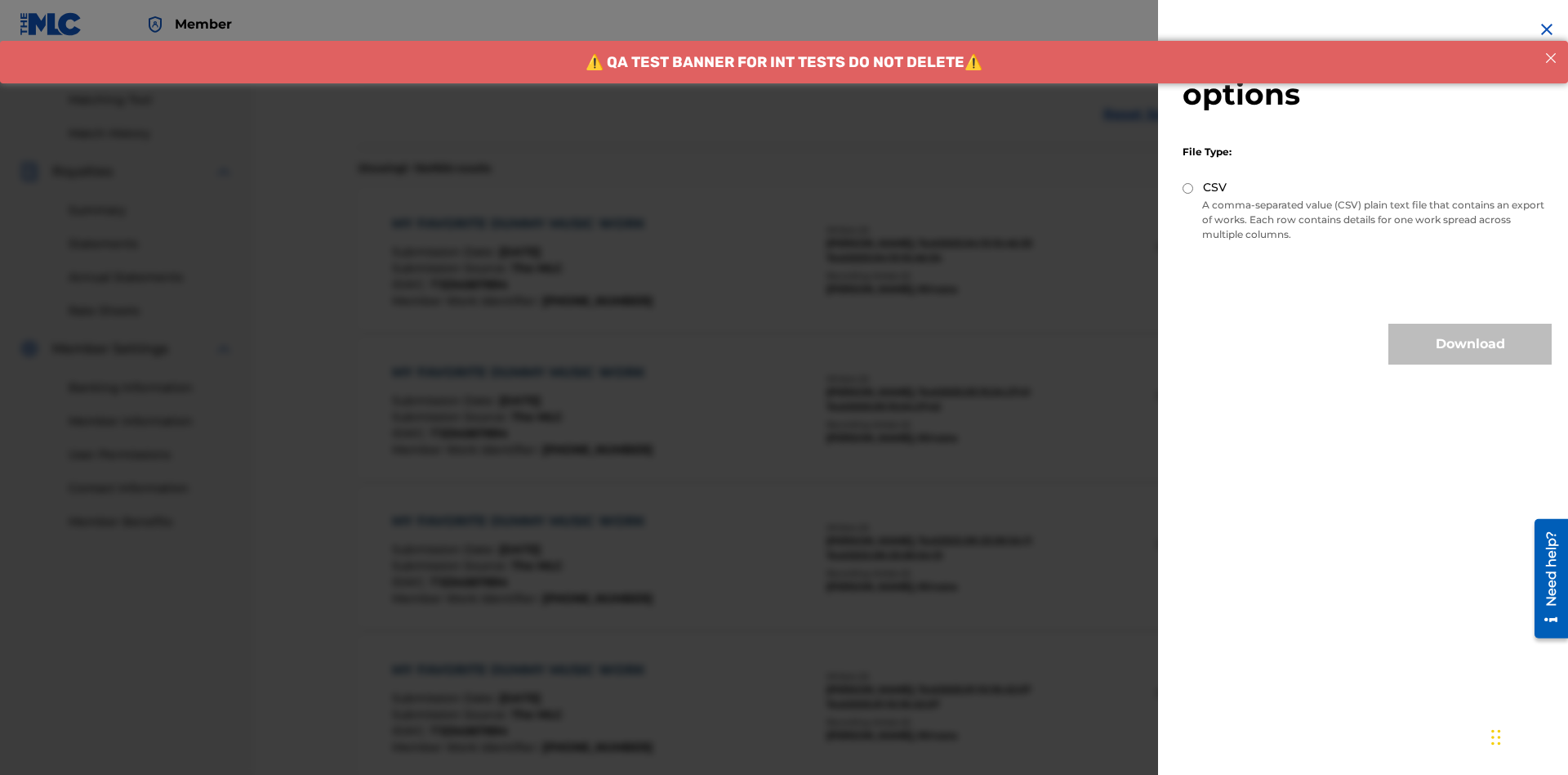
click at [1188, 188] on input "CSV" at bounding box center [1187, 188] width 10 height 10
radio input "true"
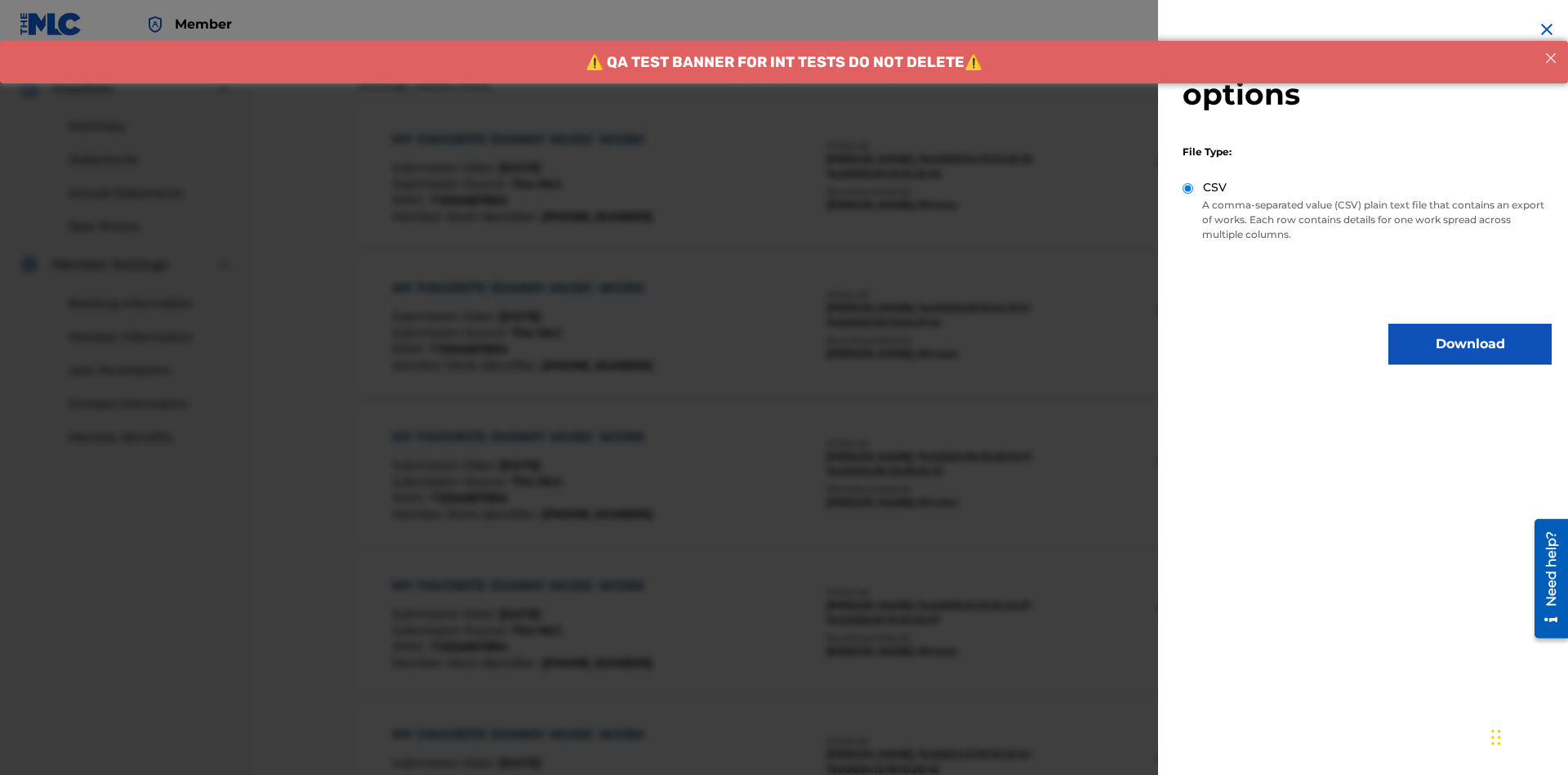
click at [1470, 344] on button "Download" at bounding box center [1470, 343] width 164 height 40
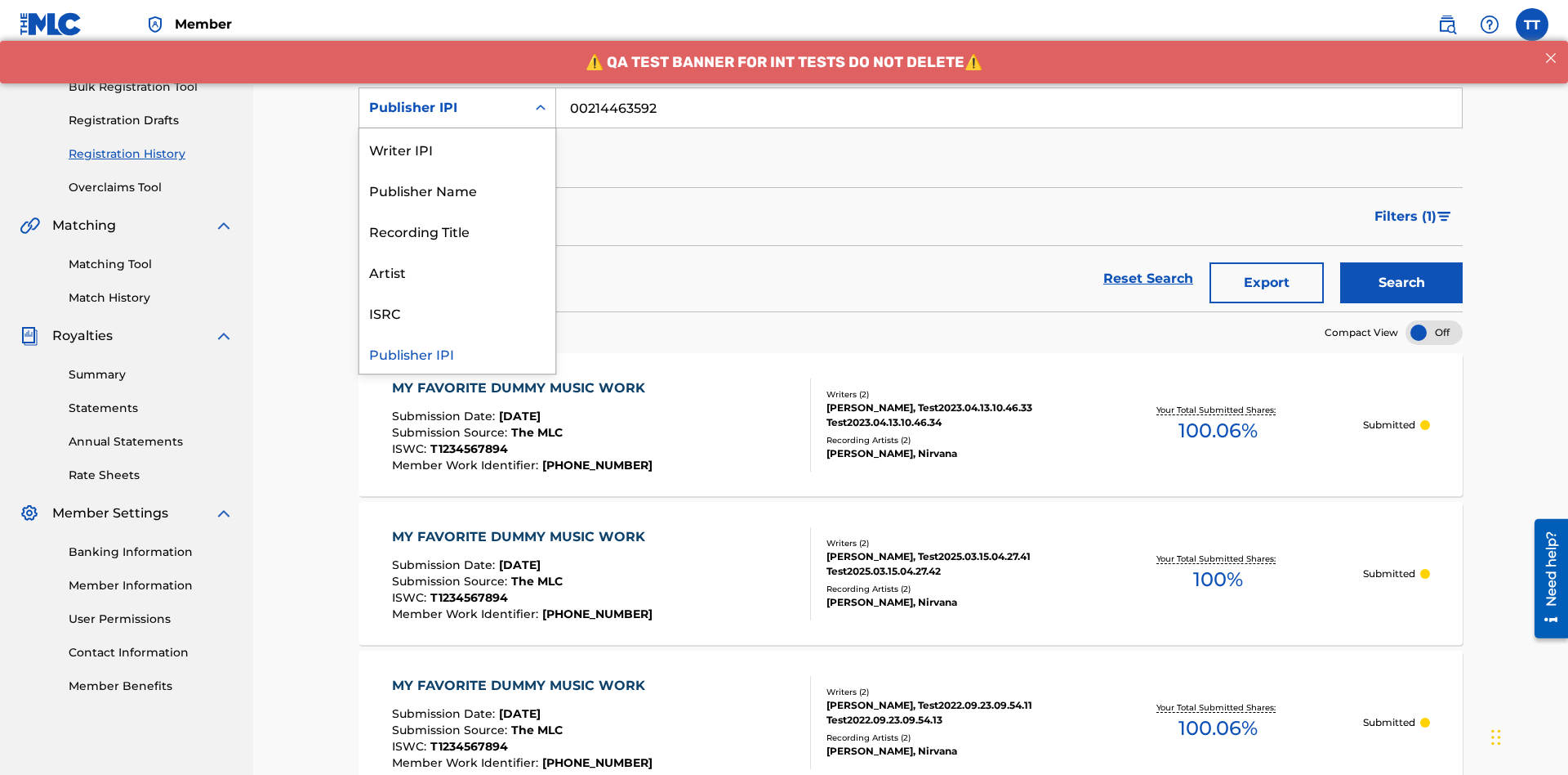
click at [458, 271] on div "Artist" at bounding box center [457, 271] width 196 height 40
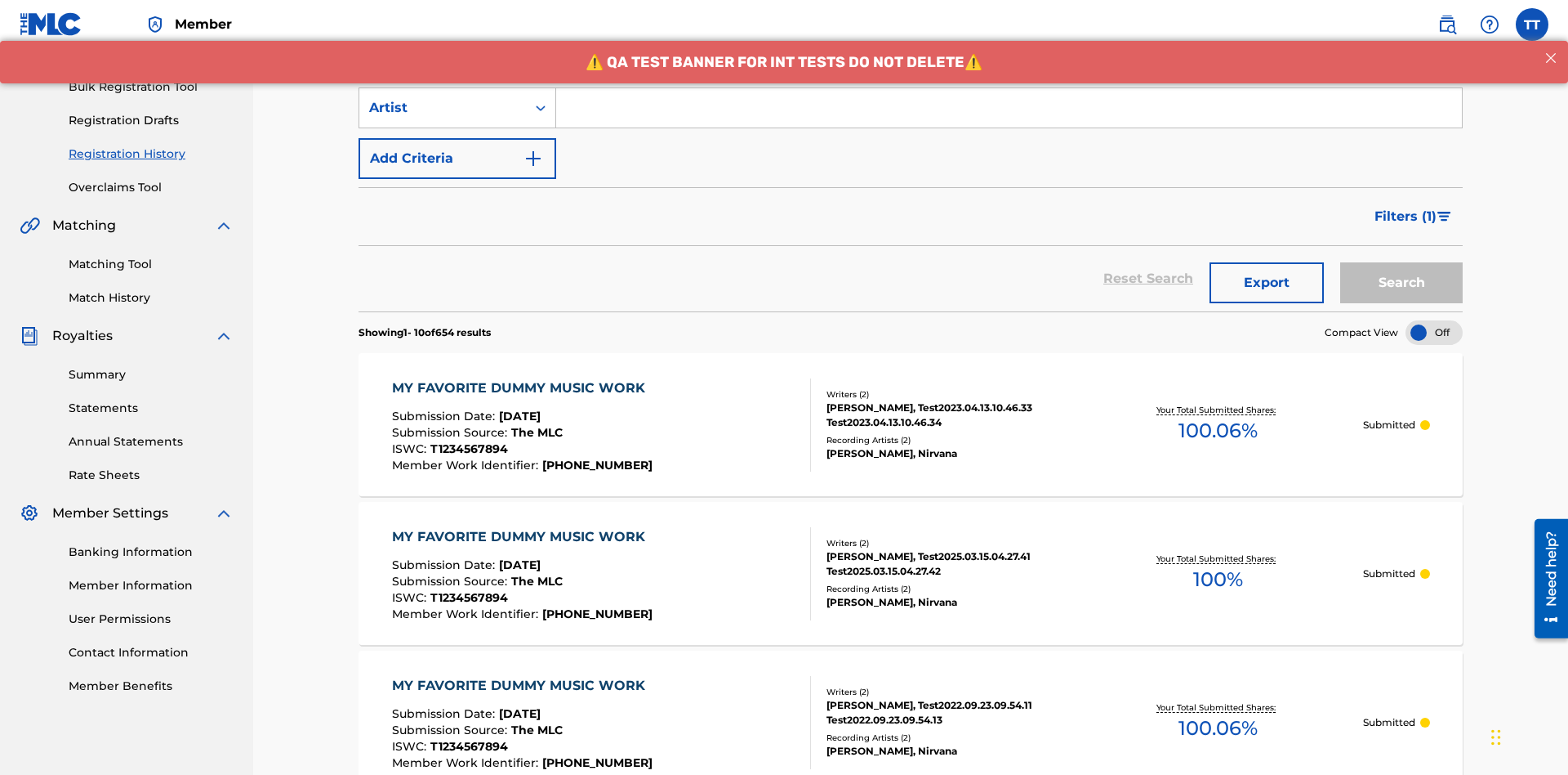
click at [1009, 118] on input "Search Form" at bounding box center [1010, 108] width 906 height 40
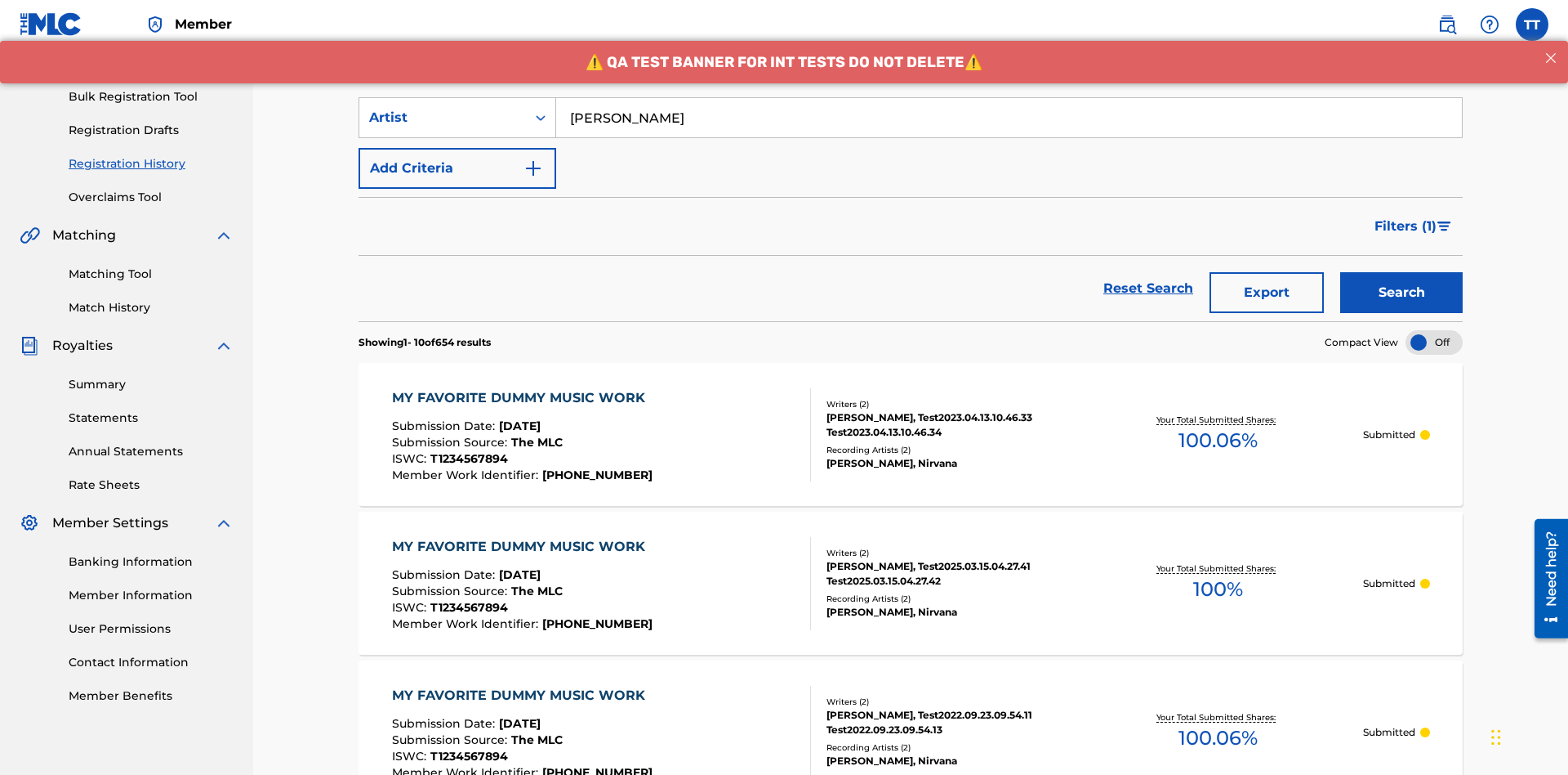
type input "Joe Lewis"
click at [1402, 272] on button "Search" at bounding box center [1402, 292] width 122 height 40
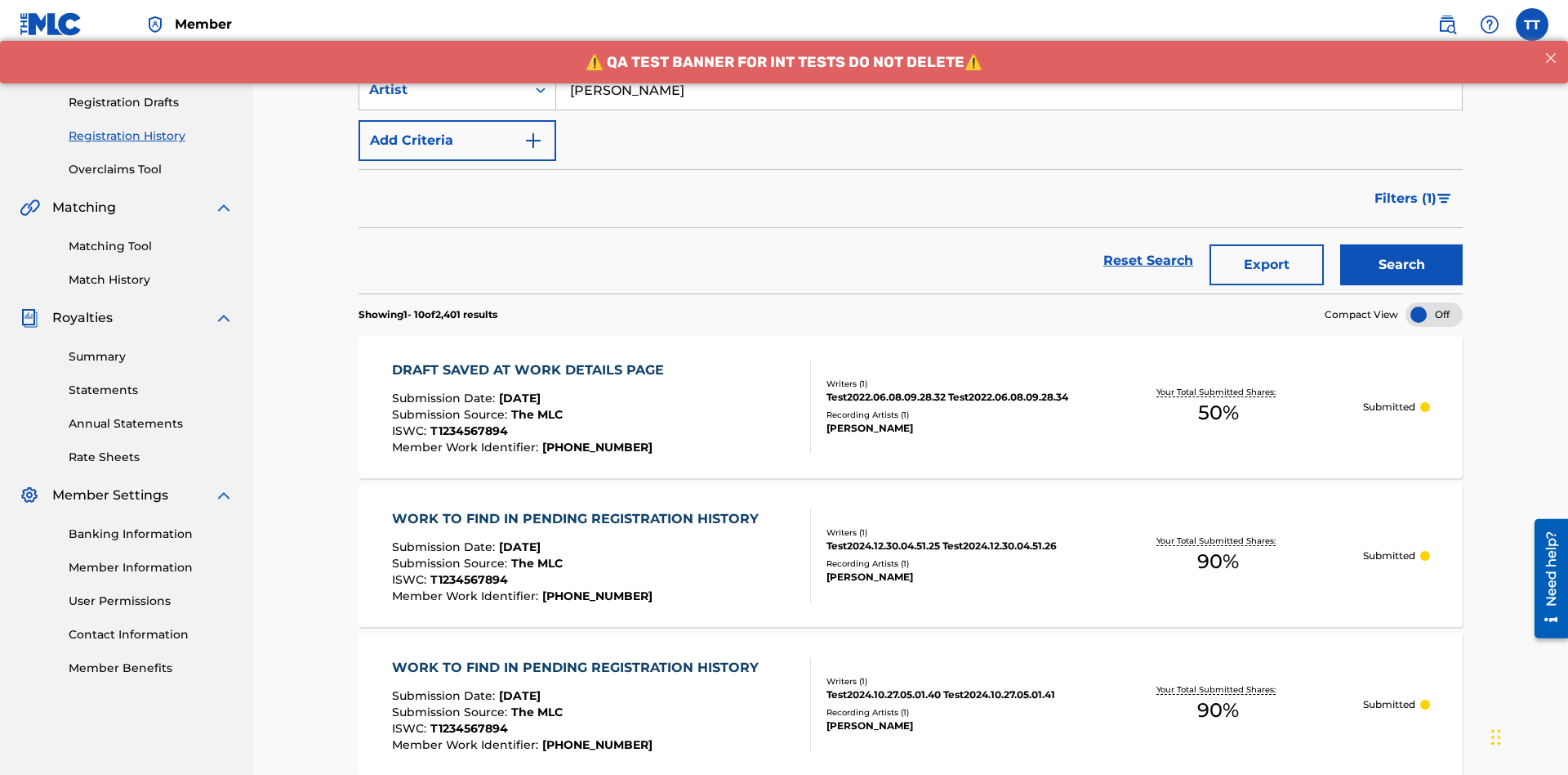
click at [1267, 245] on button "Export" at bounding box center [1267, 264] width 115 height 40
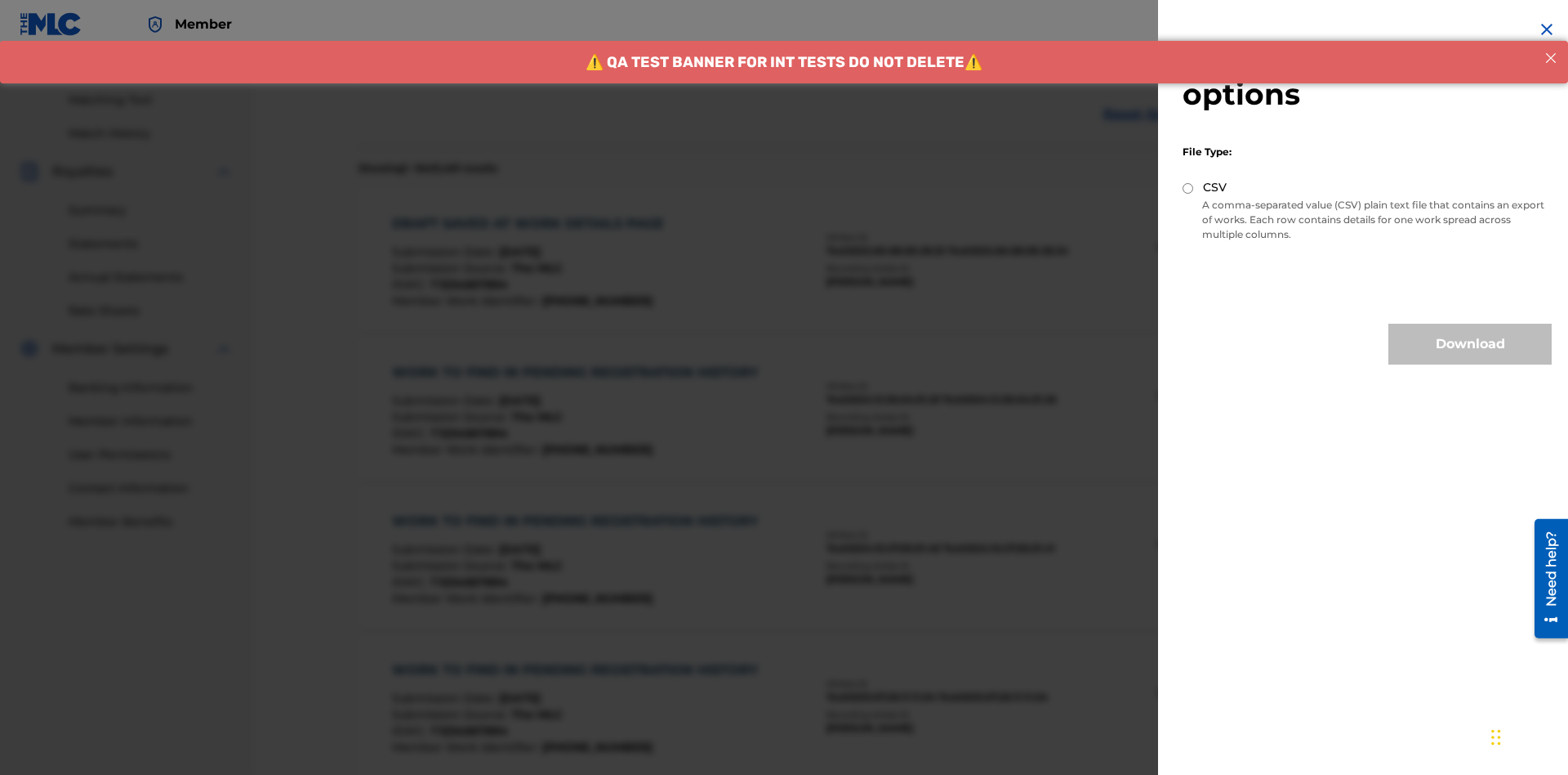
click at [1188, 188] on input "CSV" at bounding box center [1187, 188] width 10 height 10
radio input "true"
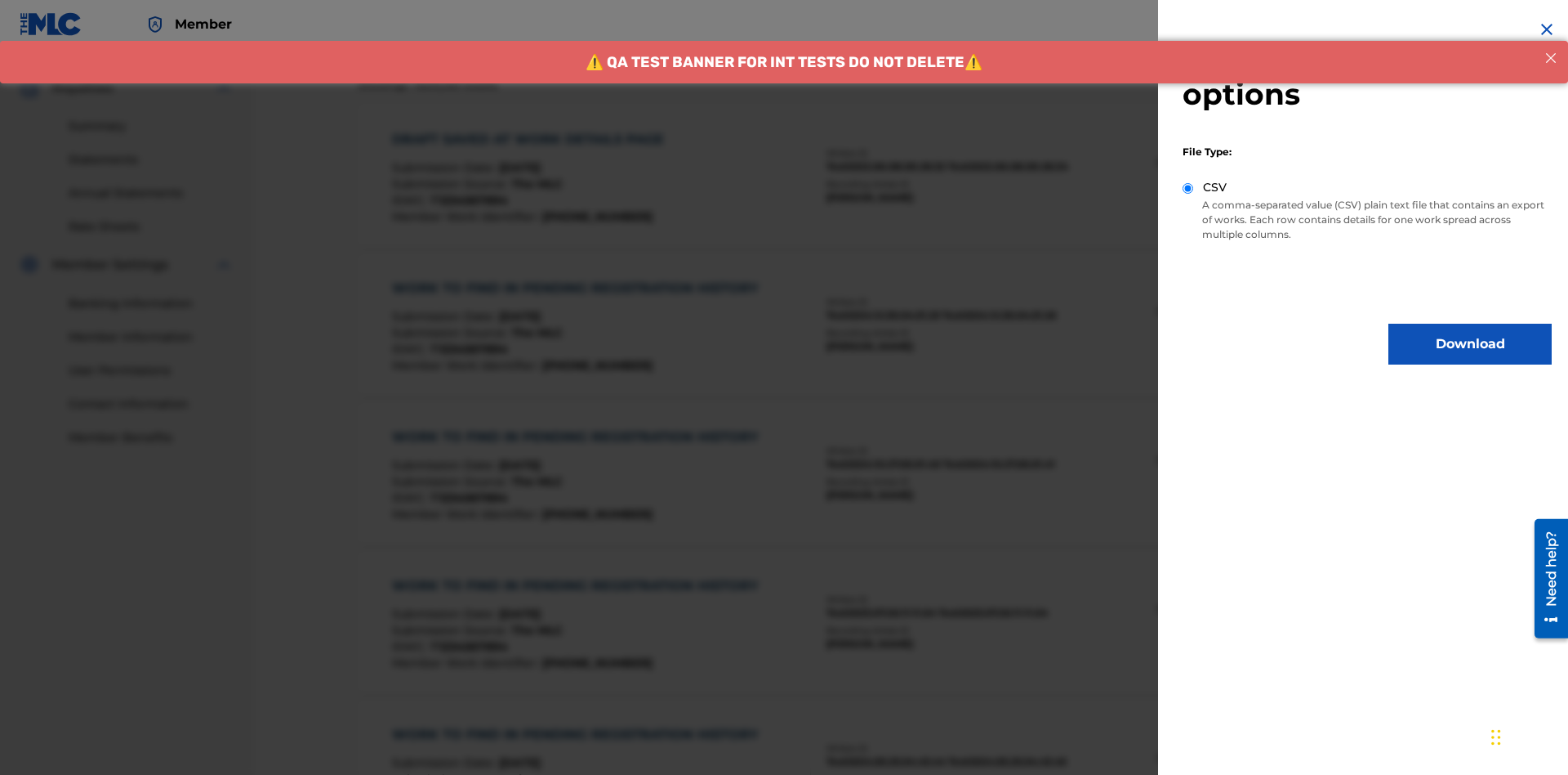
click at [1470, 344] on button "Download" at bounding box center [1470, 343] width 164 height 40
